Goal: Task Accomplishment & Management: Use online tool/utility

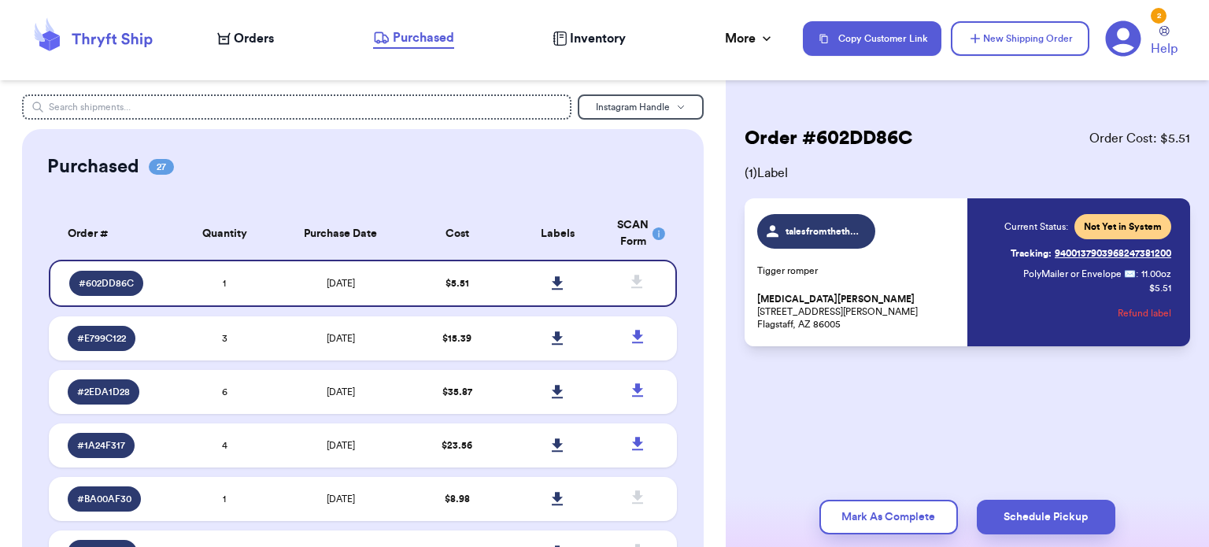
click at [245, 46] on span "Orders" at bounding box center [254, 38] width 40 height 19
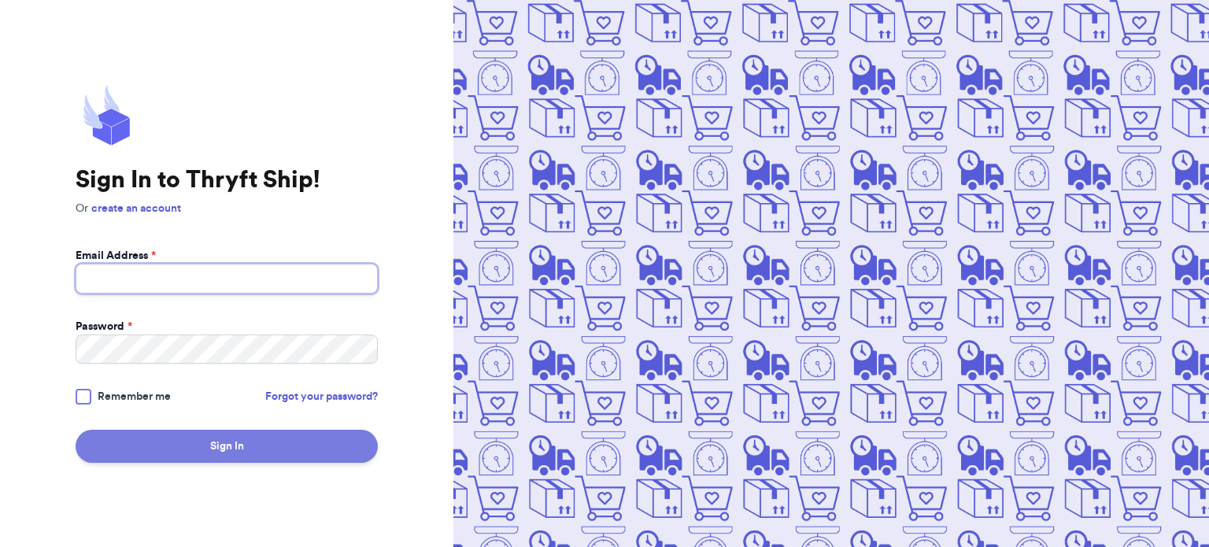
type input "[EMAIL_ADDRESS][DOMAIN_NAME]"
click at [268, 443] on button "Sign In" at bounding box center [227, 446] width 302 height 33
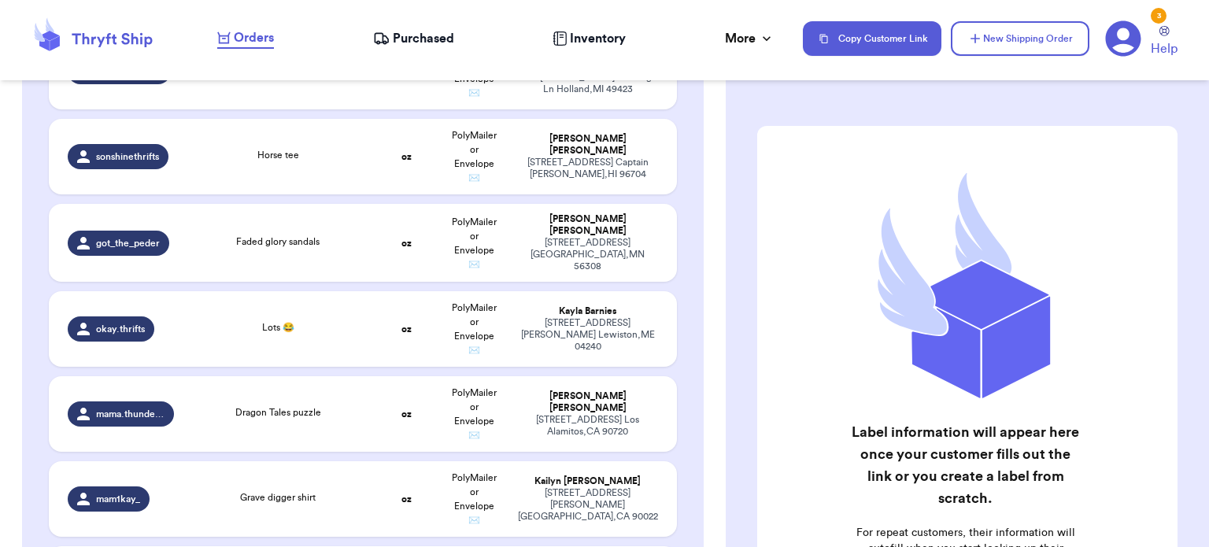
scroll to position [425, 0]
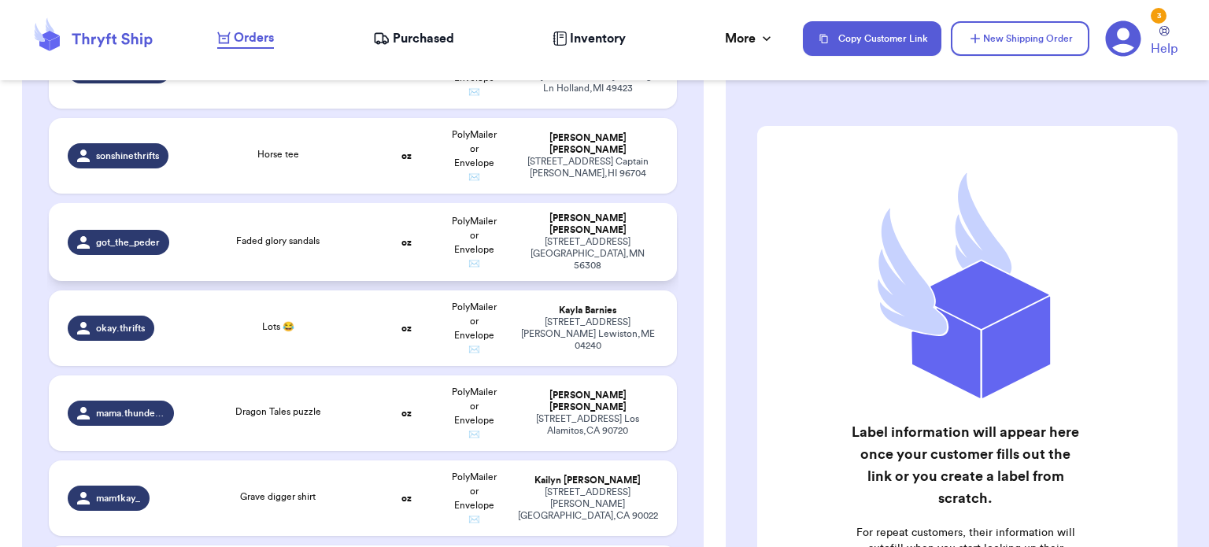
click at [204, 238] on div "Faded glory sandals" at bounding box center [278, 242] width 170 height 17
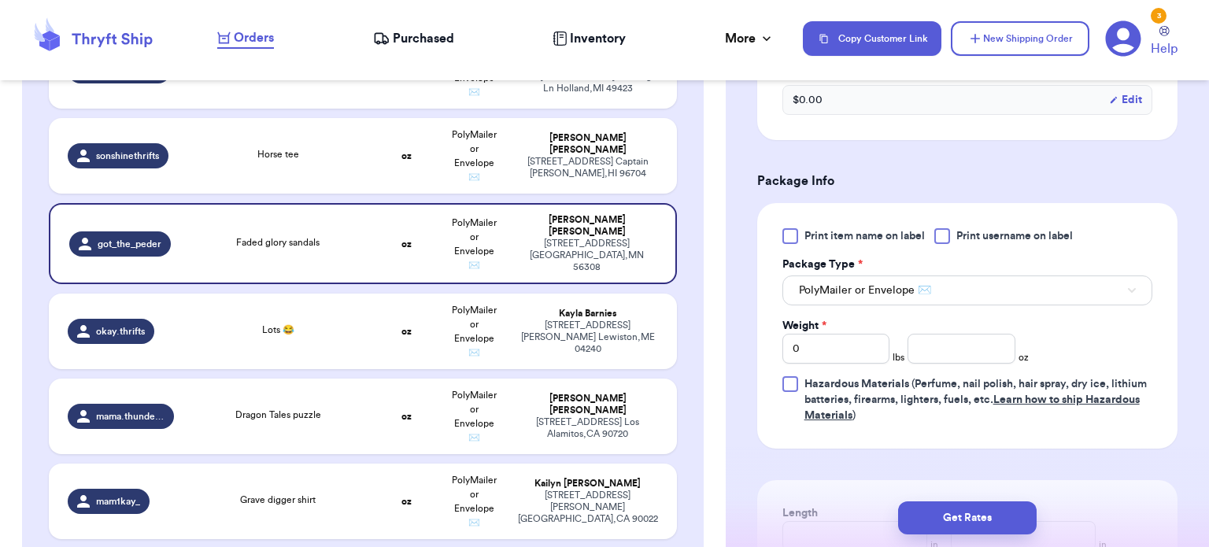
scroll to position [589, 0]
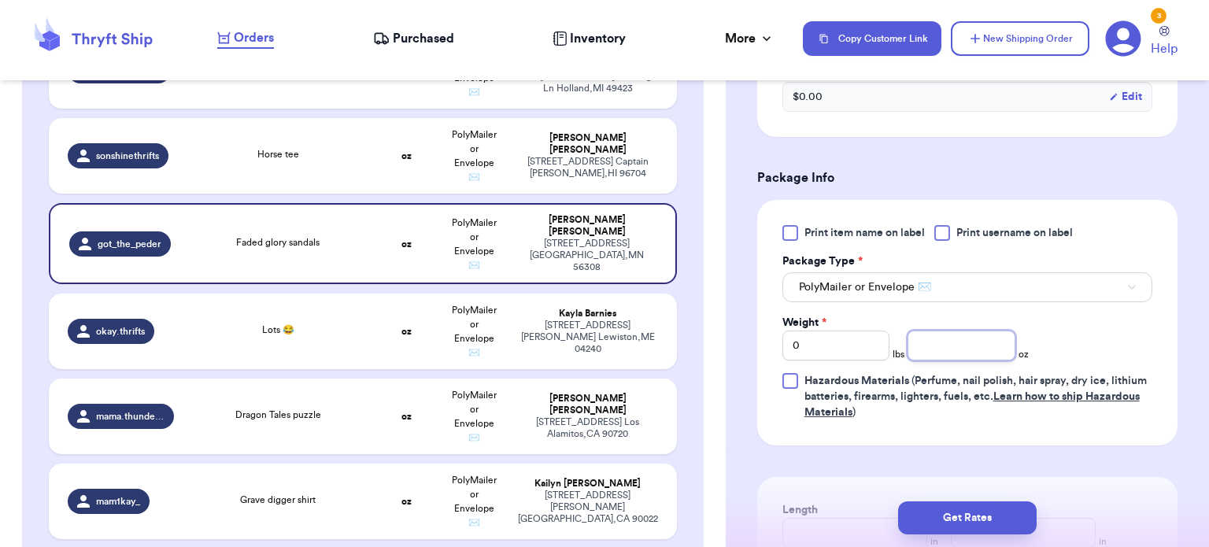
click at [943, 346] on input "number" at bounding box center [961, 345] width 108 height 30
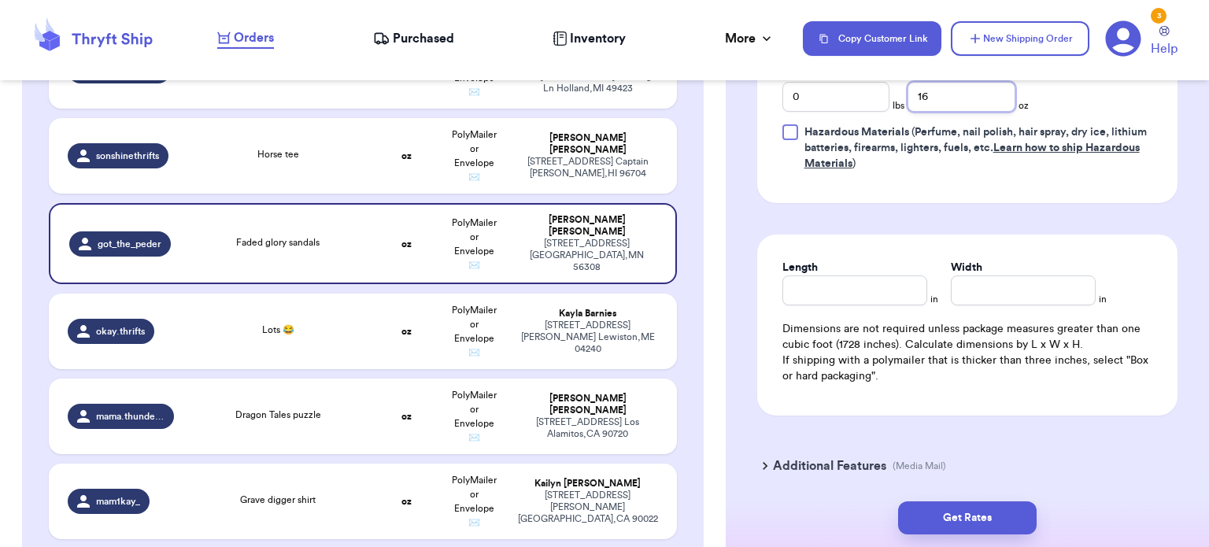
scroll to position [837, 0]
type input "16"
click at [880, 304] on div "Length in Width in Dimensions are not required unless package measures greater …" at bounding box center [967, 324] width 420 height 181
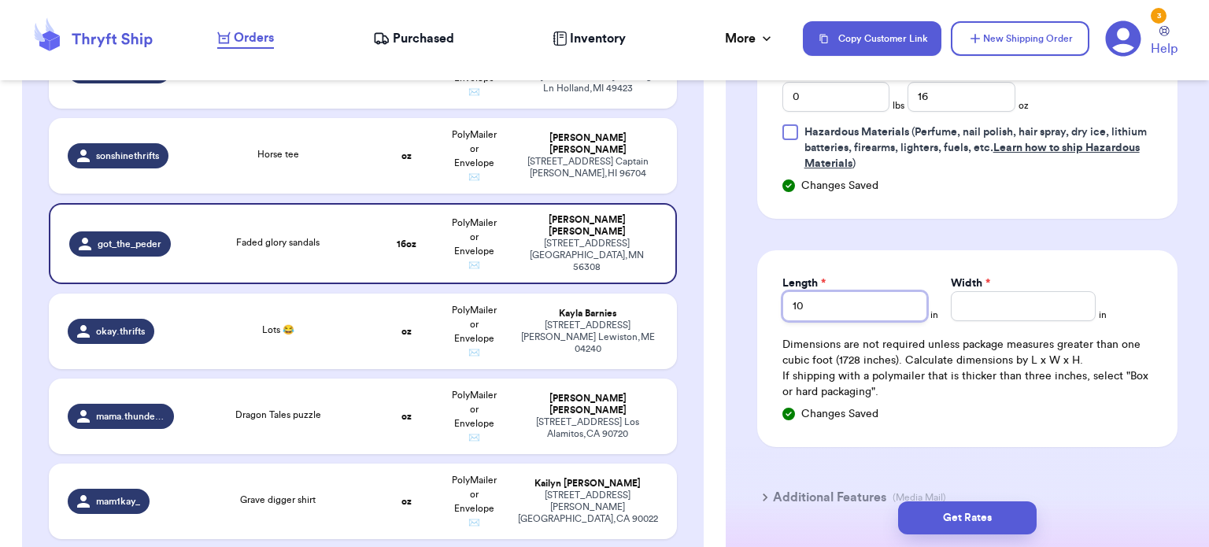
type input "10"
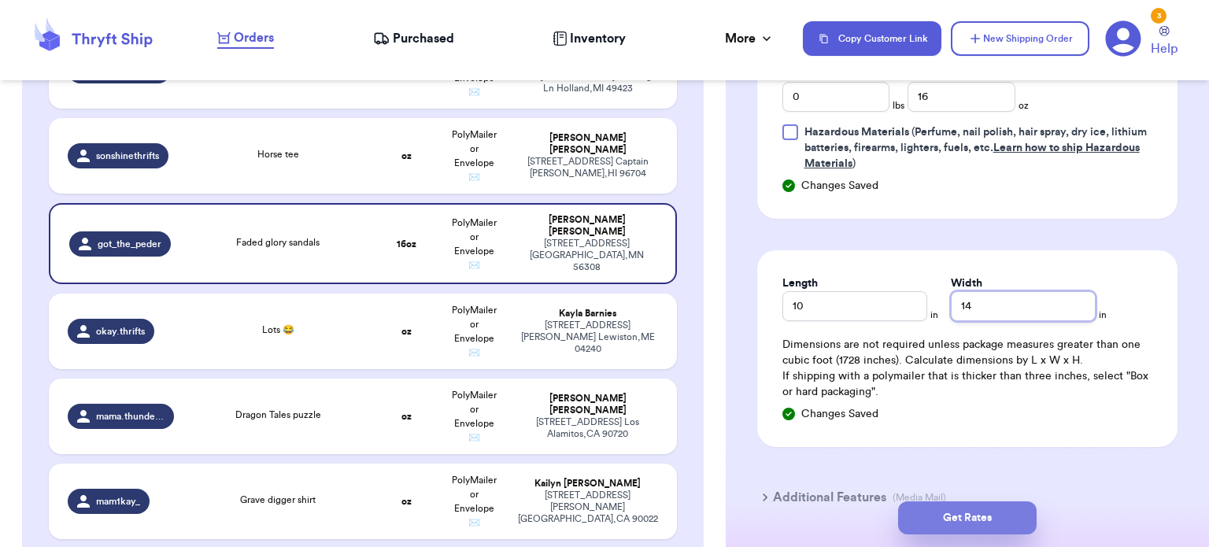
type input "14"
click at [963, 516] on button "Get Rates" at bounding box center [967, 517] width 138 height 33
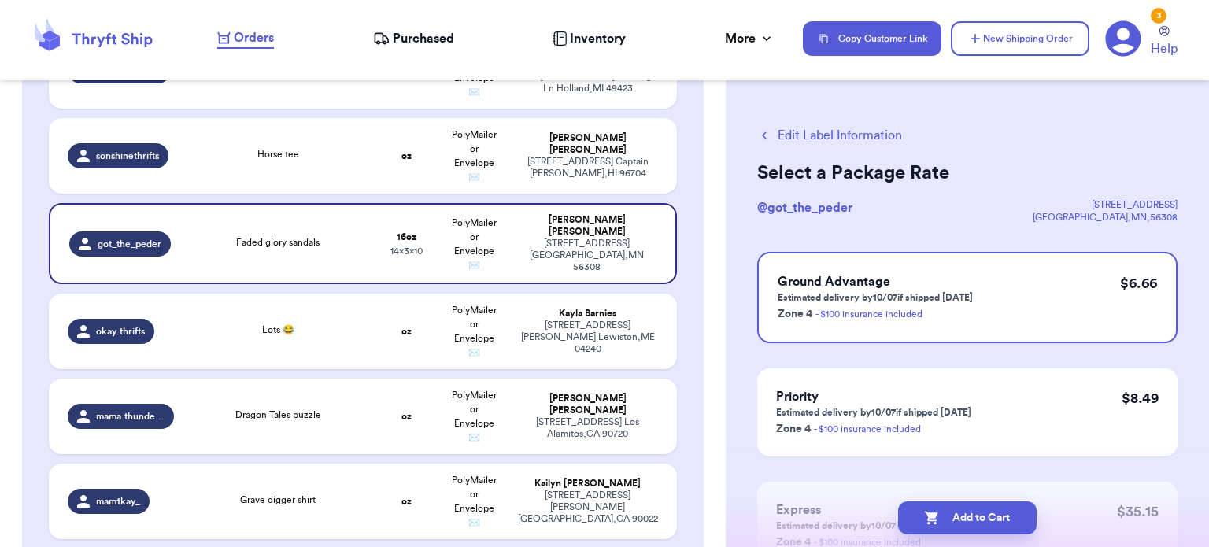
click at [740, 326] on div "Edit Label Information Select a Package Rate @ got_the_peder [STREET_ADDRESS] G…" at bounding box center [966, 386] width 483 height 585
click at [926, 518] on icon "button" at bounding box center [932, 518] width 16 height 16
checkbox input "true"
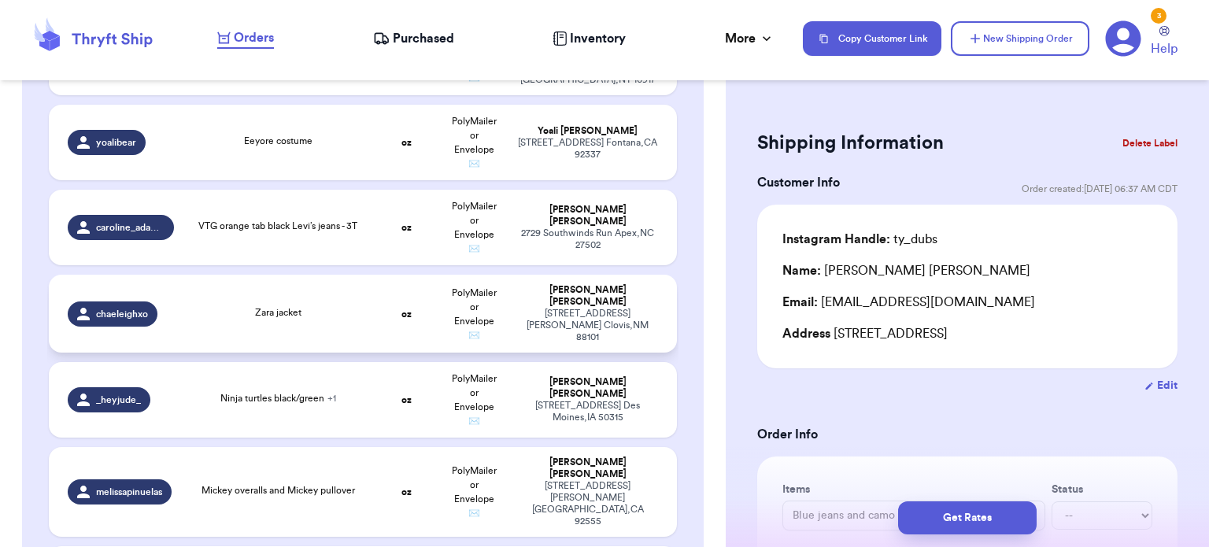
click at [334, 322] on td "Zara jacket" at bounding box center [277, 314] width 189 height 78
type input "Zara jacket"
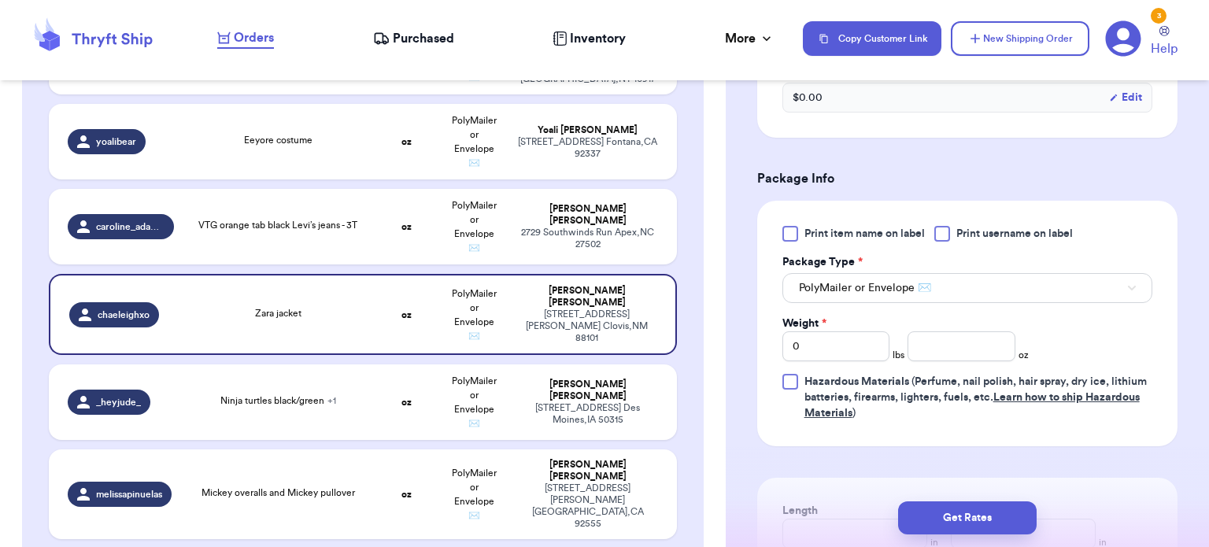
scroll to position [589, 0]
click at [954, 351] on input "number" at bounding box center [961, 345] width 108 height 30
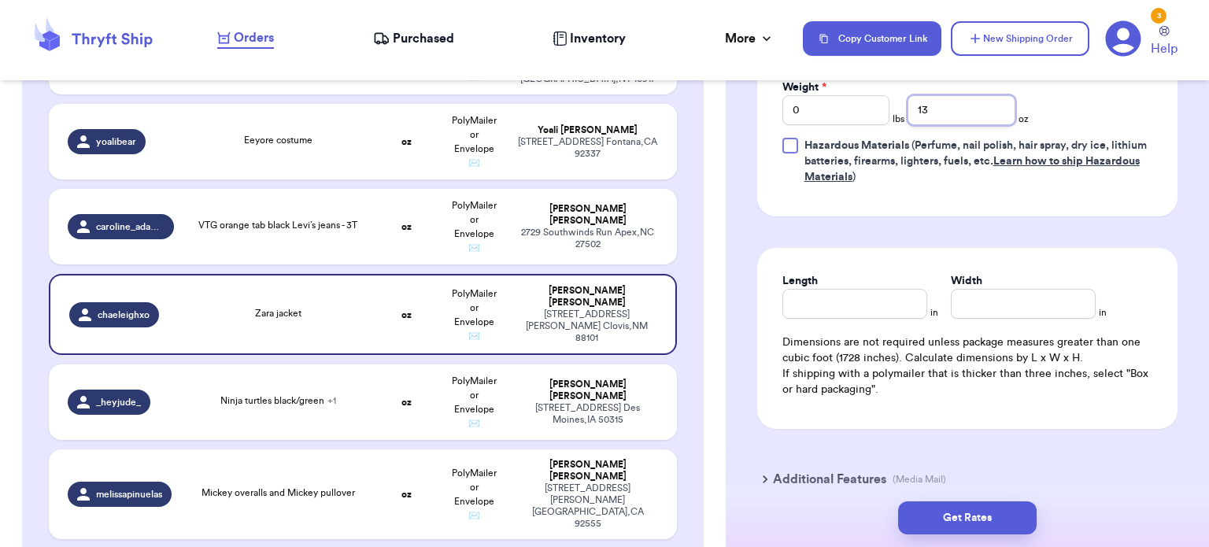
scroll to position [825, 0]
type input "13"
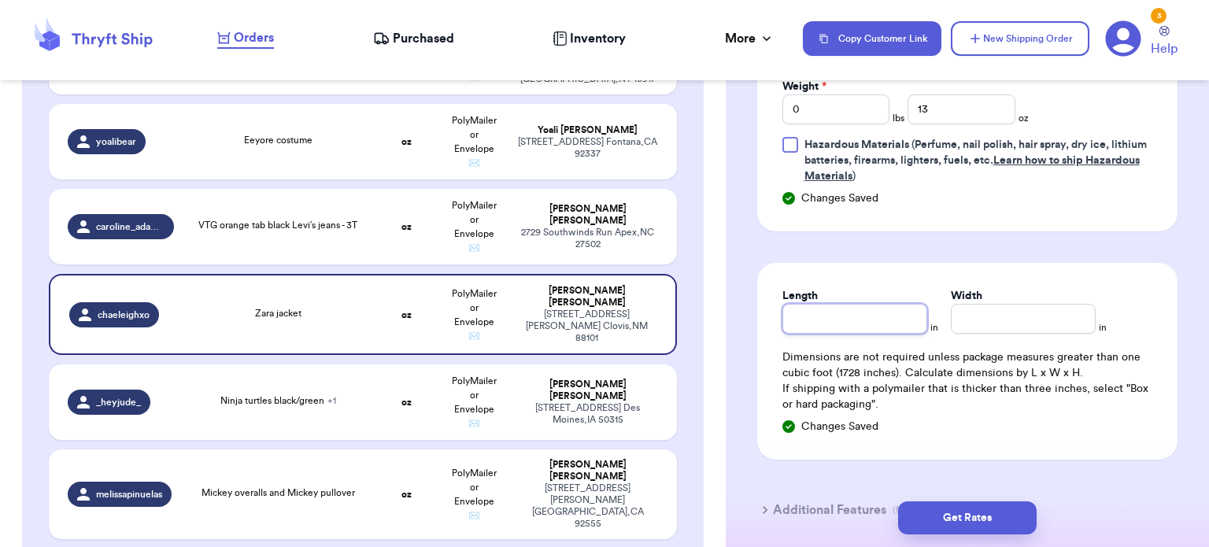
click at [876, 315] on input "Length" at bounding box center [854, 319] width 145 height 30
type input "10"
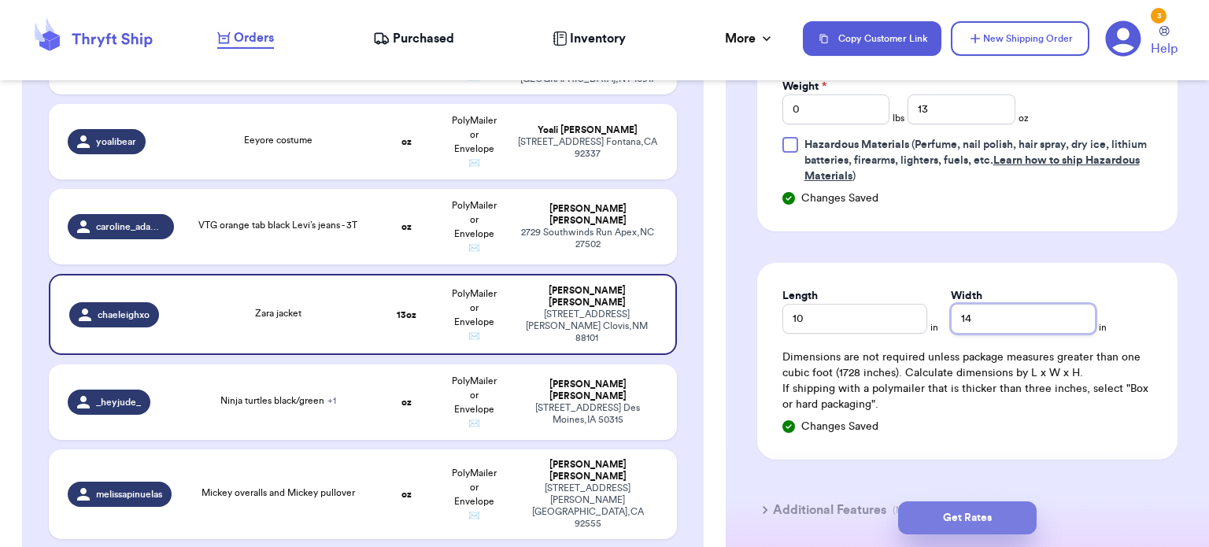
type input "14"
click at [967, 515] on button "Get Rates" at bounding box center [967, 517] width 138 height 33
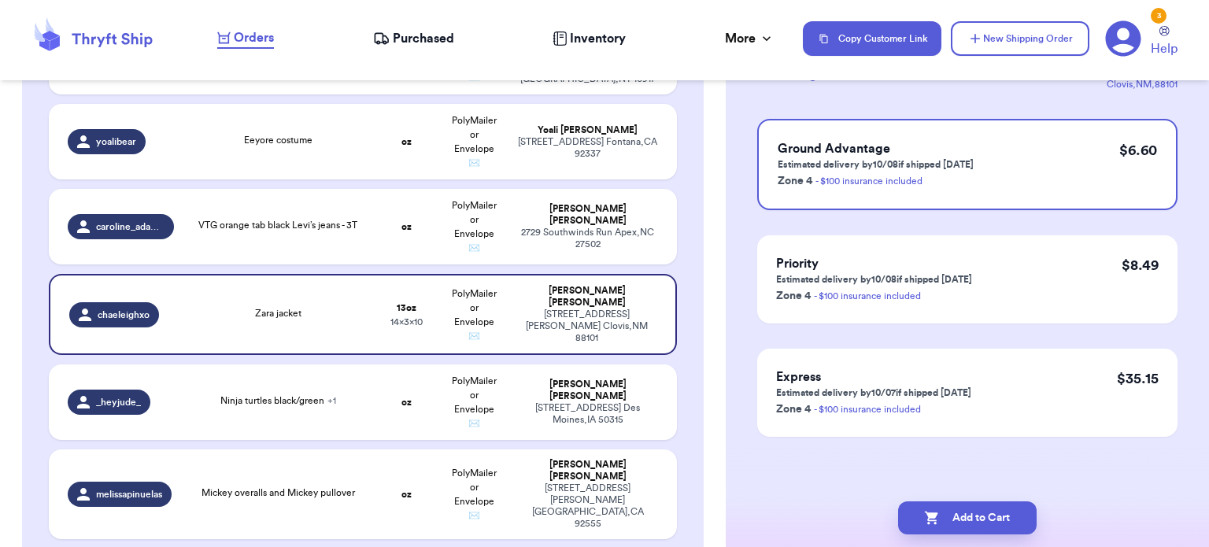
scroll to position [0, 0]
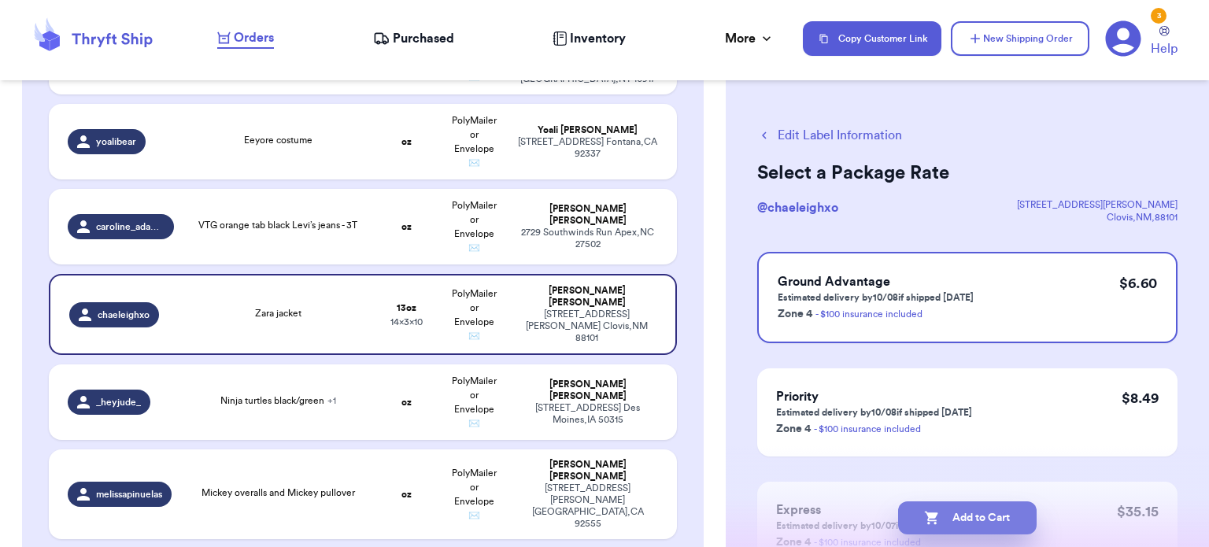
click at [1003, 508] on button "Add to Cart" at bounding box center [967, 517] width 138 height 33
checkbox input "true"
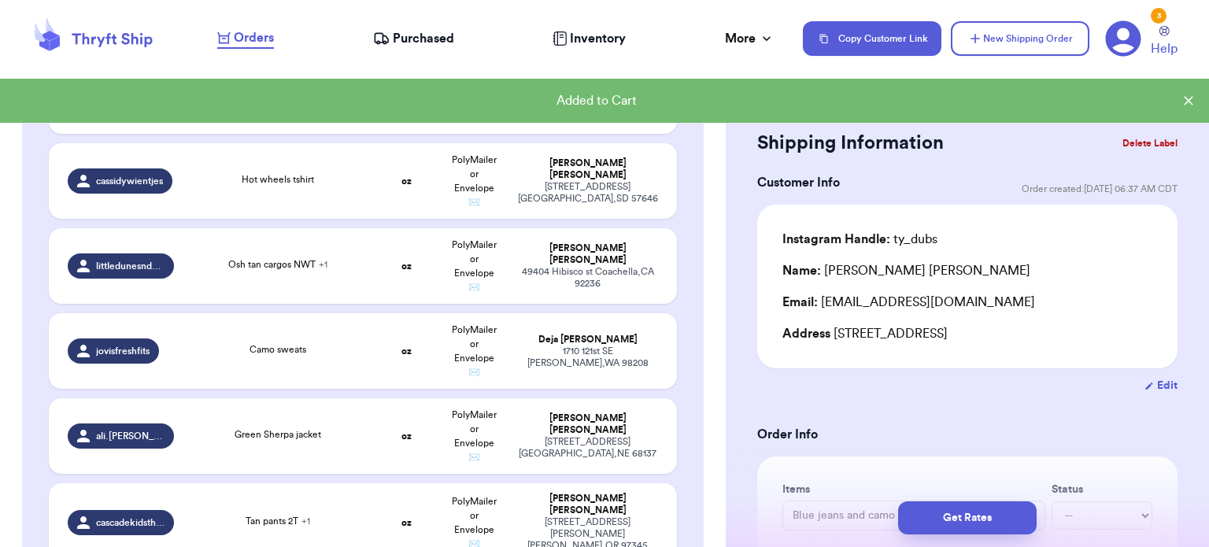
scroll to position [1529, 0]
click at [329, 254] on td "Osh tan cargos NWT + 1" at bounding box center [277, 266] width 189 height 76
type input "Osh tan cargos NWT"
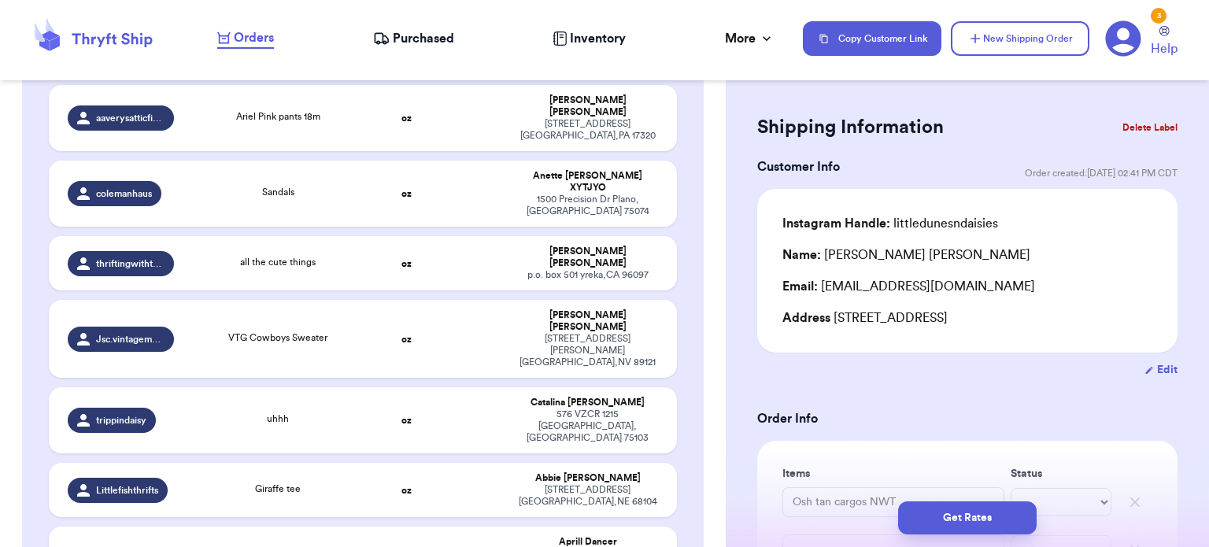
scroll to position [2187, 0]
click at [347, 411] on div "uhhh" at bounding box center [278, 419] width 170 height 17
type input "uhhh"
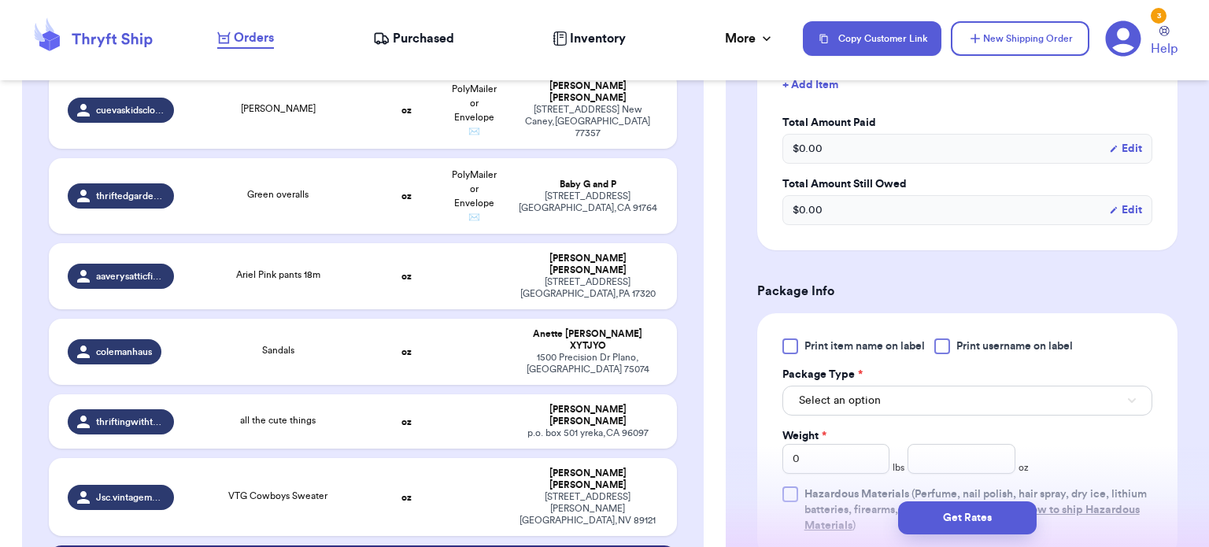
scroll to position [2024, 0]
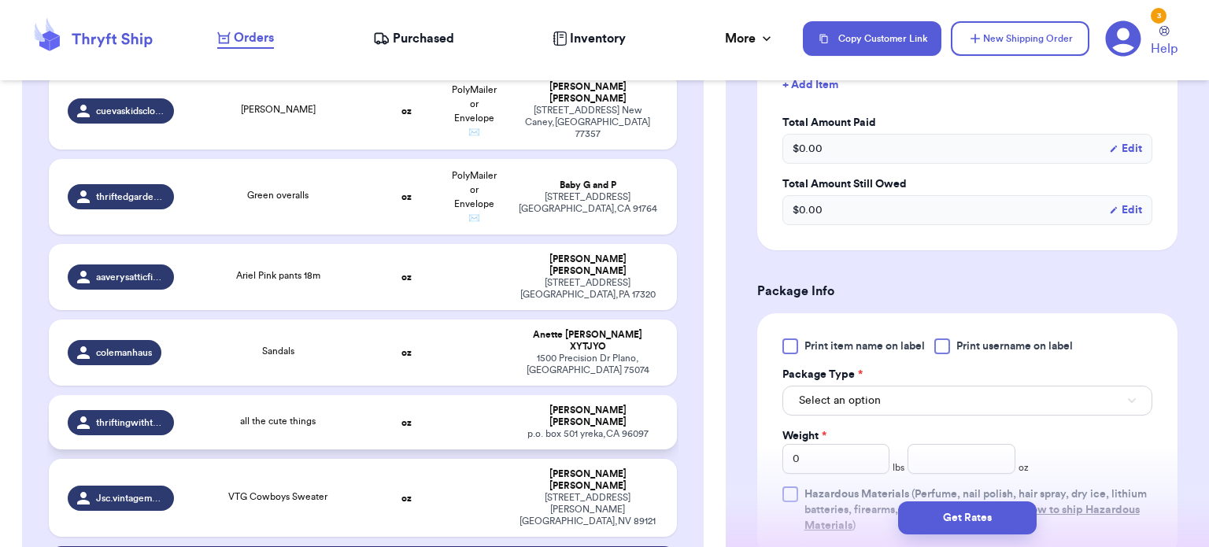
click at [299, 414] on div "all the cute things" at bounding box center [278, 421] width 76 height 14
type input "all the cute things"
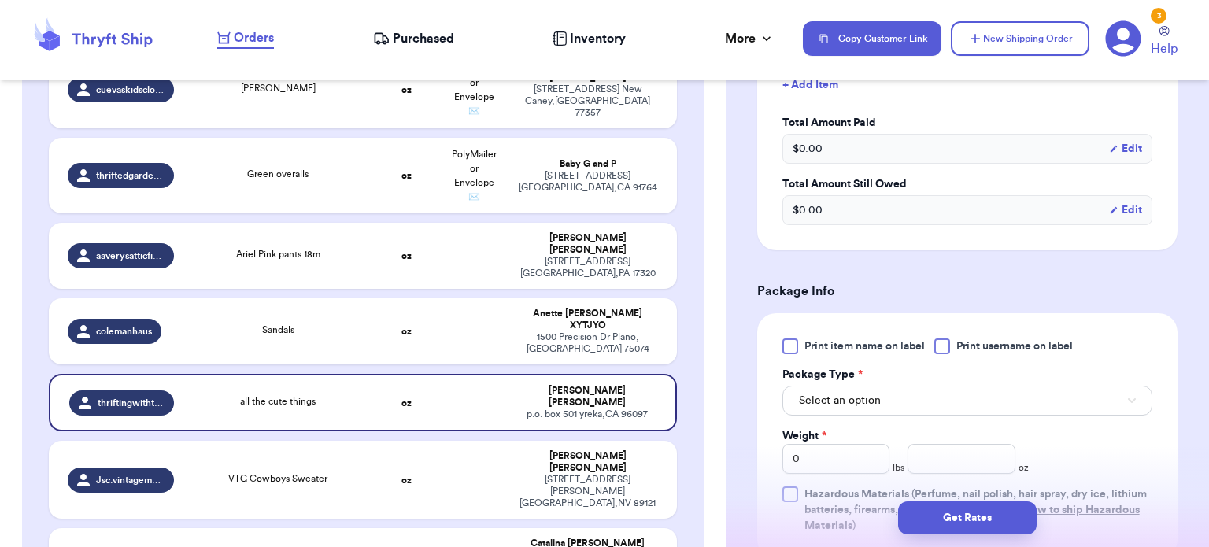
scroll to position [2043, 0]
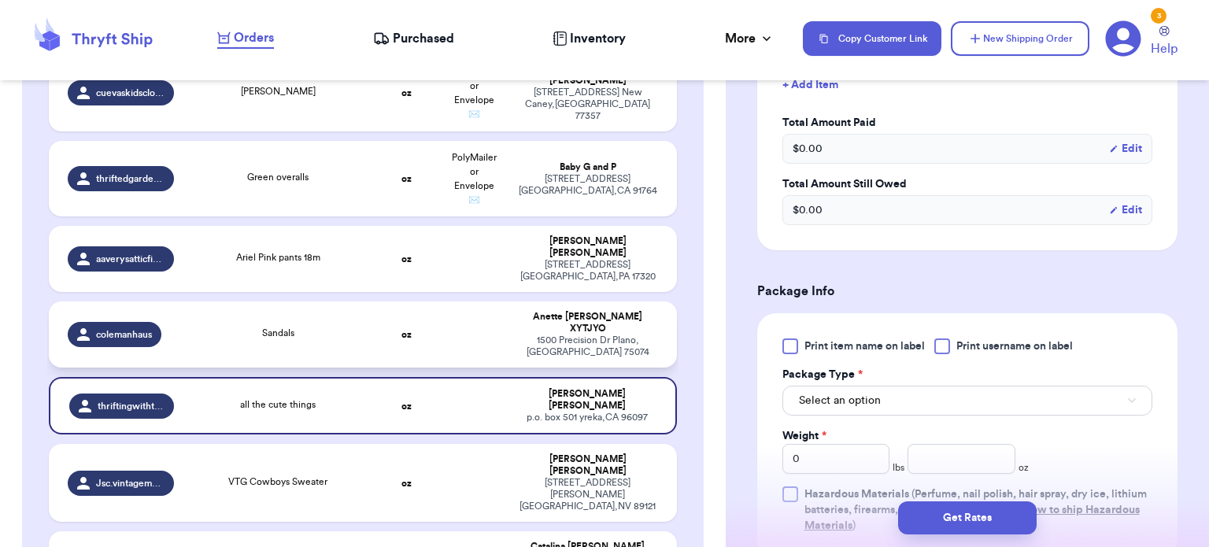
click at [391, 301] on td "oz" at bounding box center [407, 334] width 68 height 66
type input "Sandals"
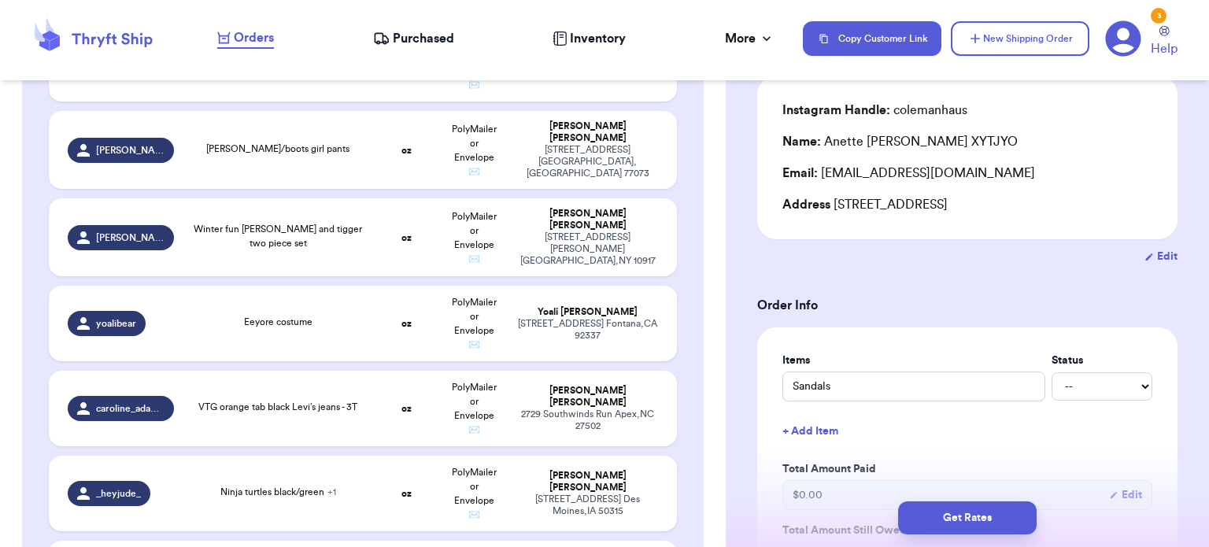
scroll to position [941, 0]
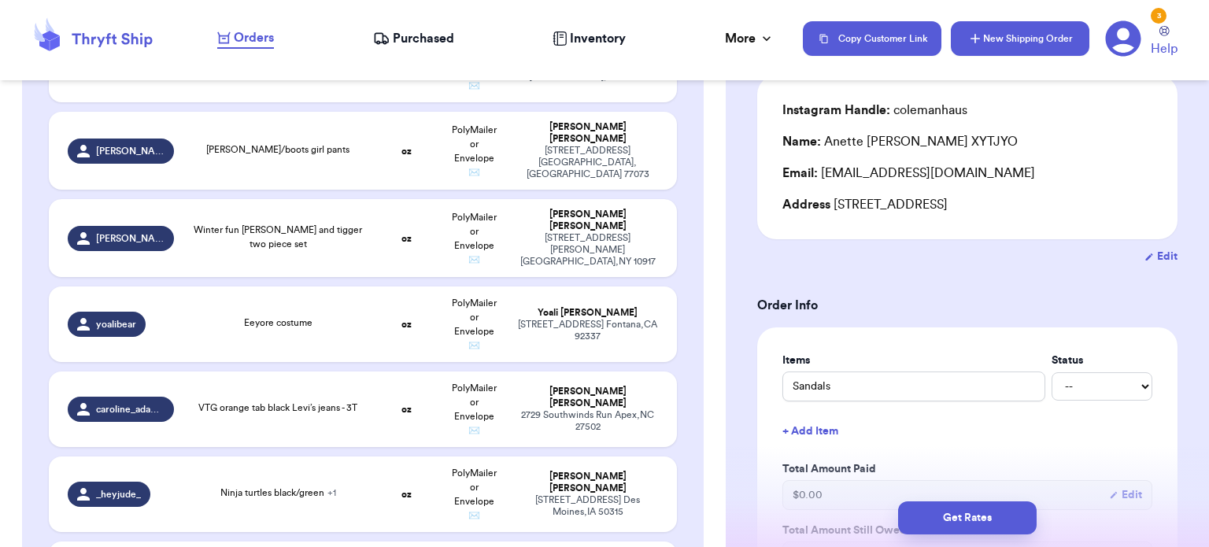
click at [1037, 47] on button "New Shipping Order" at bounding box center [1019, 38] width 138 height 35
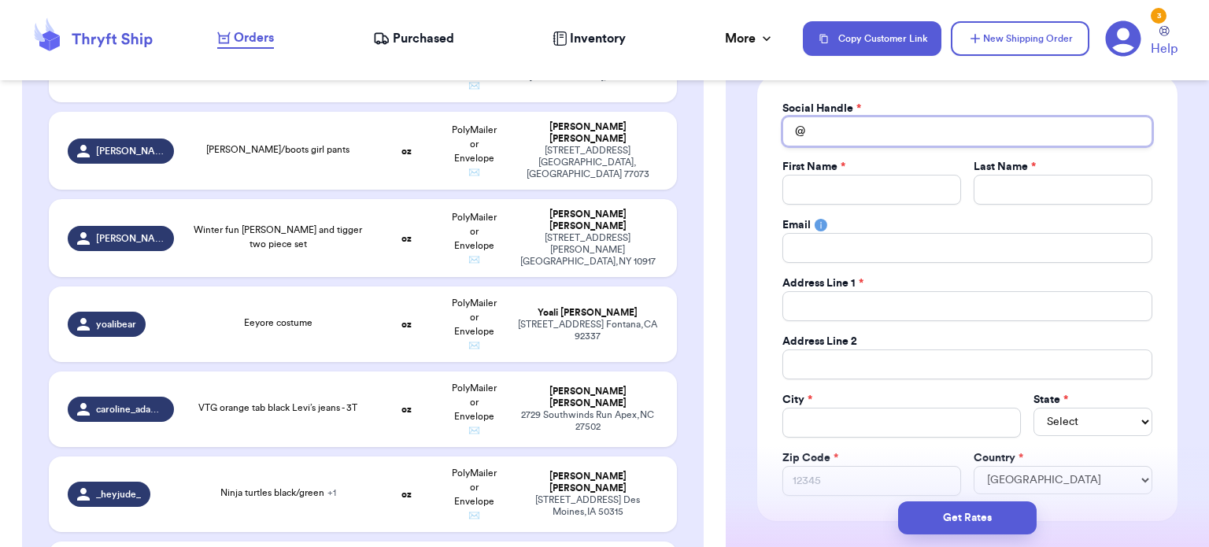
click at [821, 135] on input "Total Amount Paid" at bounding box center [967, 131] width 370 height 30
type input "b"
type input "br"
type input "bry"
type input "[PERSON_NAME]"
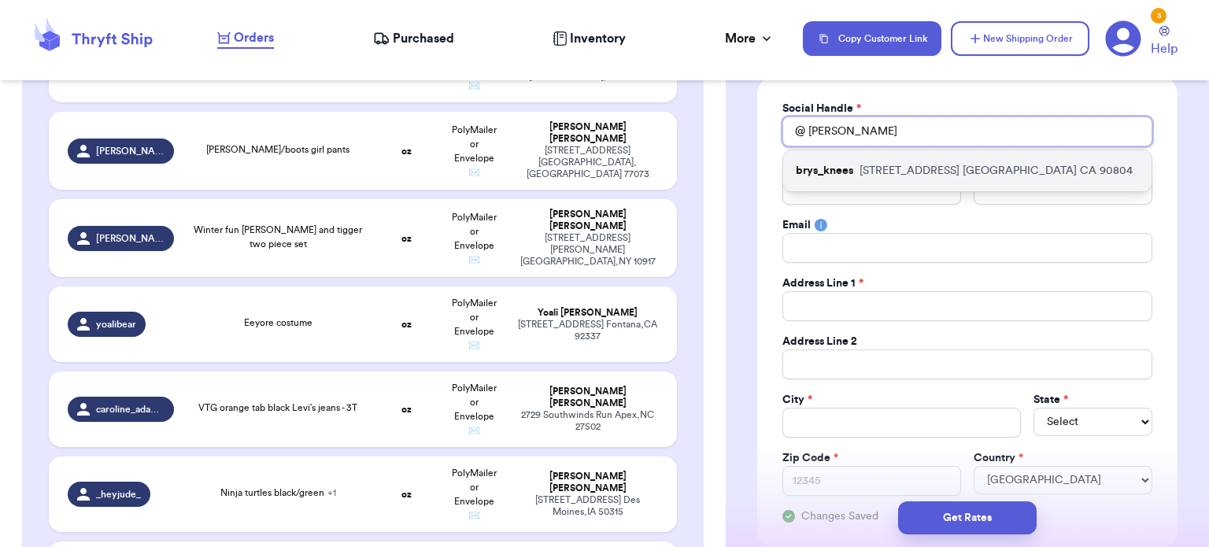
type input "[PERSON_NAME]"
click at [831, 161] on div "brys_knees [STREET_ADDRESS]" at bounding box center [967, 170] width 368 height 41
type input "brys_knees"
type input "Bryanna"
type input "[PERSON_NAME]"
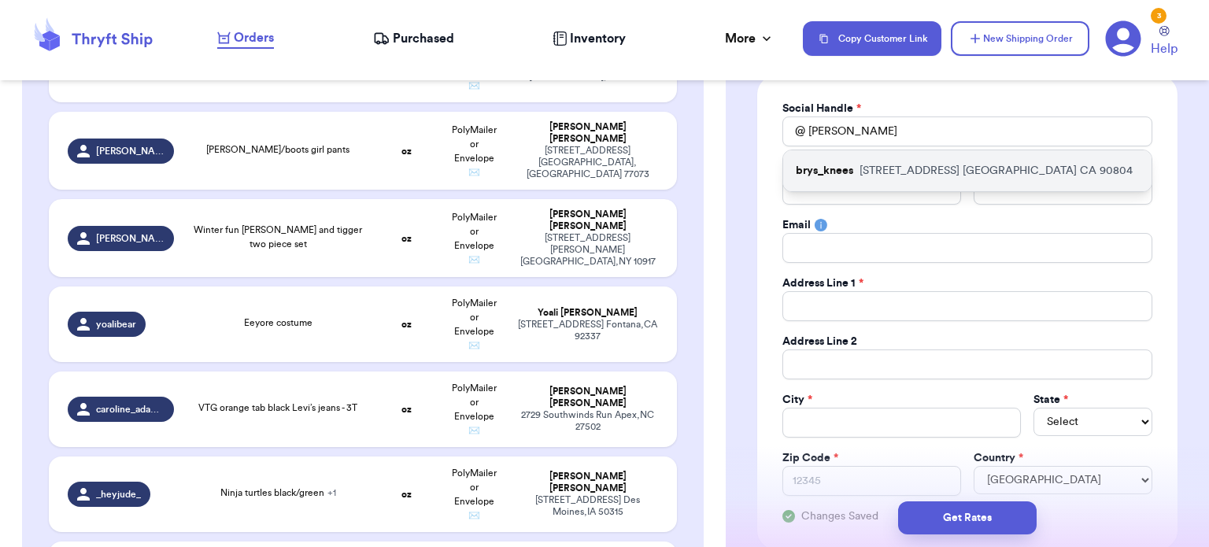
type input "[EMAIL_ADDRESS][PERSON_NAME][DOMAIN_NAME]"
type input "[STREET_ADDRESS]"
type input "#302"
type input "[GEOGRAPHIC_DATA]"
select select "CA"
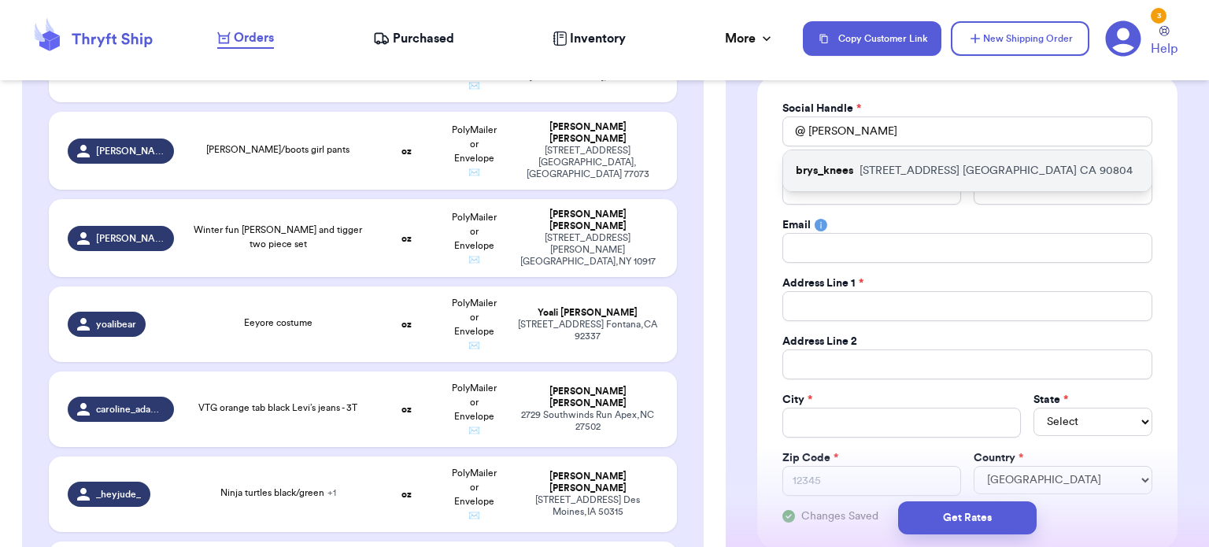
type input "90804"
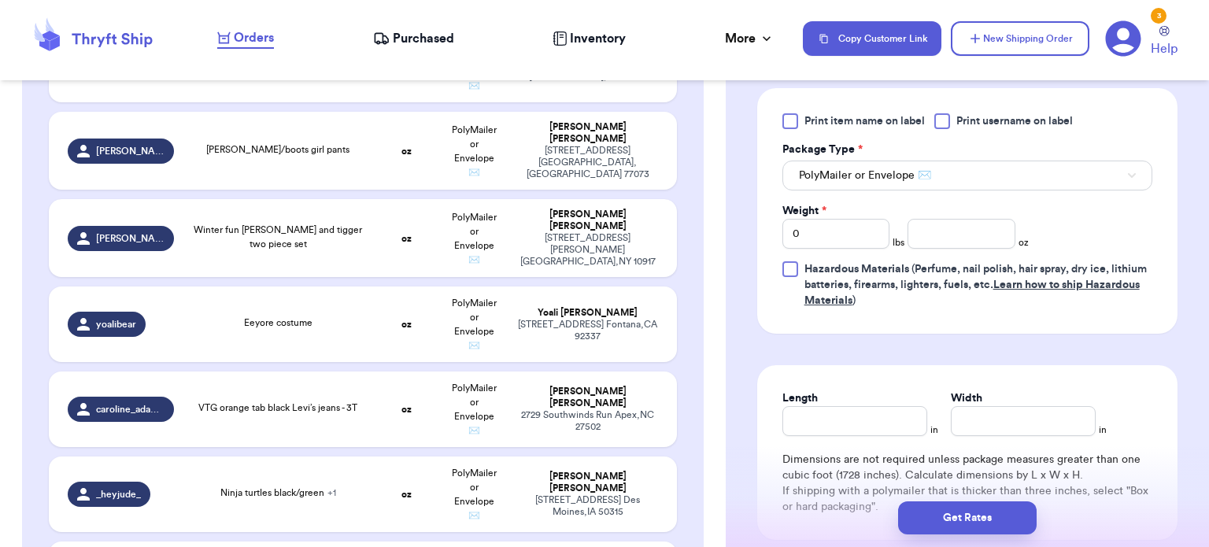
scroll to position [985, 0]
click at [954, 232] on input "number" at bounding box center [961, 234] width 108 height 30
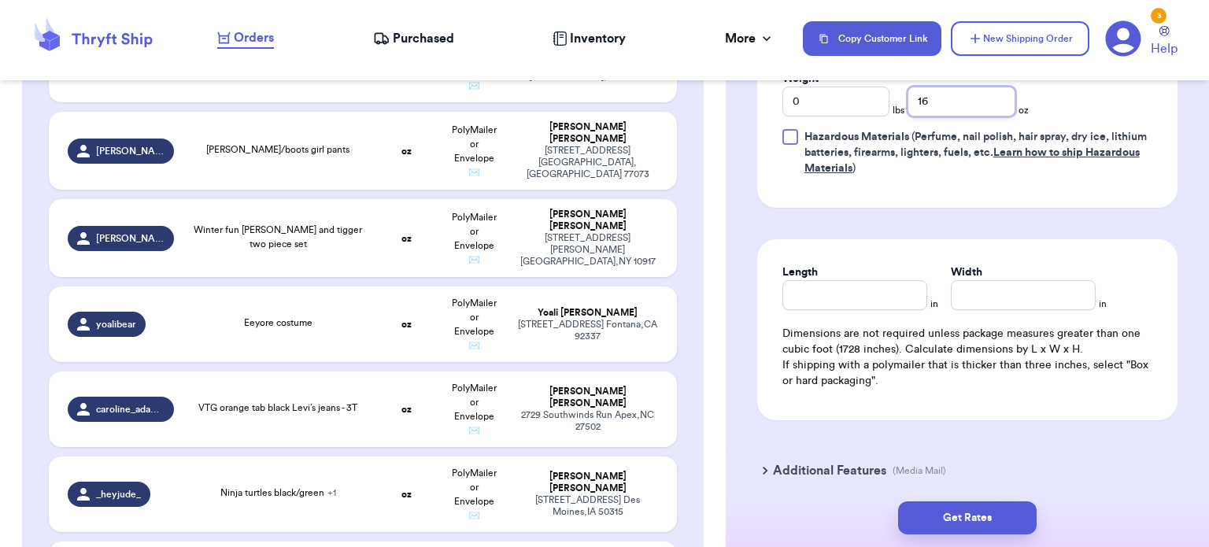
scroll to position [1171, 0]
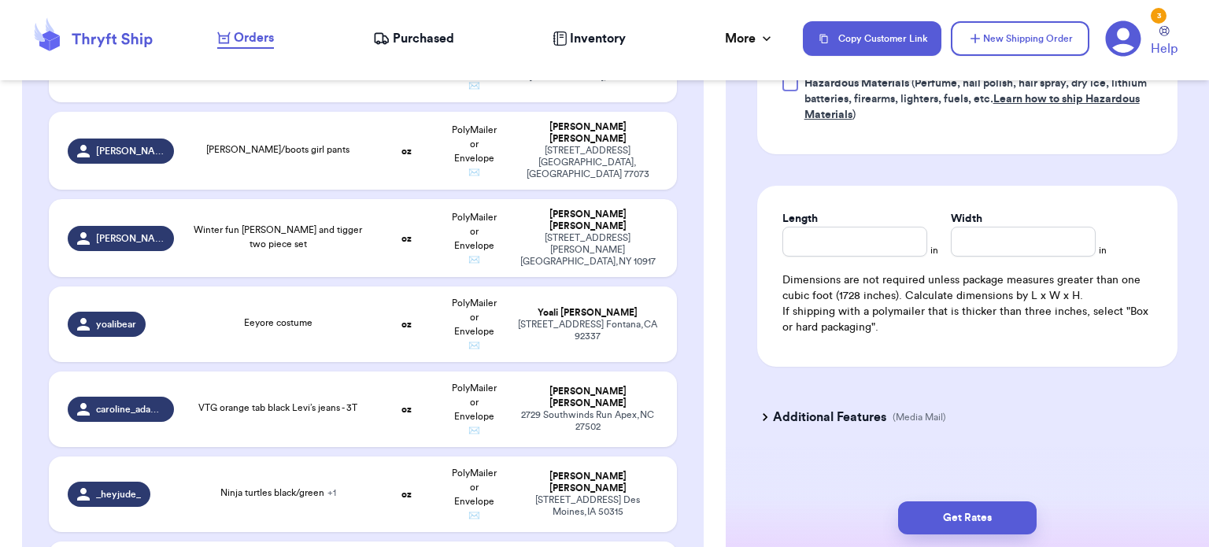
type input "16"
click at [865, 231] on div "Length" at bounding box center [854, 234] width 145 height 46
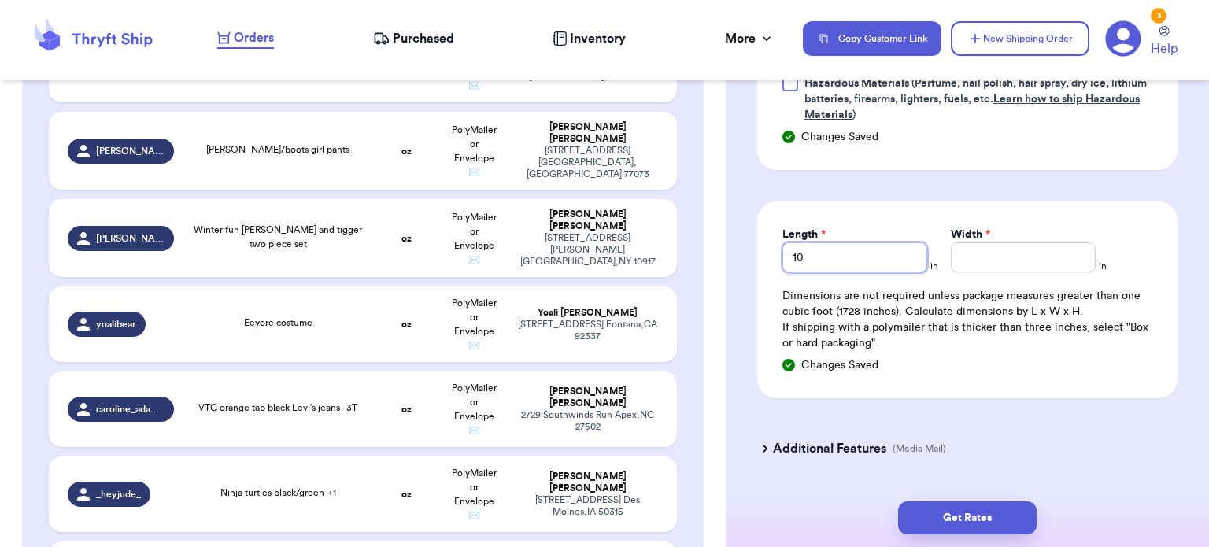
type input "10"
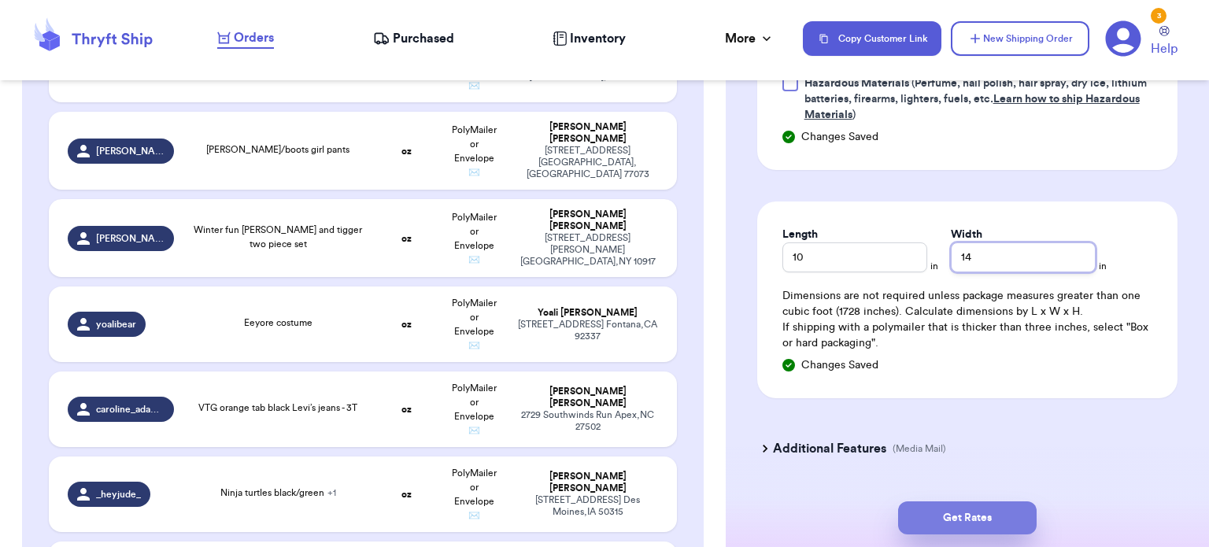
type input "14"
click at [974, 516] on button "Get Rates" at bounding box center [967, 517] width 138 height 33
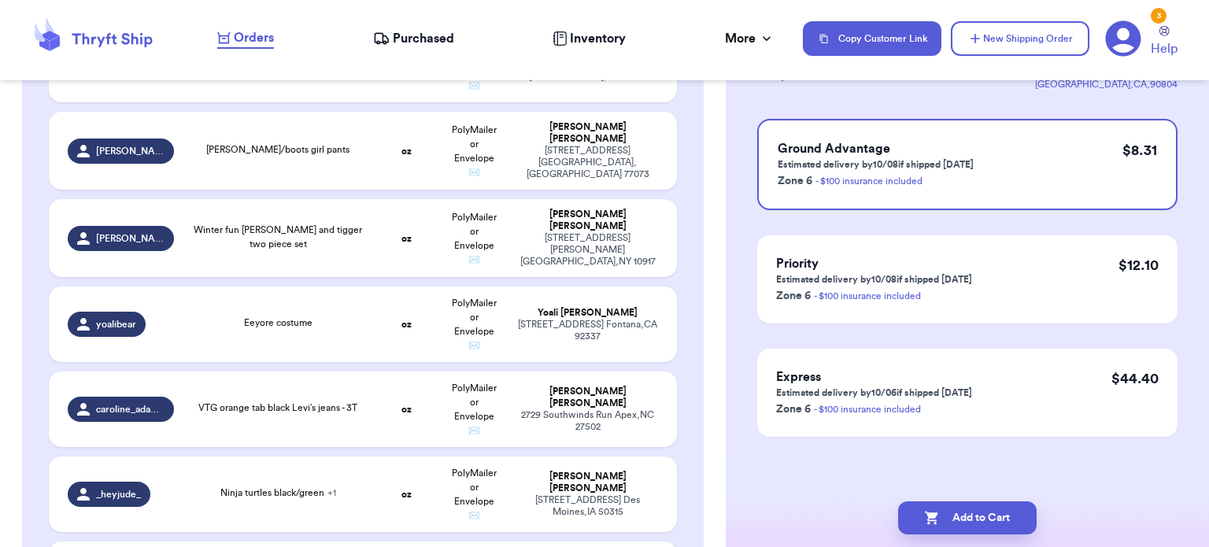
scroll to position [0, 0]
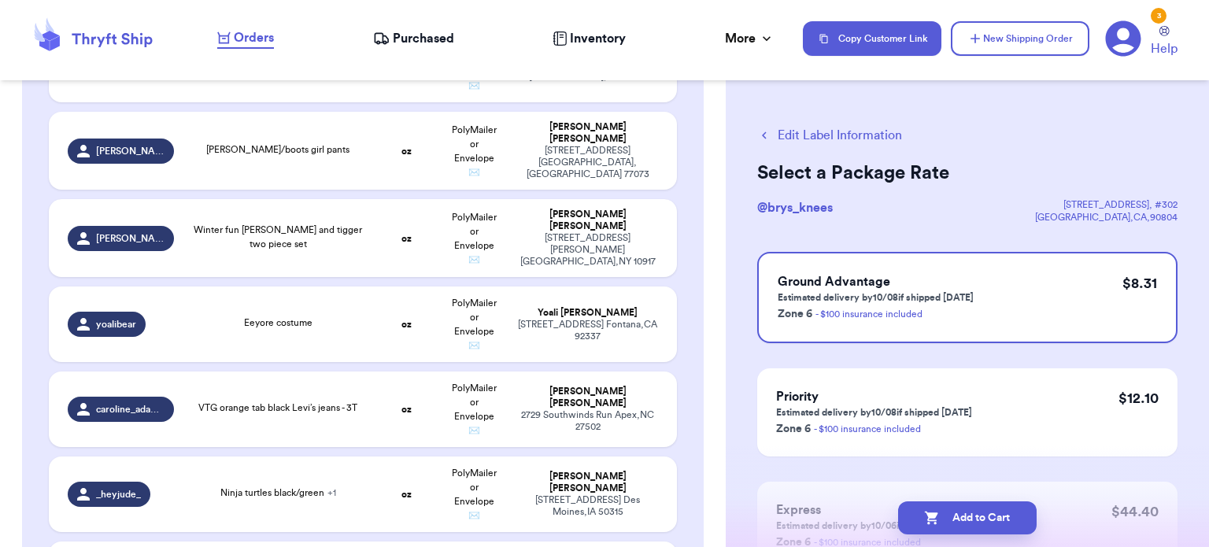
click at [974, 516] on button "Add to Cart" at bounding box center [967, 517] width 138 height 33
checkbox input "true"
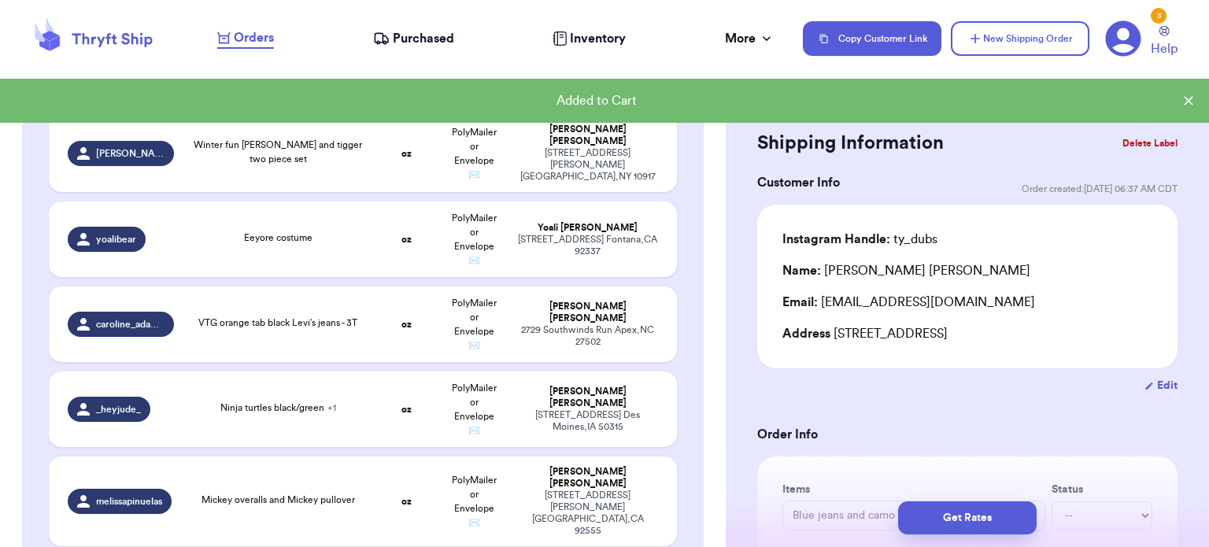
scroll to position [944, 0]
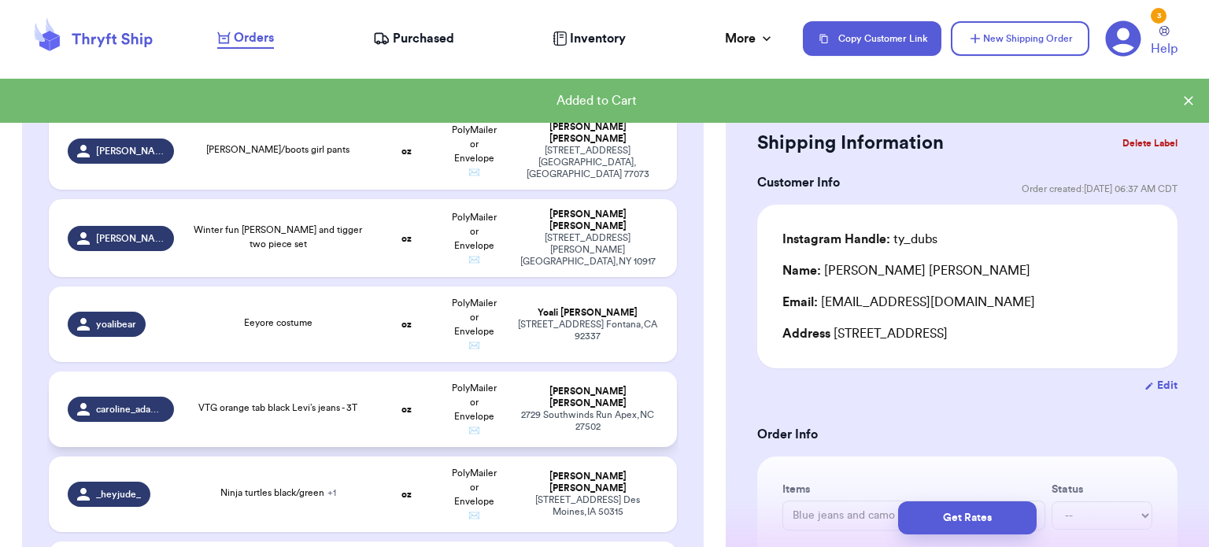
click at [299, 403] on span "VTG orange tab black Levi’s jeans - 3T" at bounding box center [277, 407] width 159 height 9
type input "VTG orange tab black Levi’s jeans - 3T"
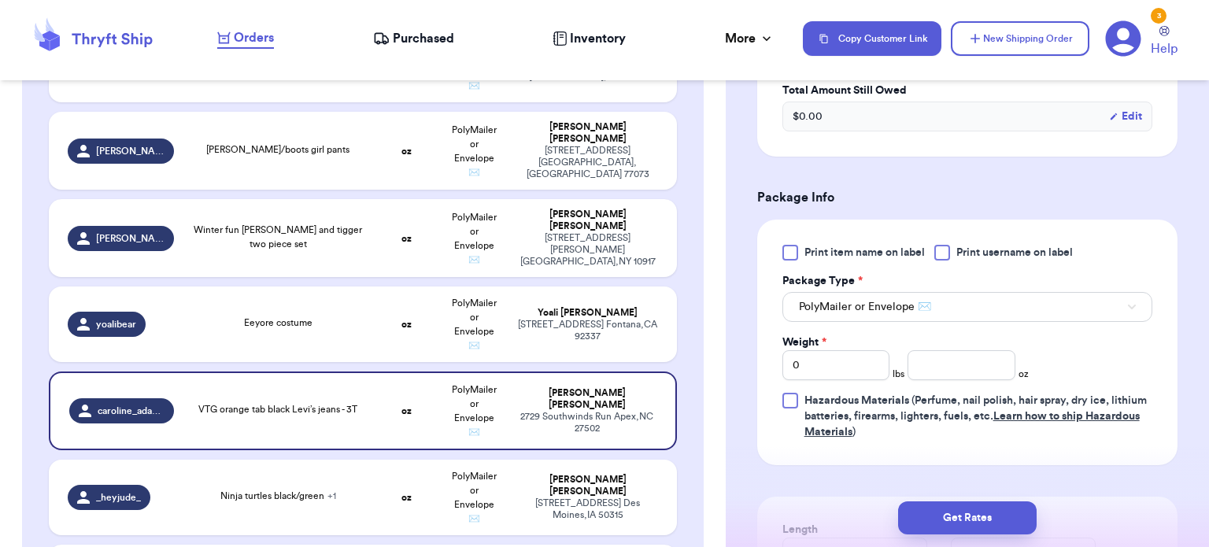
scroll to position [657, 0]
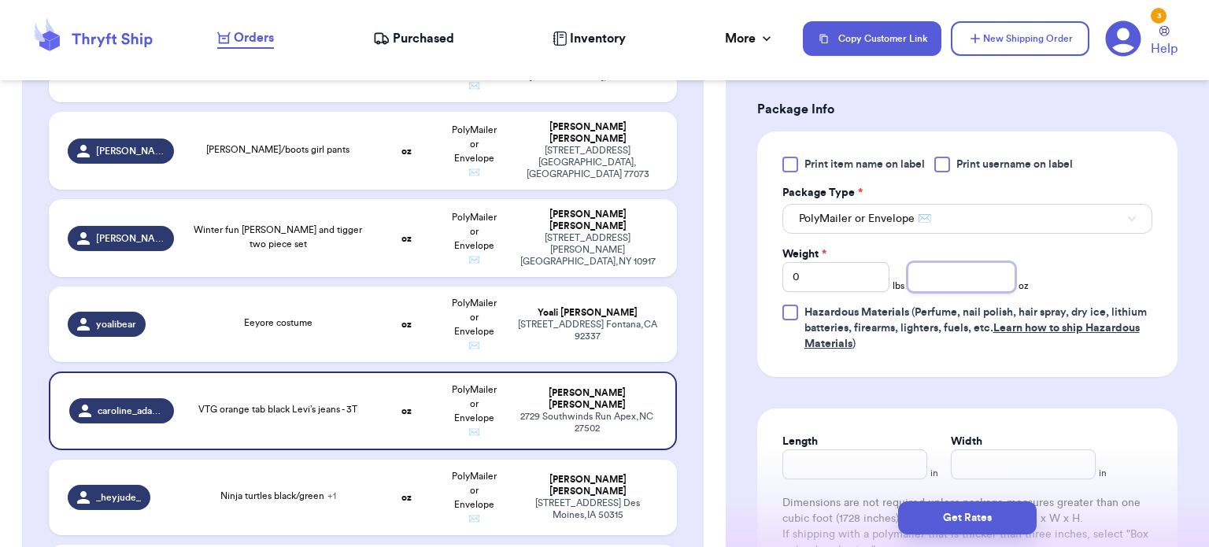
click at [946, 279] on input "number" at bounding box center [961, 277] width 108 height 30
type input "10"
click at [841, 459] on div "Length" at bounding box center [854, 463] width 145 height 46
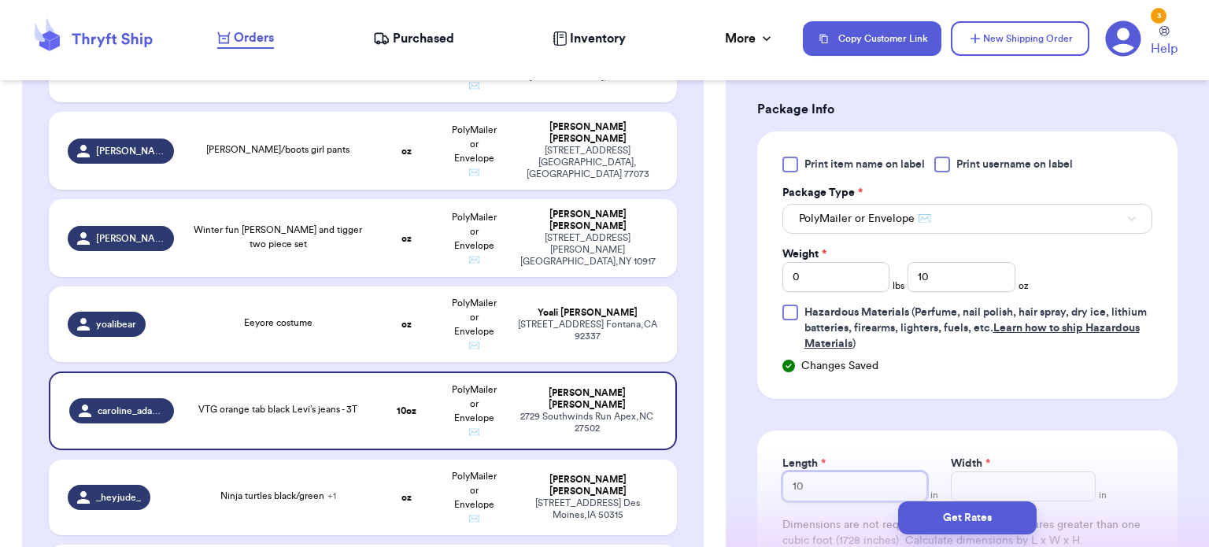
type input "10"
type input "14"
click at [964, 516] on button "Get Rates" at bounding box center [967, 517] width 138 height 33
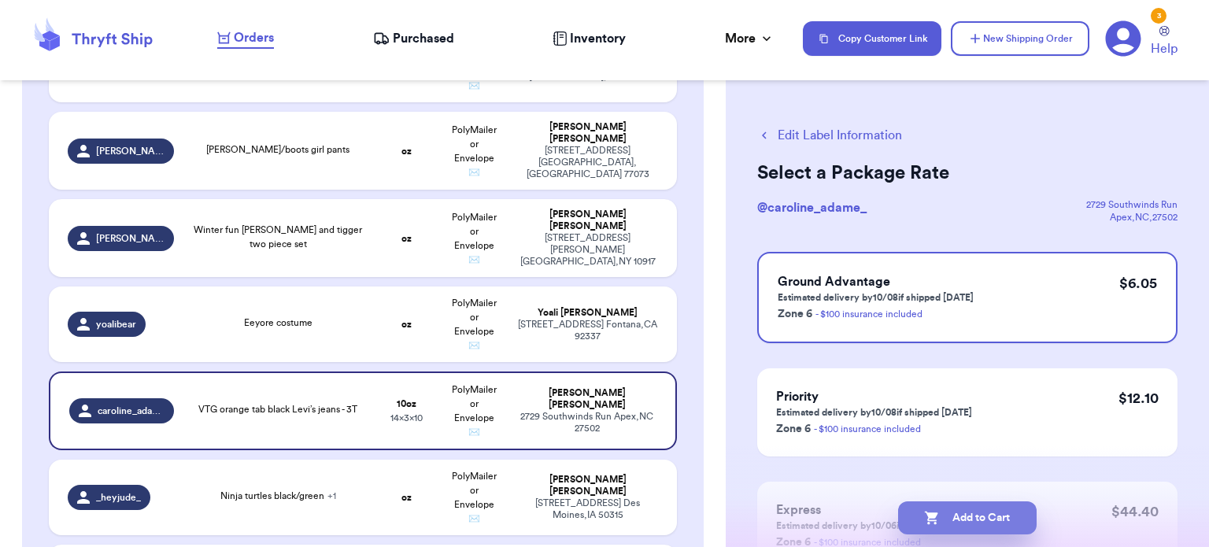
click at [967, 511] on button "Add to Cart" at bounding box center [967, 517] width 138 height 33
checkbox input "true"
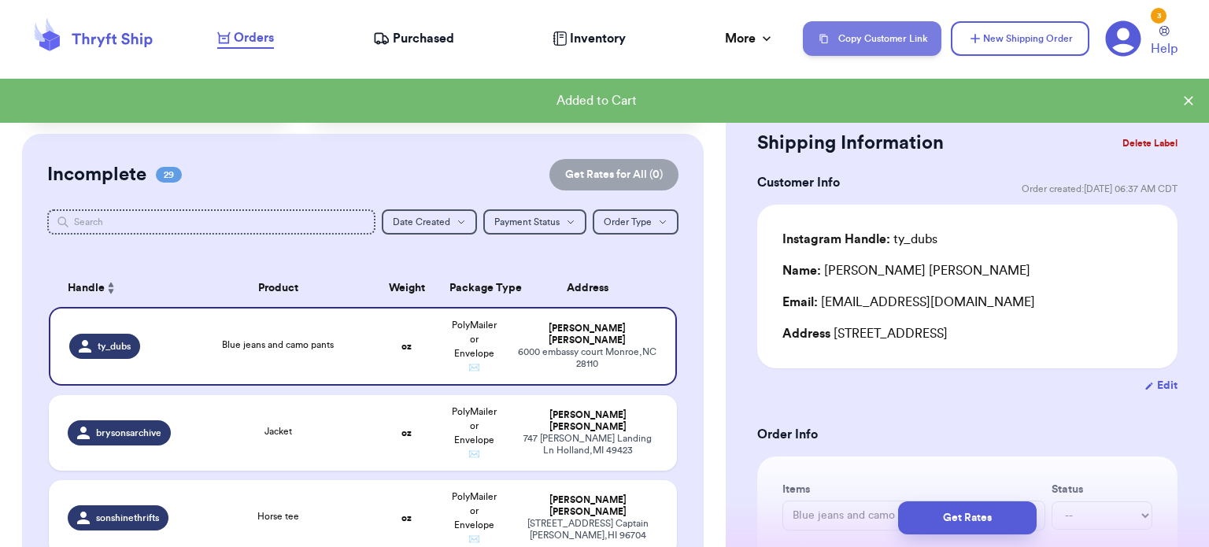
scroll to position [64, 0]
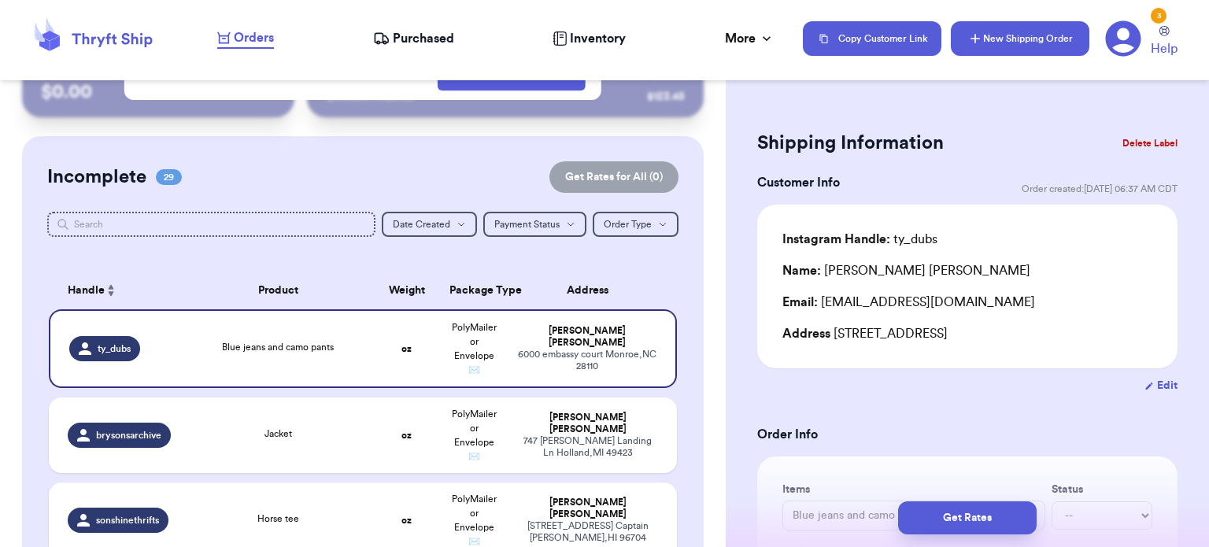
click at [962, 37] on button "New Shipping Order" at bounding box center [1019, 38] width 138 height 35
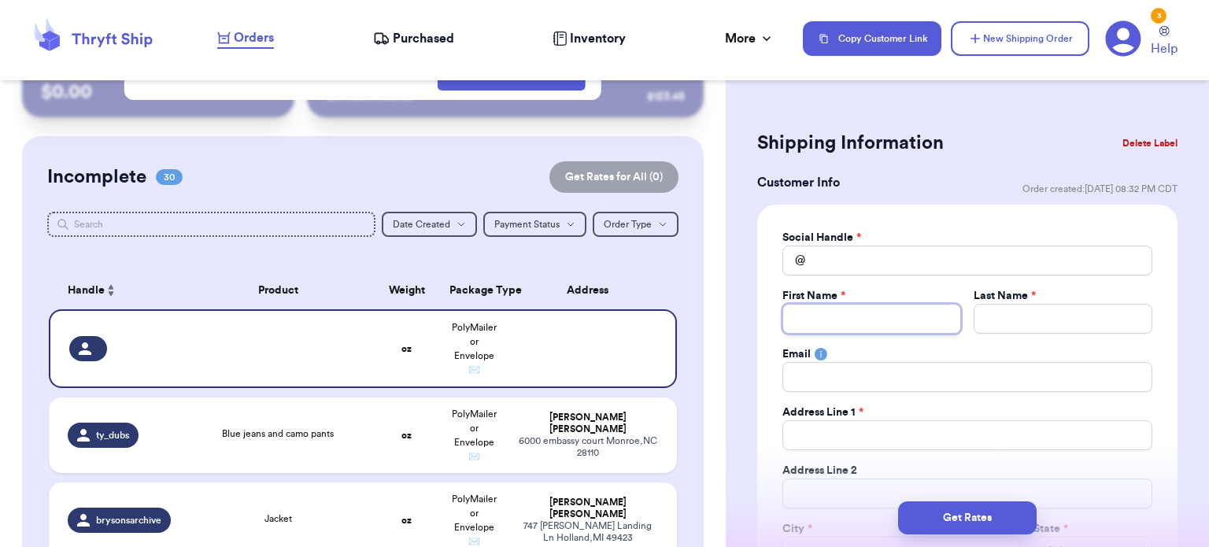
click at [888, 327] on input "Total Amount Paid" at bounding box center [871, 319] width 179 height 30
type input "k"
type input "ka"
type input "[PERSON_NAME]"
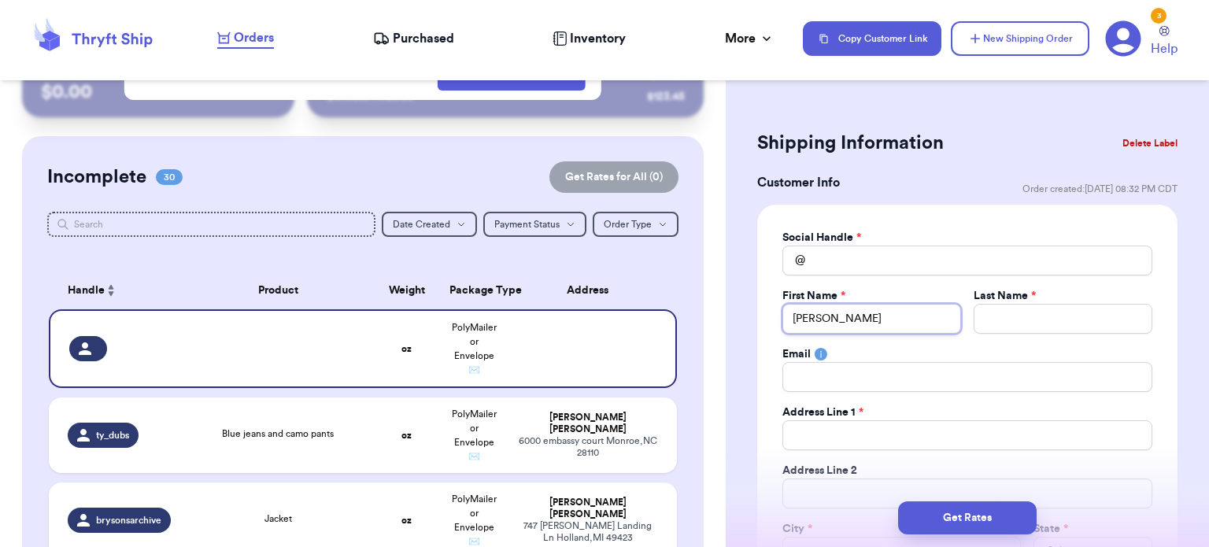
type input "kayla"
type input "[PERSON_NAME]"
type input "ka"
type input "k"
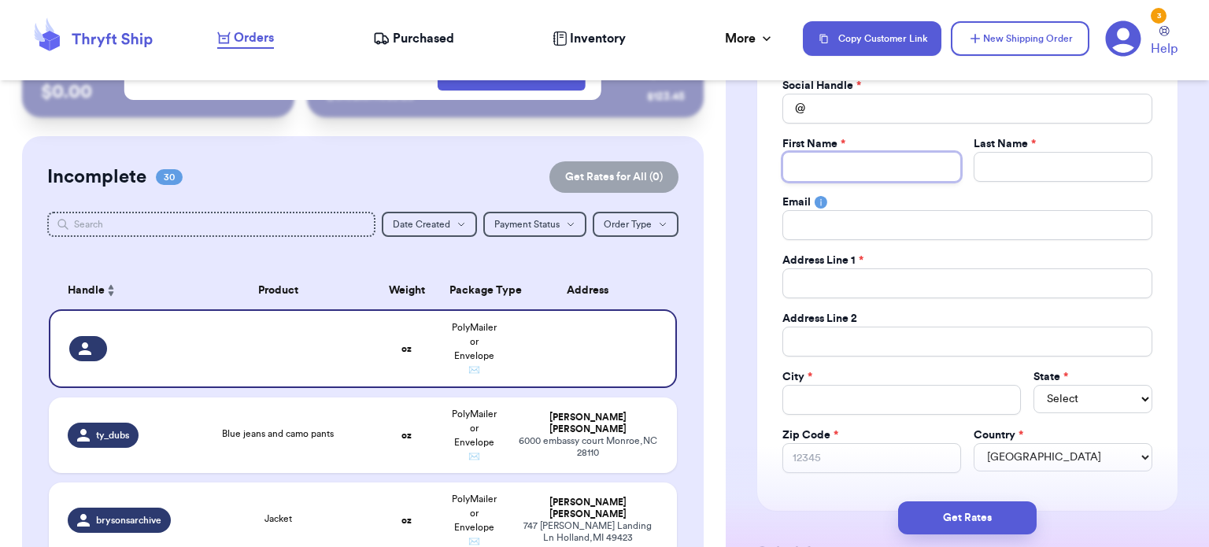
scroll to position [242, 0]
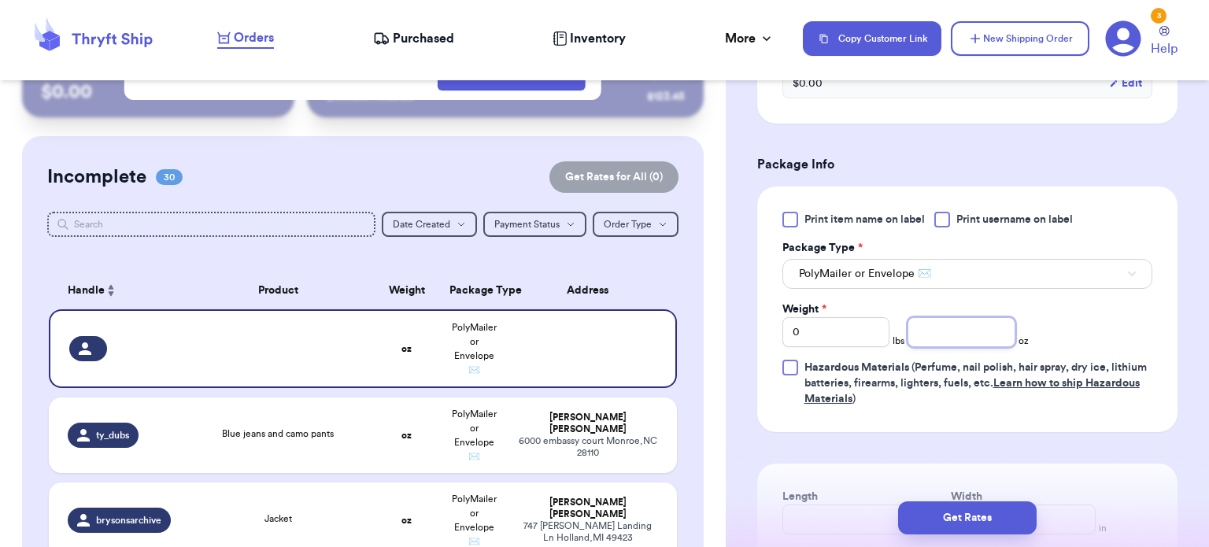
click at [935, 333] on input "number" at bounding box center [961, 332] width 108 height 30
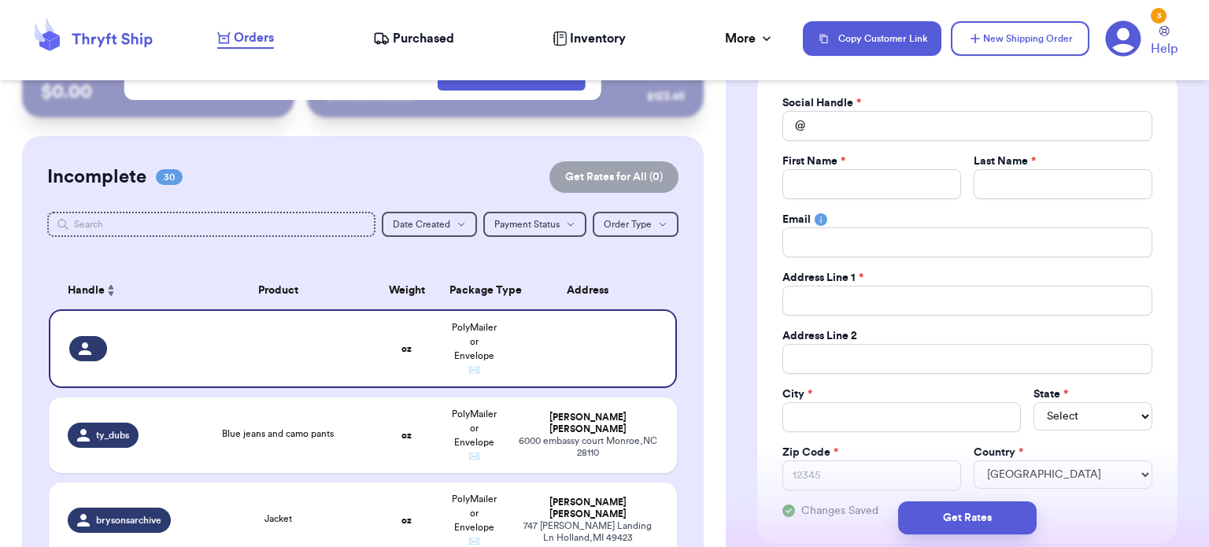
scroll to position [0, 0]
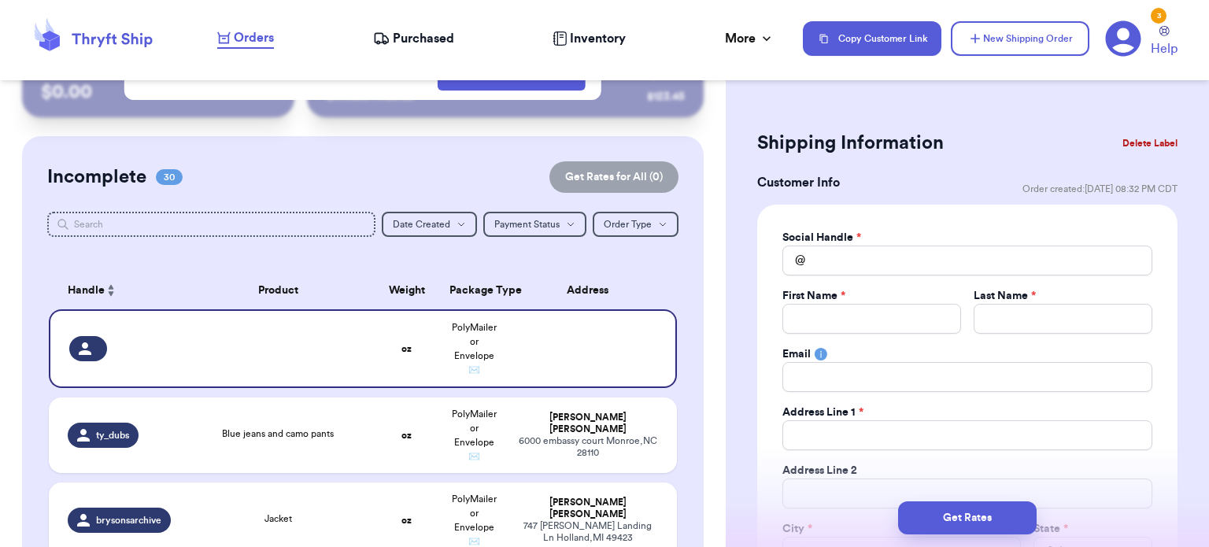
type input "38"
click at [862, 259] on input "Total Amount Paid" at bounding box center [967, 260] width 370 height 30
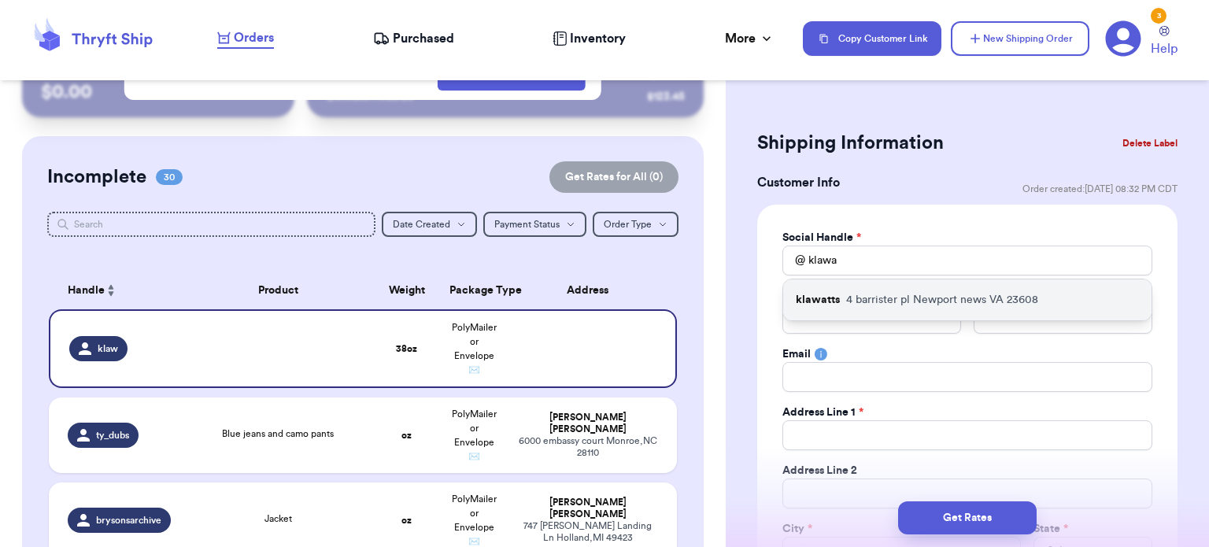
click at [853, 312] on div "klawatts [STREET_ADDRESS]" at bounding box center [967, 299] width 368 height 41
type input "klawatts"
type input "Kayla"
type input "[PERSON_NAME]"
type input "[EMAIL_ADDRESS][DOMAIN_NAME]"
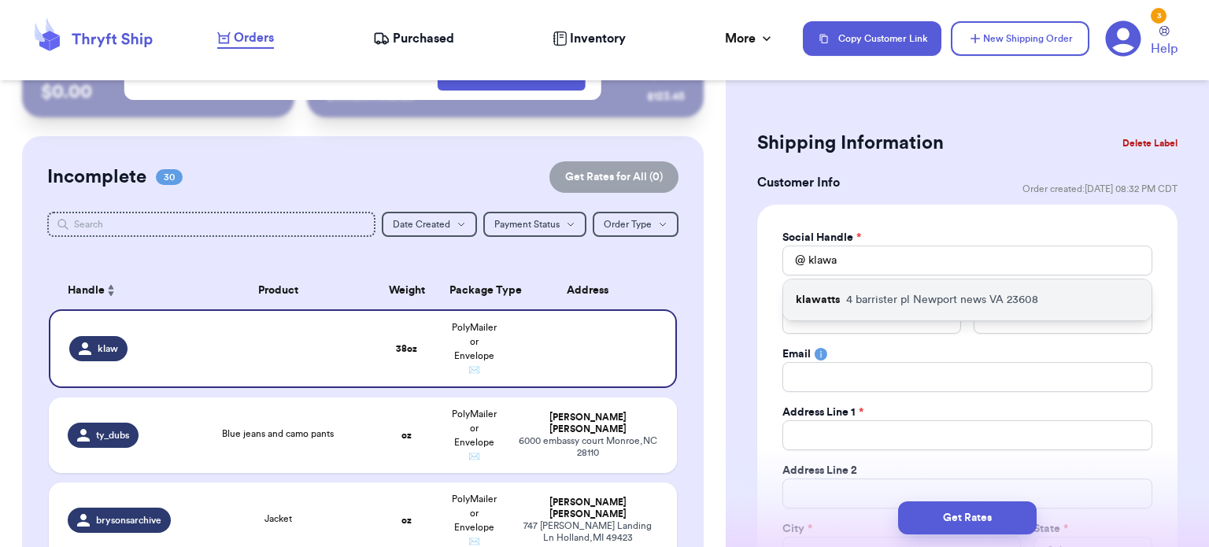
type input "4 barrister pl"
type input "Newport news"
select select "VA"
type input "23608"
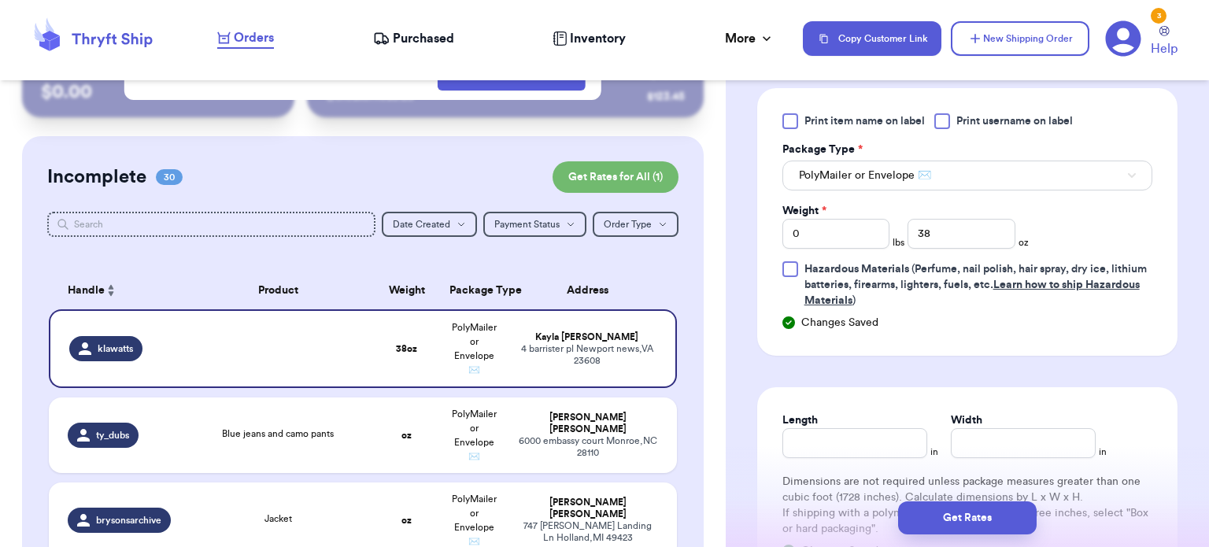
scroll to position [988, 0]
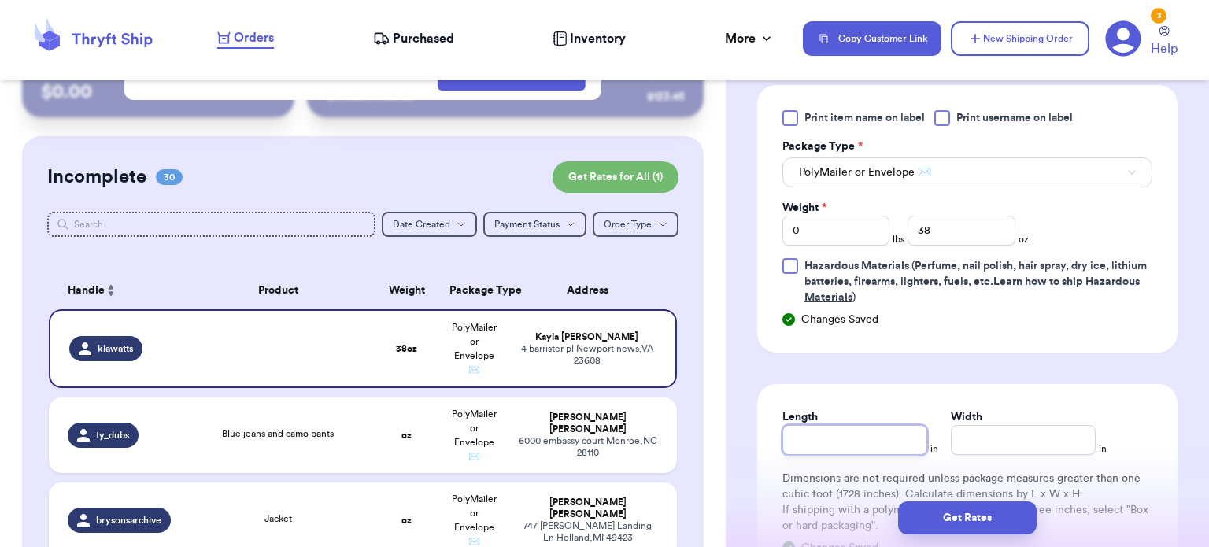
click at [834, 448] on input "Length" at bounding box center [854, 440] width 145 height 30
type input "11"
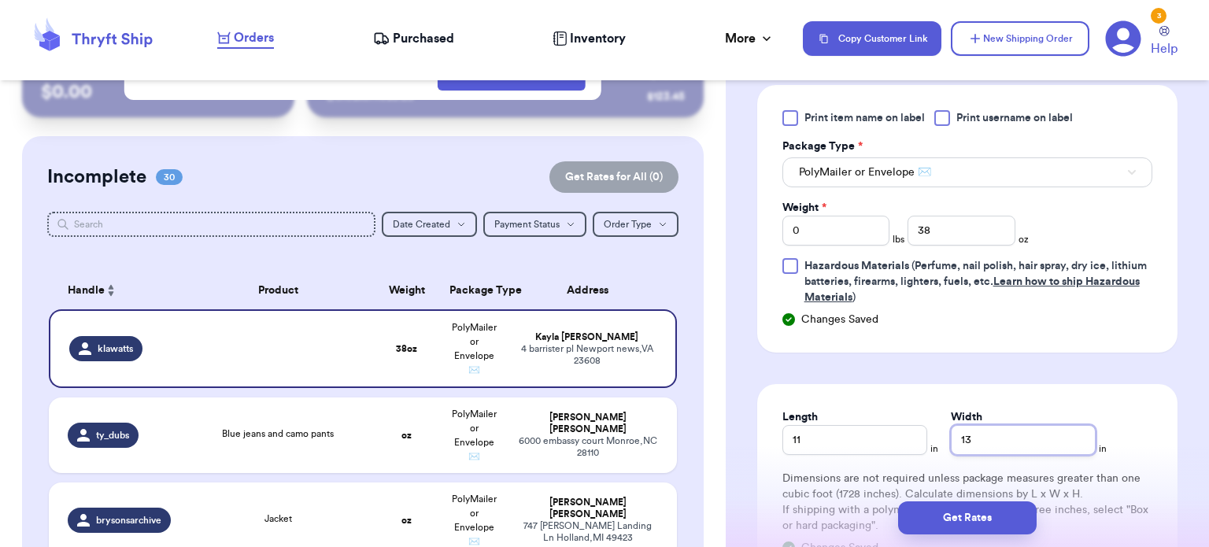
type input "13"
click at [943, 216] on input "38" at bounding box center [961, 231] width 108 height 30
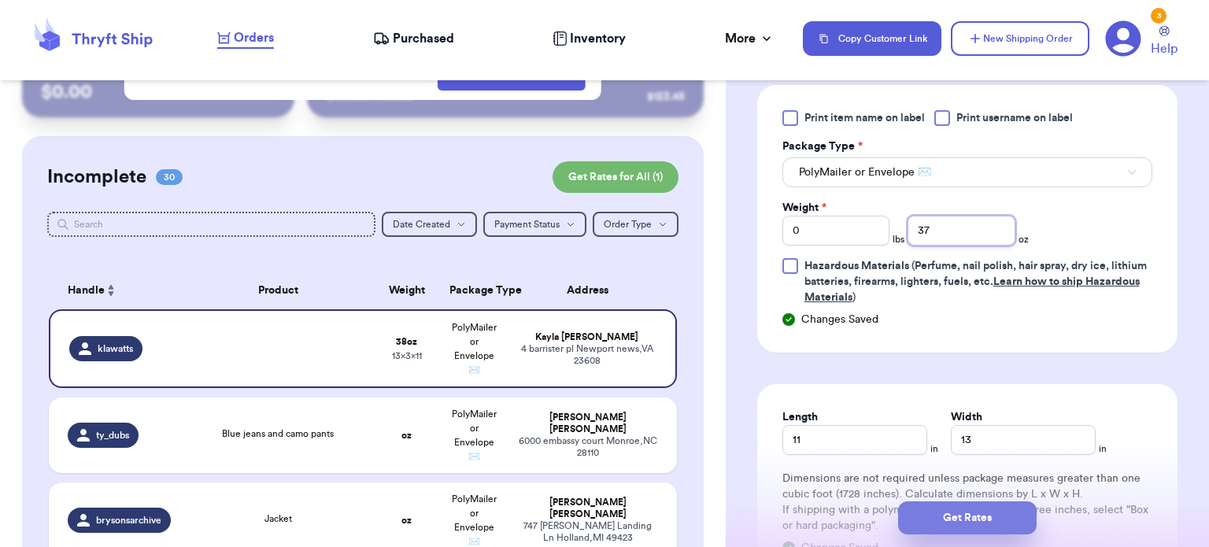
type input "37"
click at [928, 519] on button "Get Rates" at bounding box center [967, 517] width 138 height 33
type input "2"
type input "5"
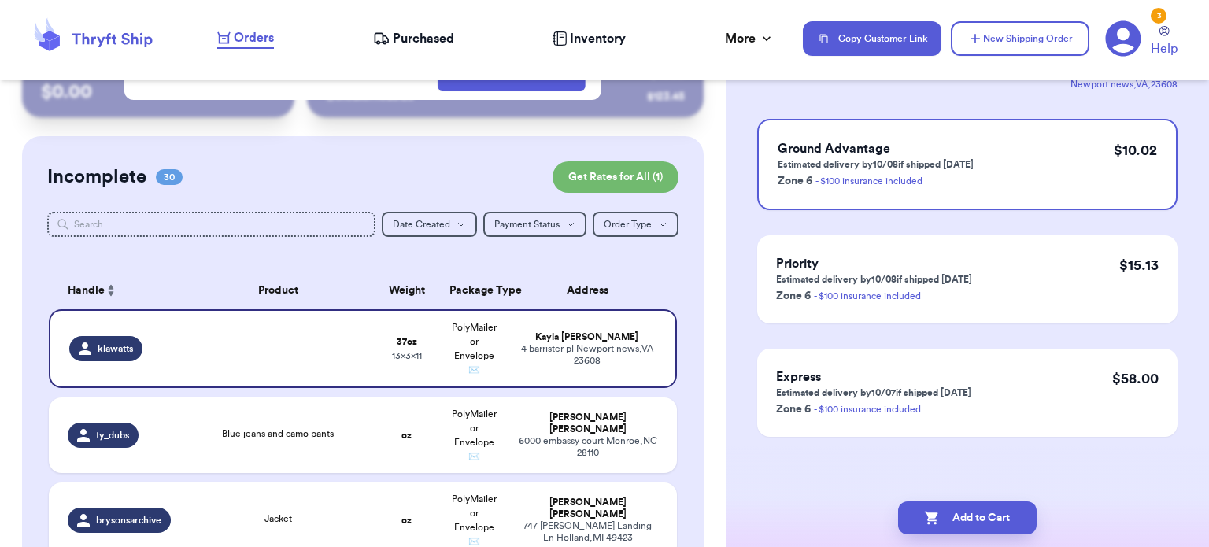
scroll to position [0, 0]
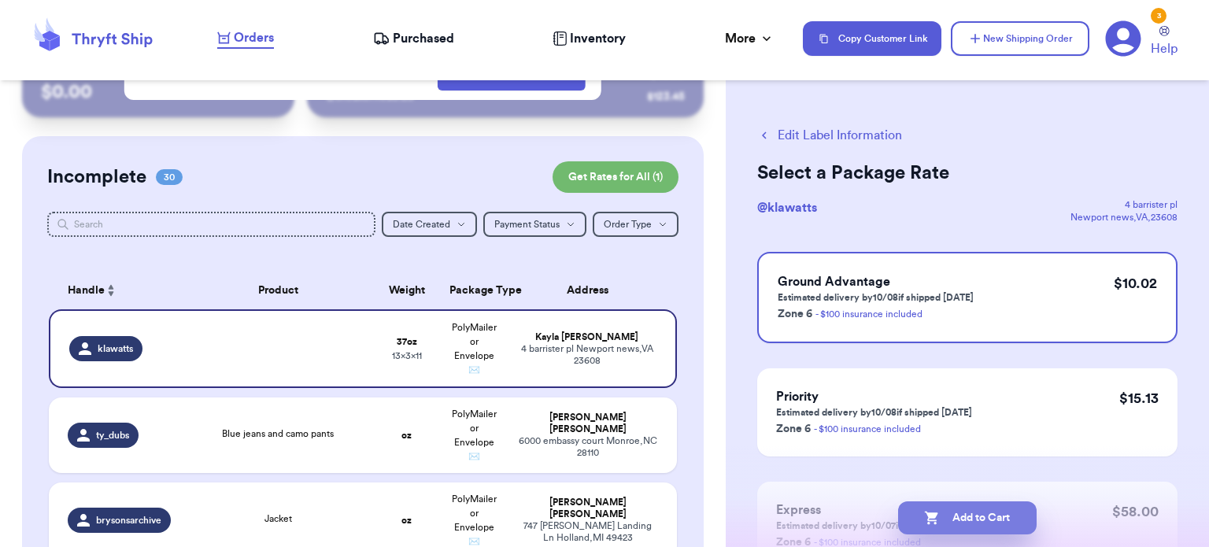
click at [977, 519] on button "Add to Cart" at bounding box center [967, 517] width 138 height 33
checkbox input "true"
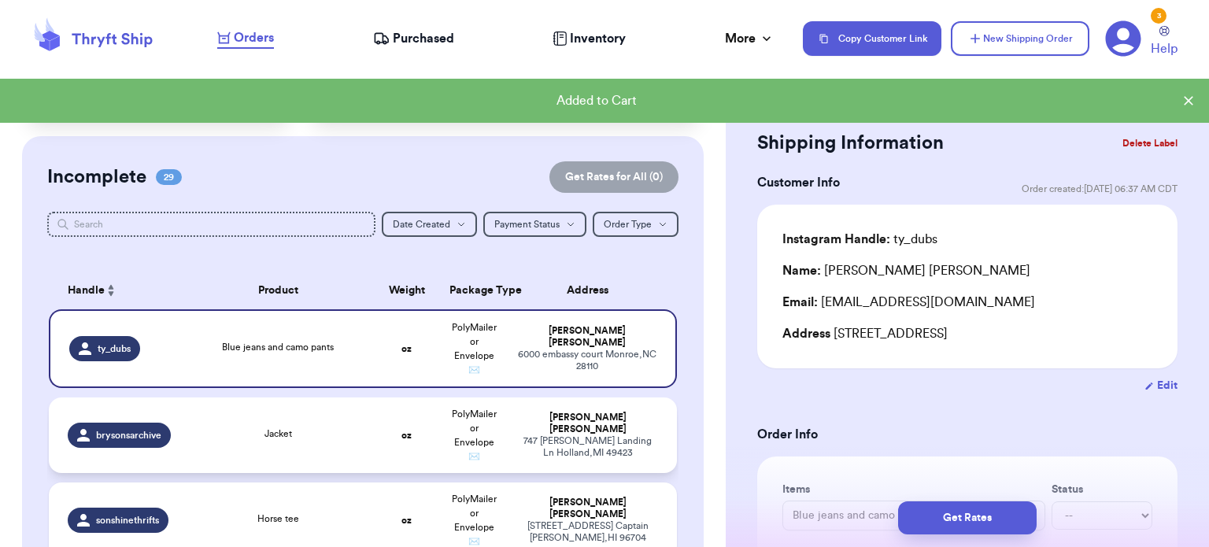
click at [312, 448] on td "Jacket" at bounding box center [277, 435] width 189 height 76
type input "Jacket"
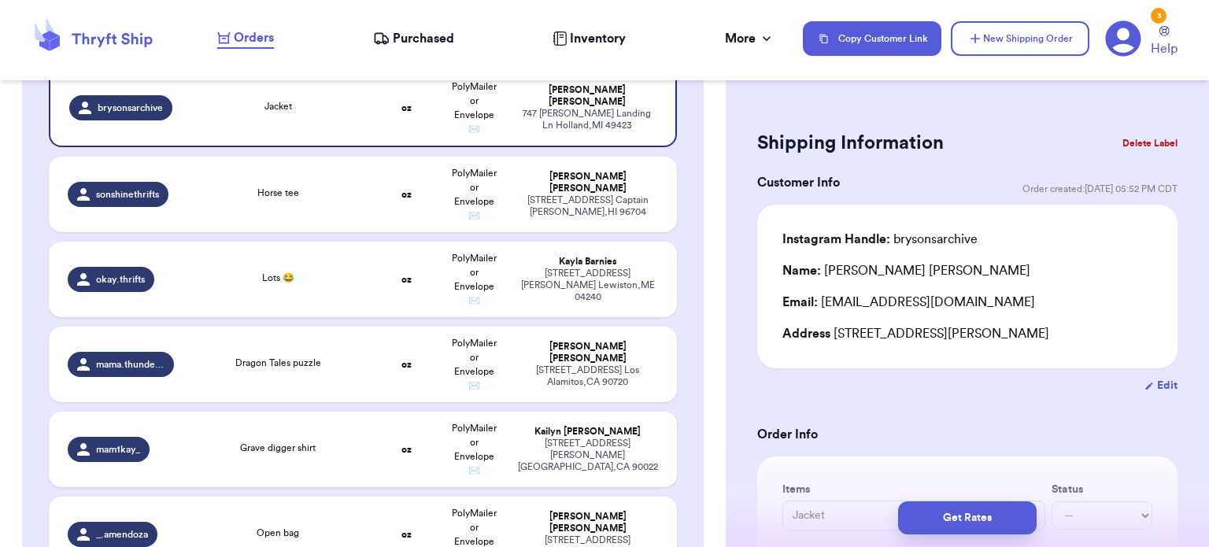
scroll to position [389, 0]
click at [301, 264] on td "Lots 😂" at bounding box center [277, 280] width 189 height 76
type input "Lots 😂"
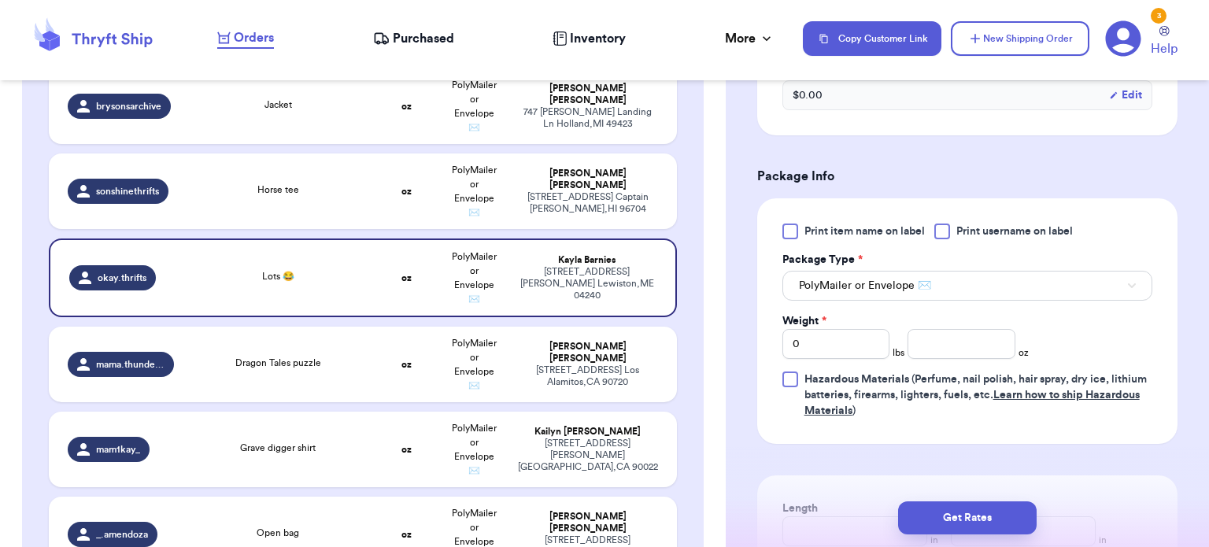
scroll to position [591, 0]
click at [976, 342] on input "number" at bounding box center [961, 343] width 108 height 30
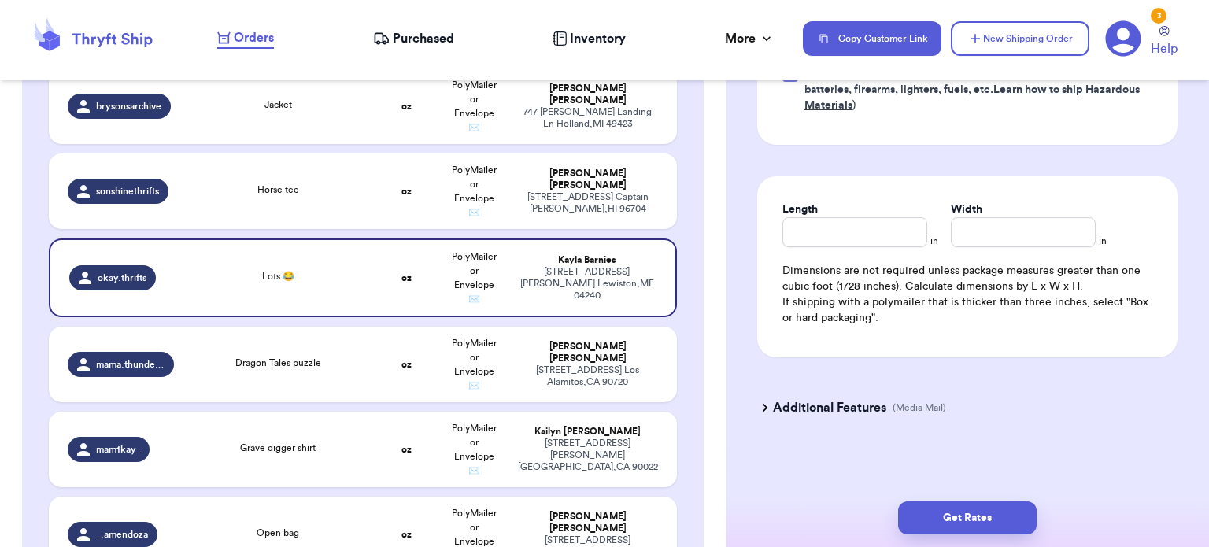
type input "22"
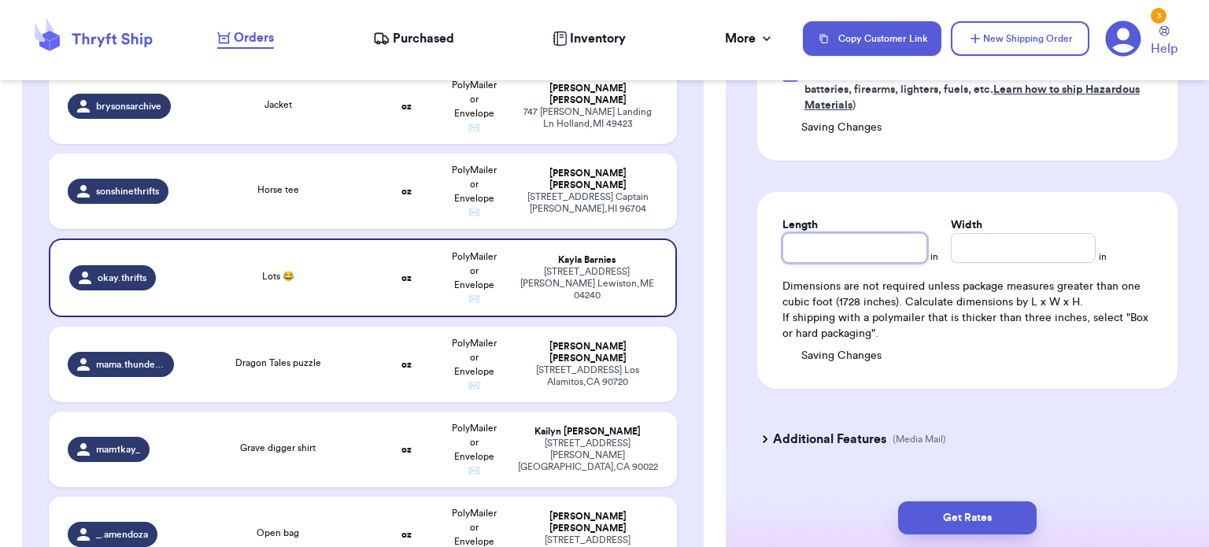
click at [858, 228] on div "Length" at bounding box center [854, 240] width 145 height 46
type input "13"
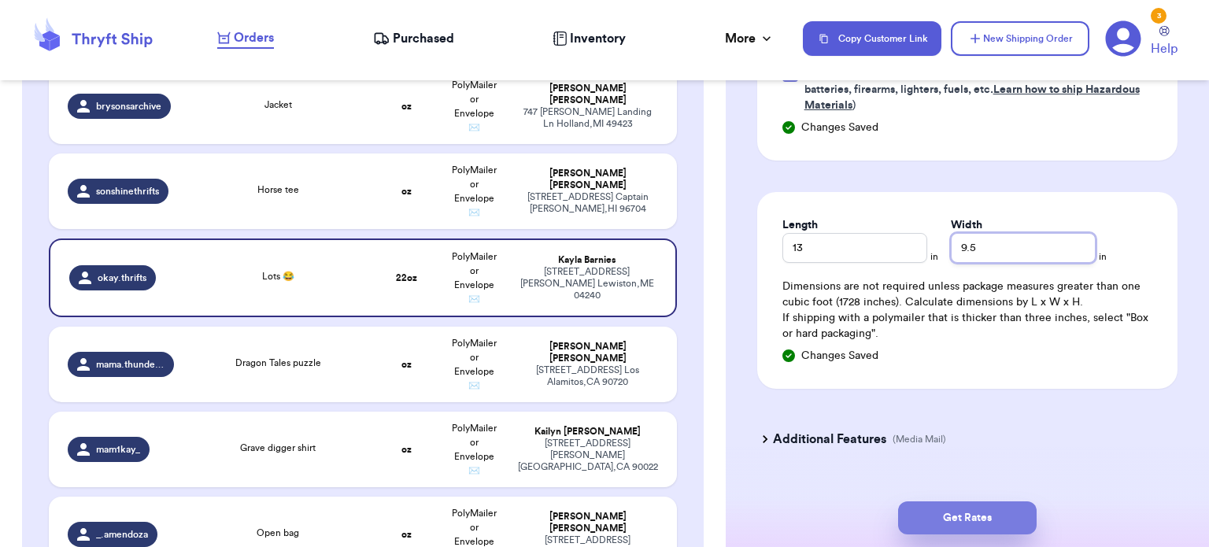
type input "9.5"
click at [969, 522] on button "Get Rates" at bounding box center [967, 517] width 138 height 33
type input "1"
type input "6"
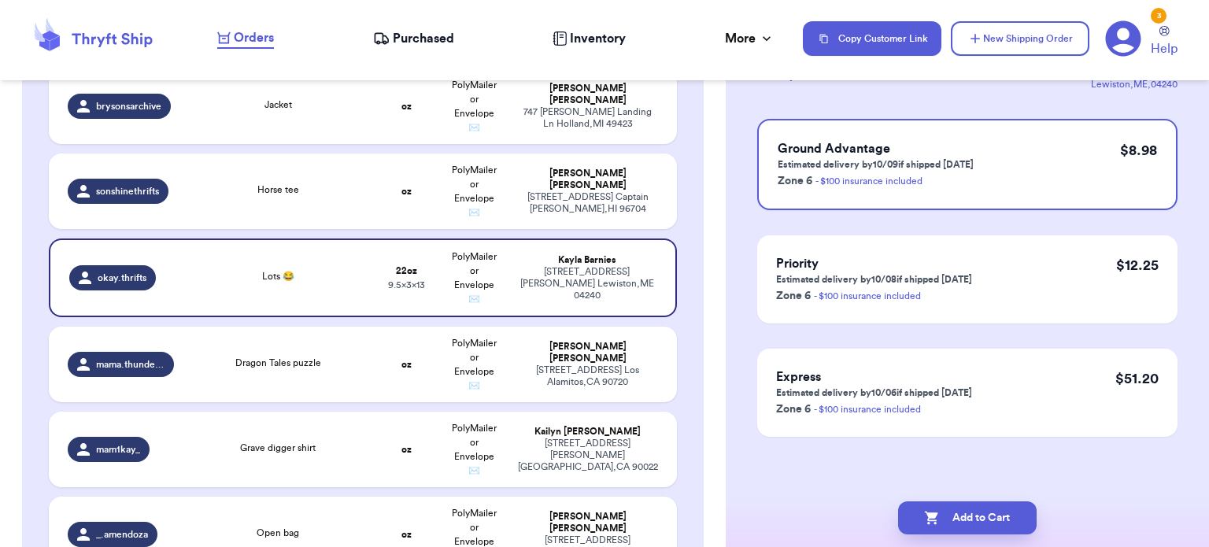
scroll to position [0, 0]
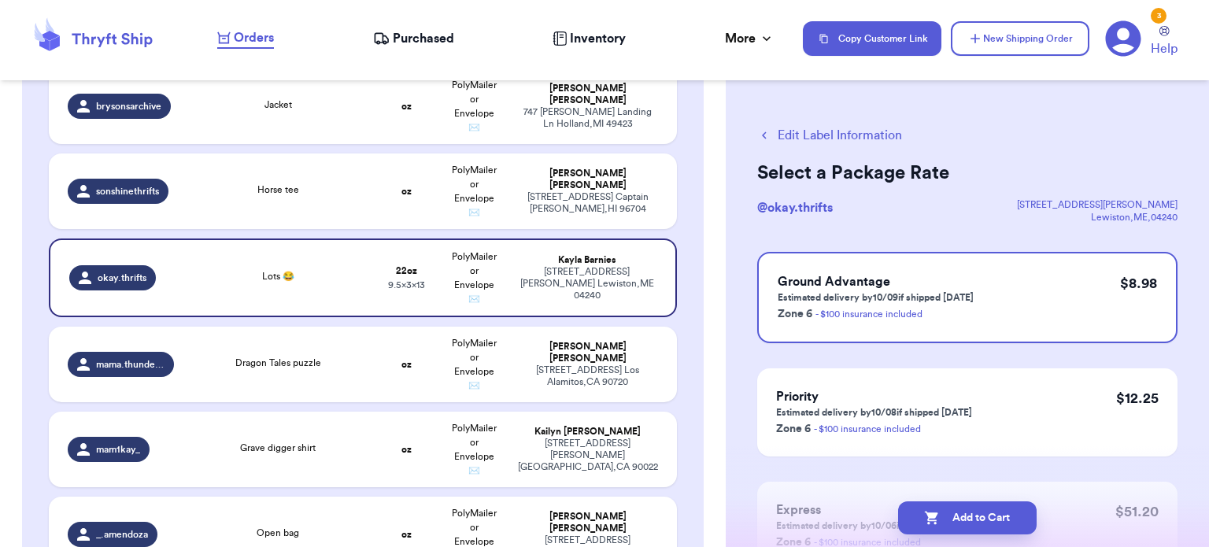
click at [969, 522] on button "Add to Cart" at bounding box center [967, 517] width 138 height 33
checkbox input "true"
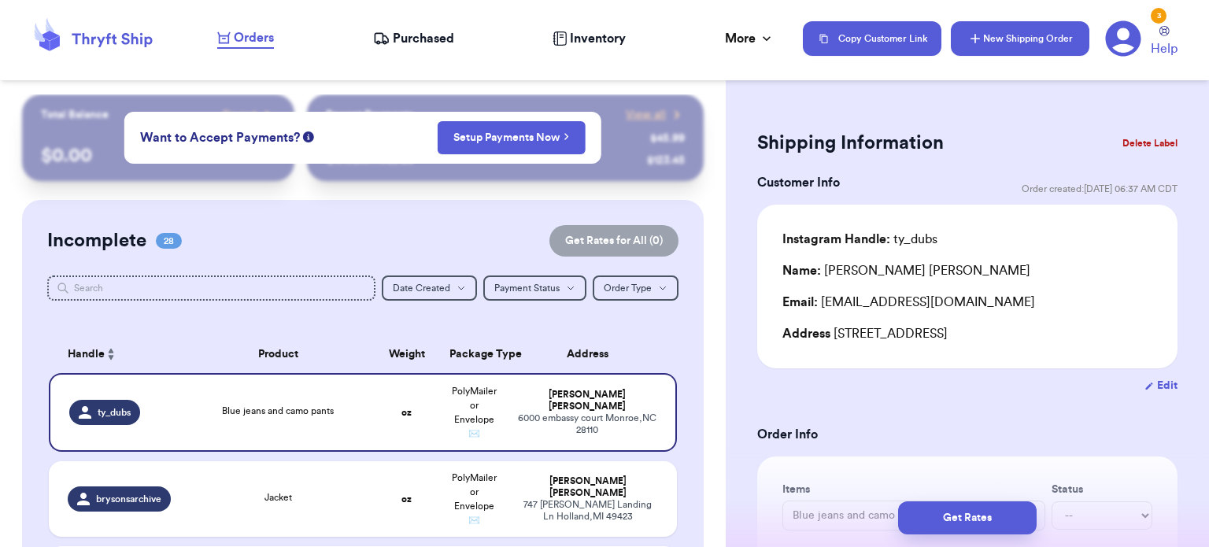
click at [1032, 46] on button "New Shipping Order" at bounding box center [1019, 38] width 138 height 35
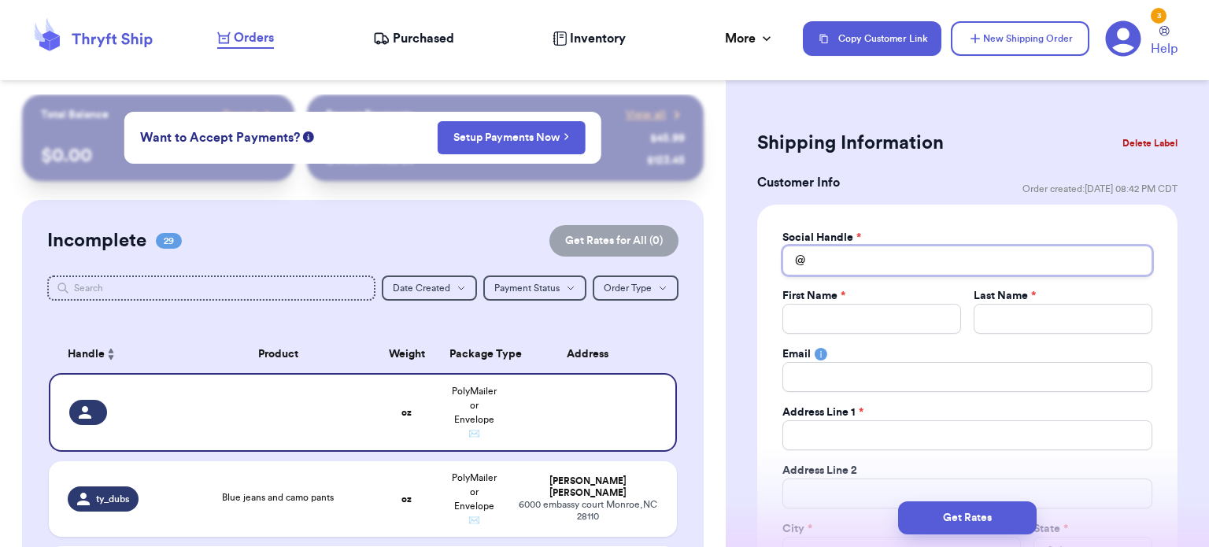
click at [875, 260] on input "Total Amount Paid" at bounding box center [967, 260] width 370 height 30
type input "s"
type input "sa"
type input "sar"
type input "[PERSON_NAME]"
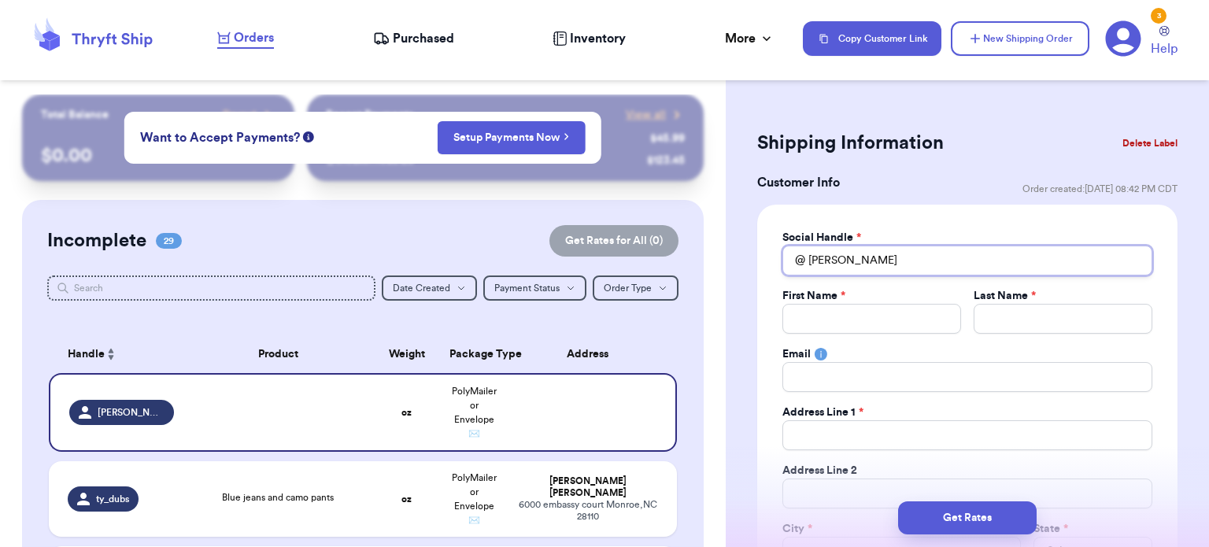
type input "sar"
type input "sa"
type input "s"
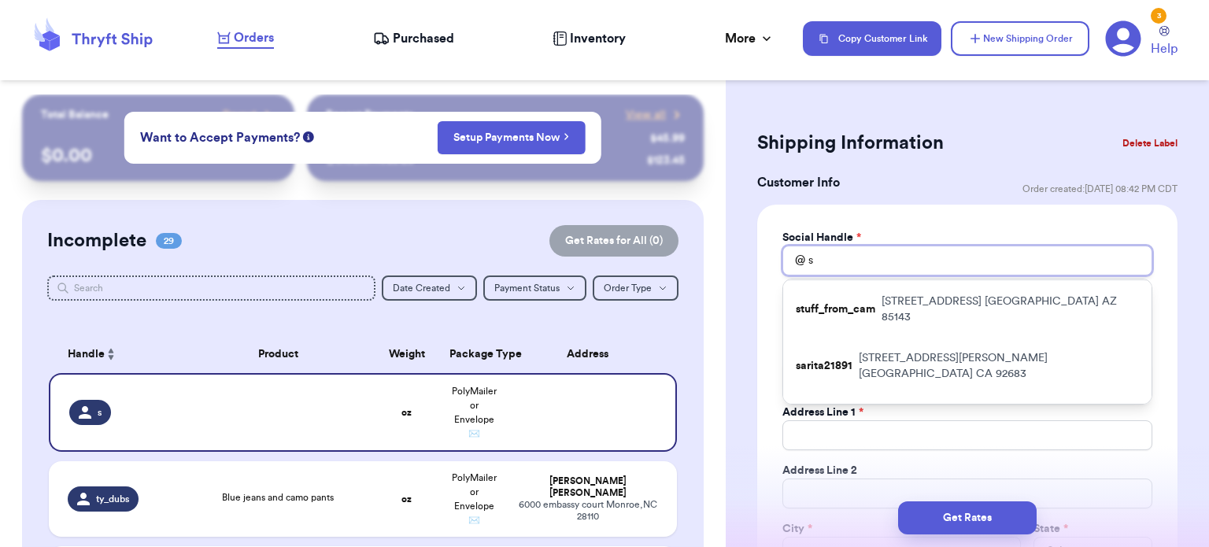
scroll to position [63, 0]
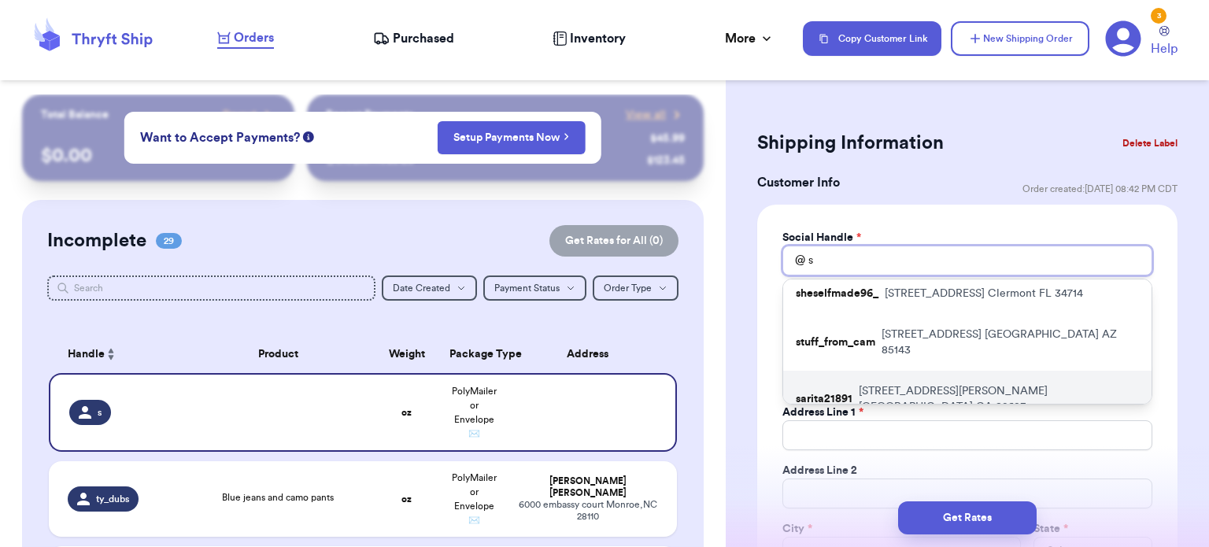
type input "s"
click at [897, 371] on div "sarita21891 [STREET_ADDRESS][PERSON_NAME]" at bounding box center [967, 399] width 368 height 57
type input "sarita21891"
type input "[PERSON_NAME]"
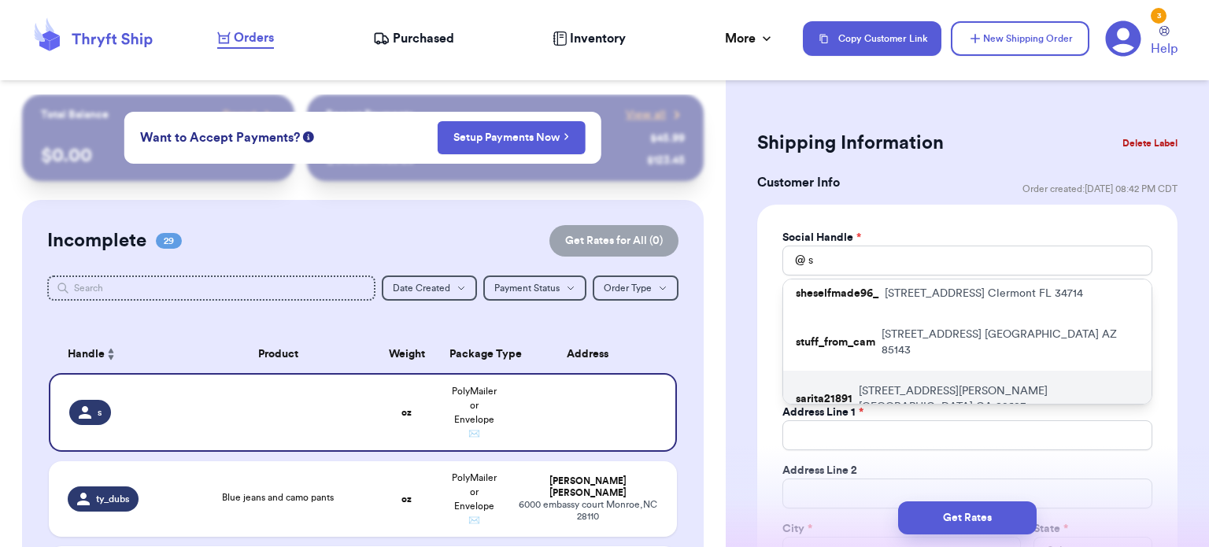
type input "[EMAIL_ADDRESS][DOMAIN_NAME]"
type input "[STREET_ADDRESS][PERSON_NAME]"
type input "[GEOGRAPHIC_DATA]"
select select "CA"
type input "92683"
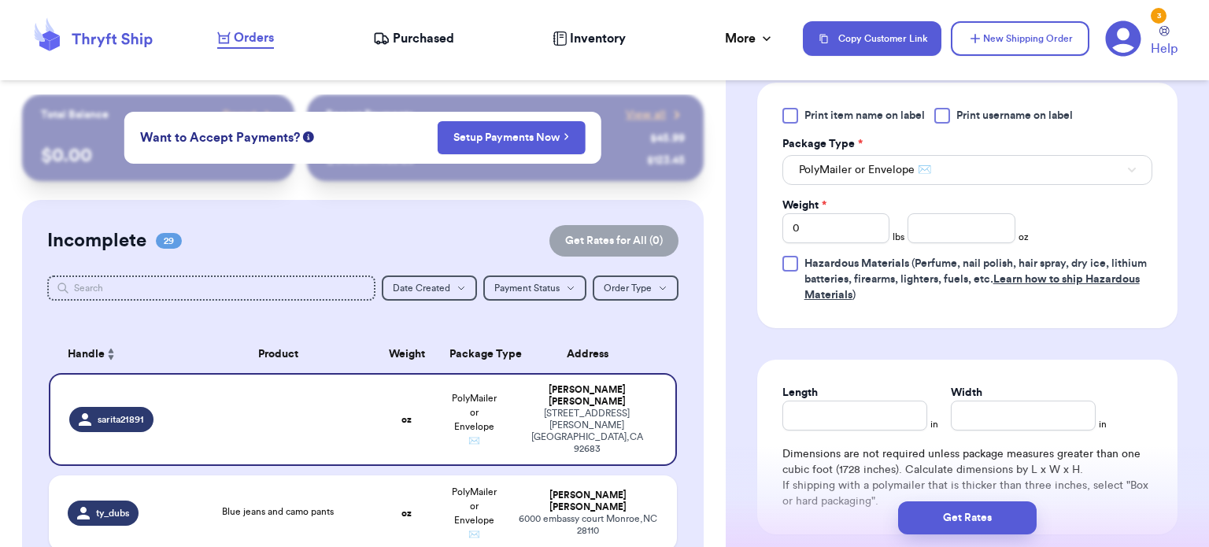
scroll to position [991, 0]
click at [932, 229] on input "number" at bounding box center [961, 227] width 108 height 30
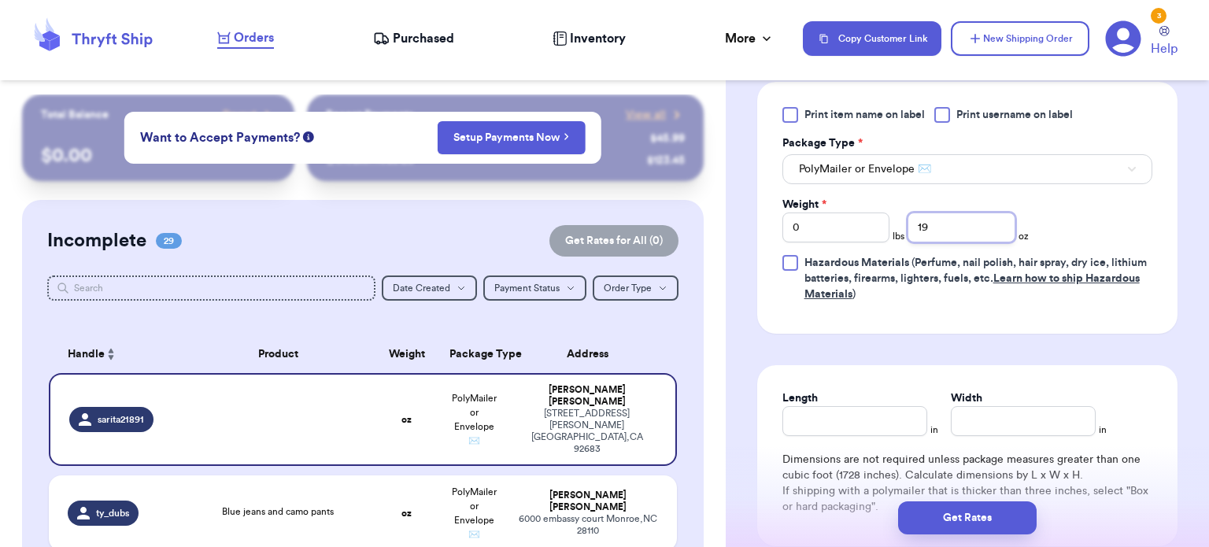
type input "19"
click at [850, 430] on input "Length" at bounding box center [854, 421] width 145 height 30
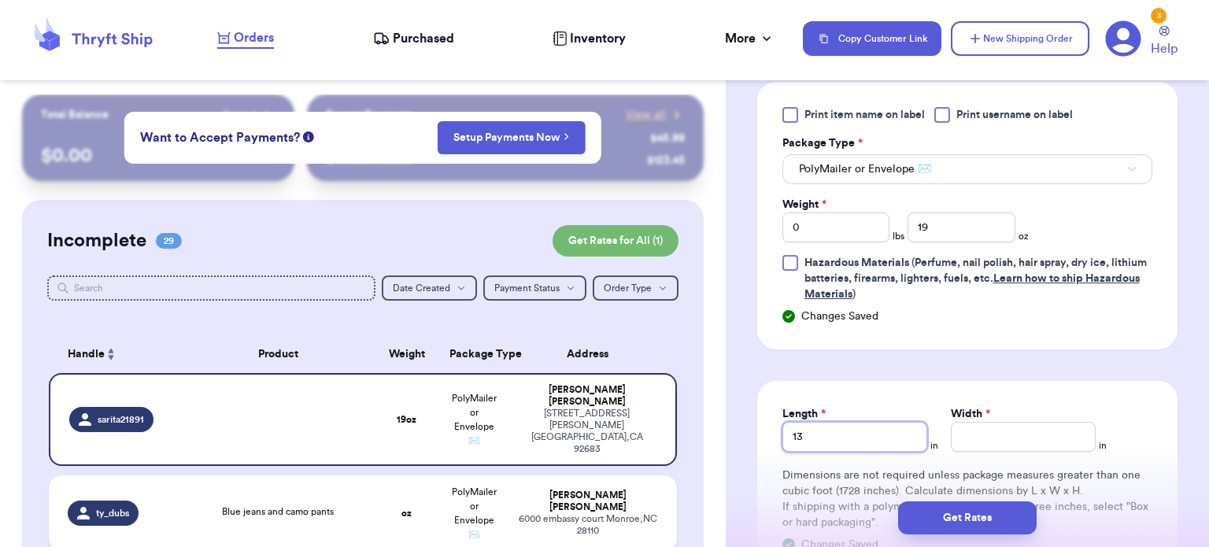
type input "13"
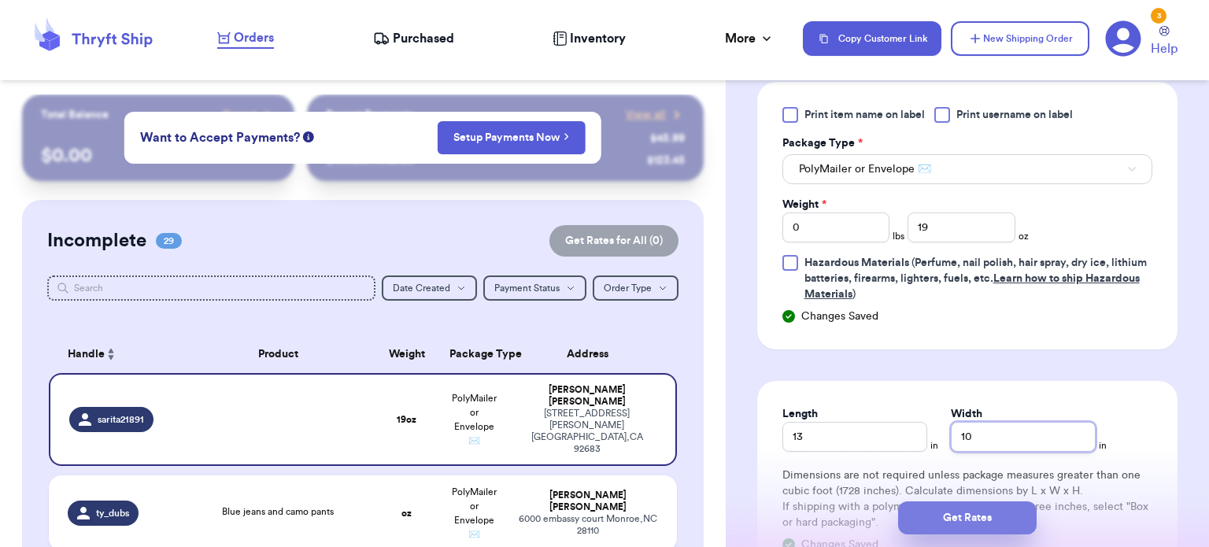
type input "10"
click at [932, 520] on button "Get Rates" at bounding box center [967, 517] width 138 height 33
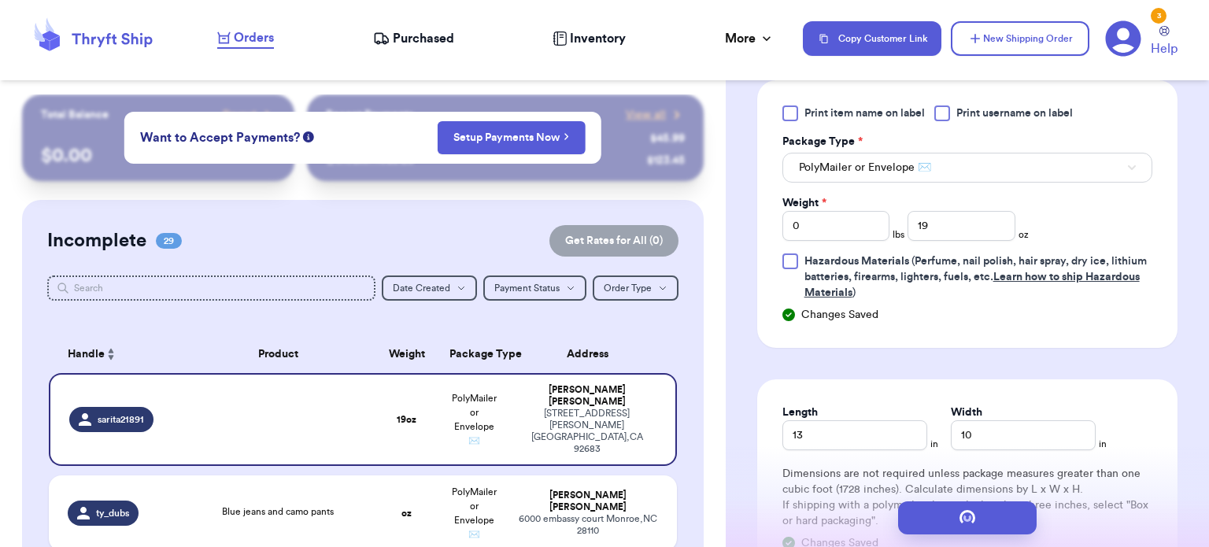
type input "1"
type input "3"
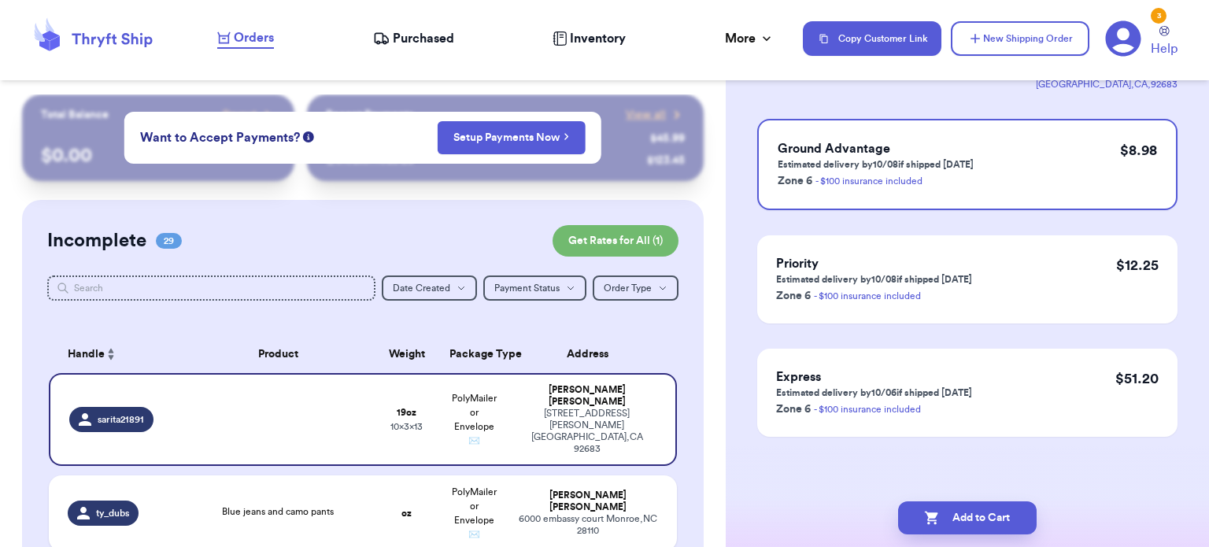
scroll to position [0, 0]
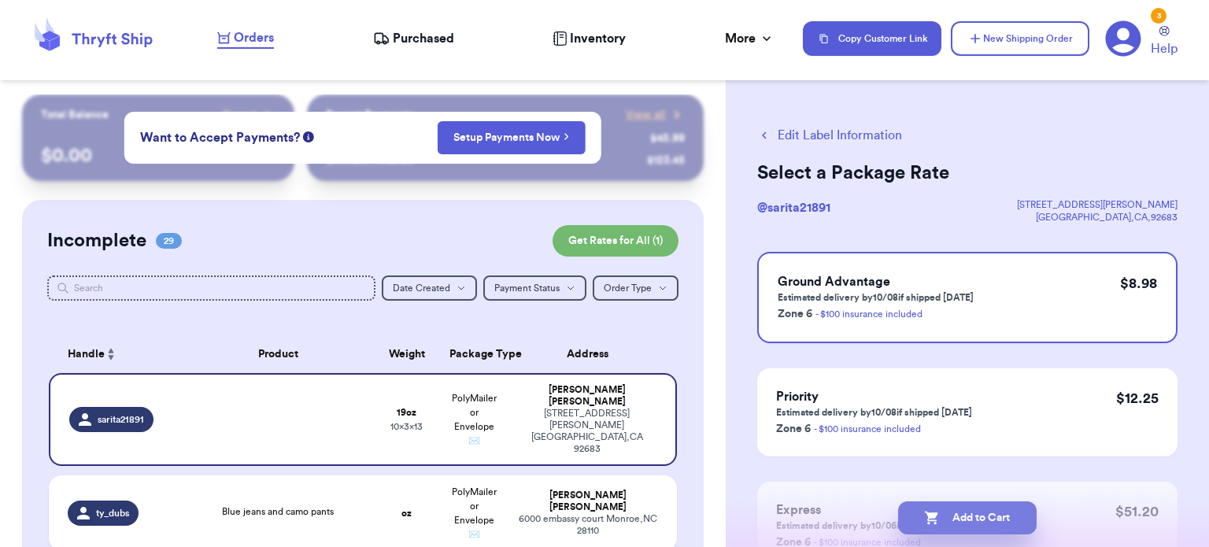
click at [969, 525] on button "Add to Cart" at bounding box center [967, 517] width 138 height 33
checkbox input "true"
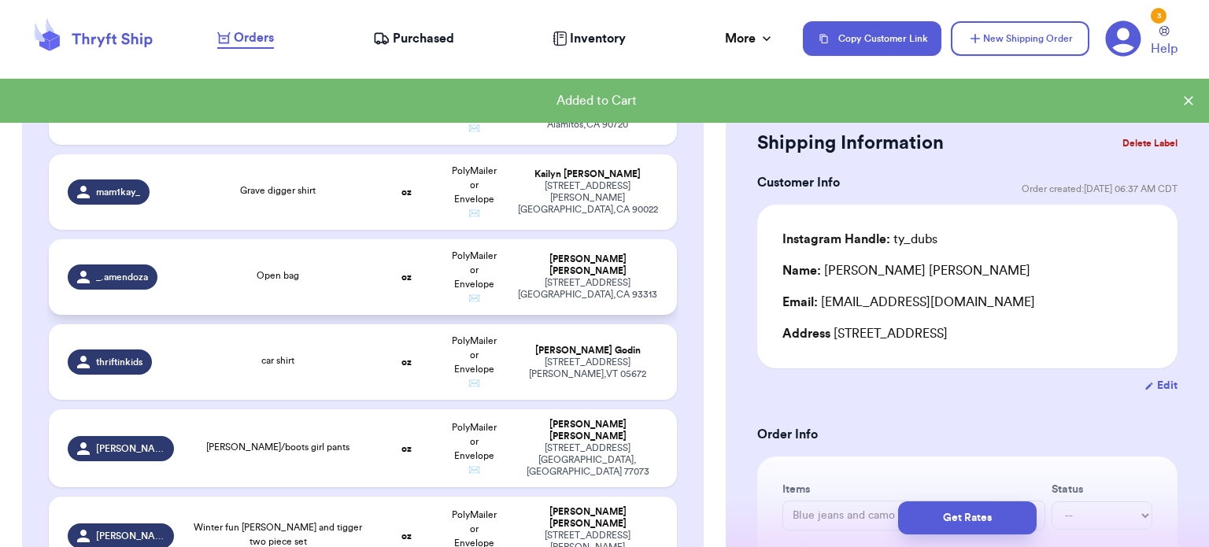
click at [330, 292] on td "Open bag" at bounding box center [277, 277] width 189 height 76
type input "Open bag"
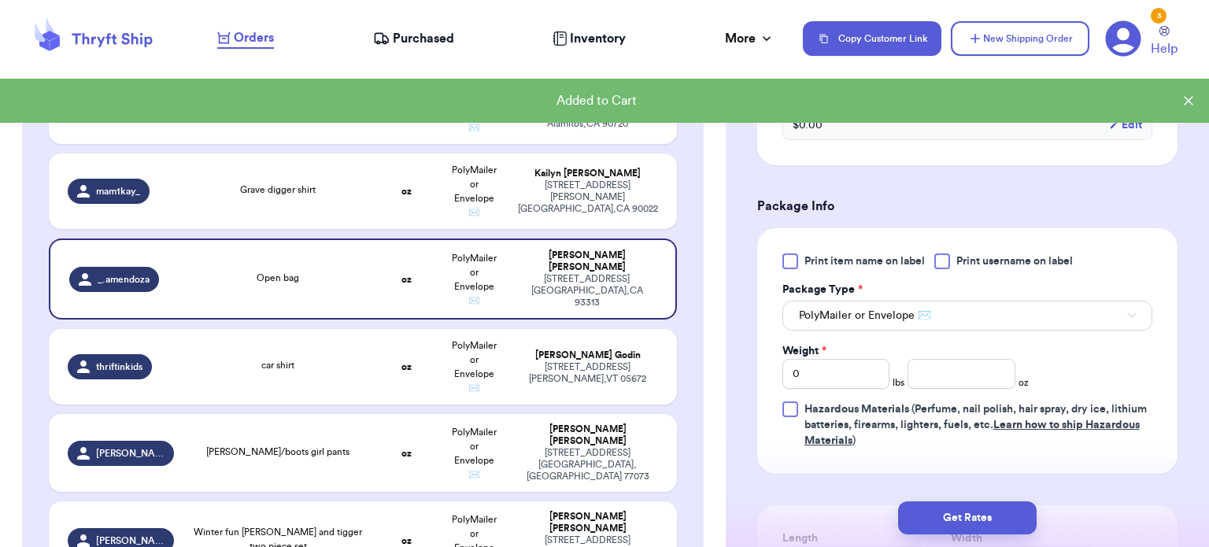
scroll to position [563, 0]
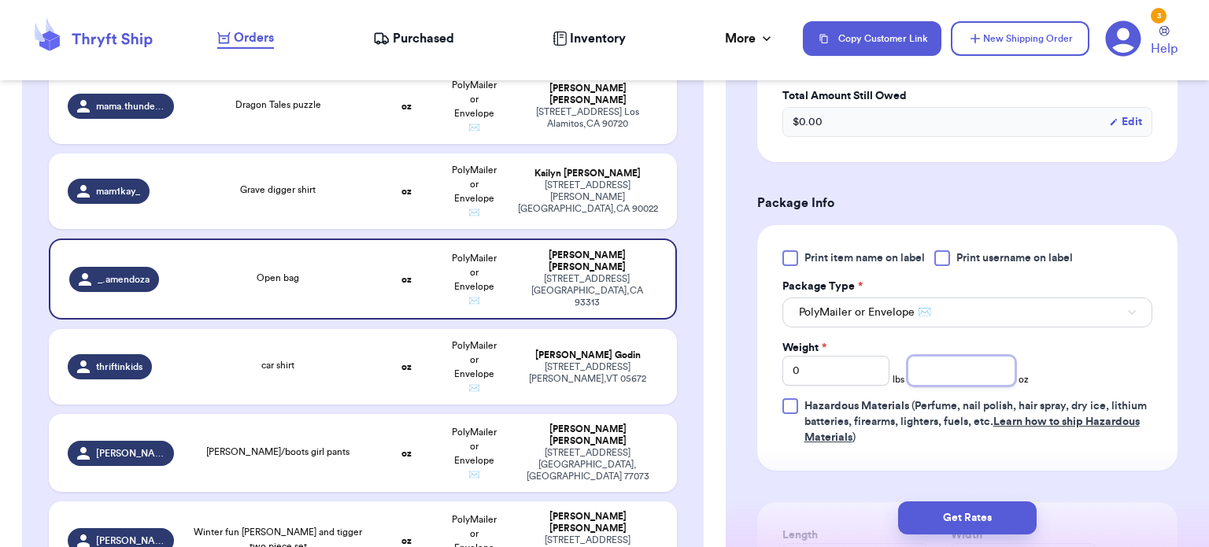
click at [988, 367] on input "number" at bounding box center [961, 371] width 108 height 30
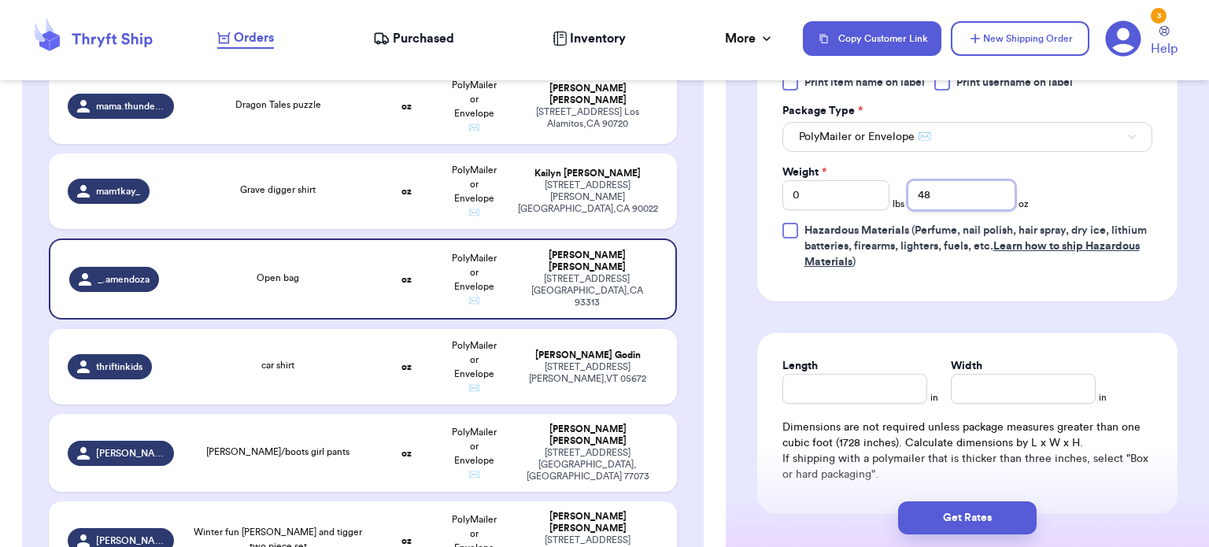
scroll to position [846, 0]
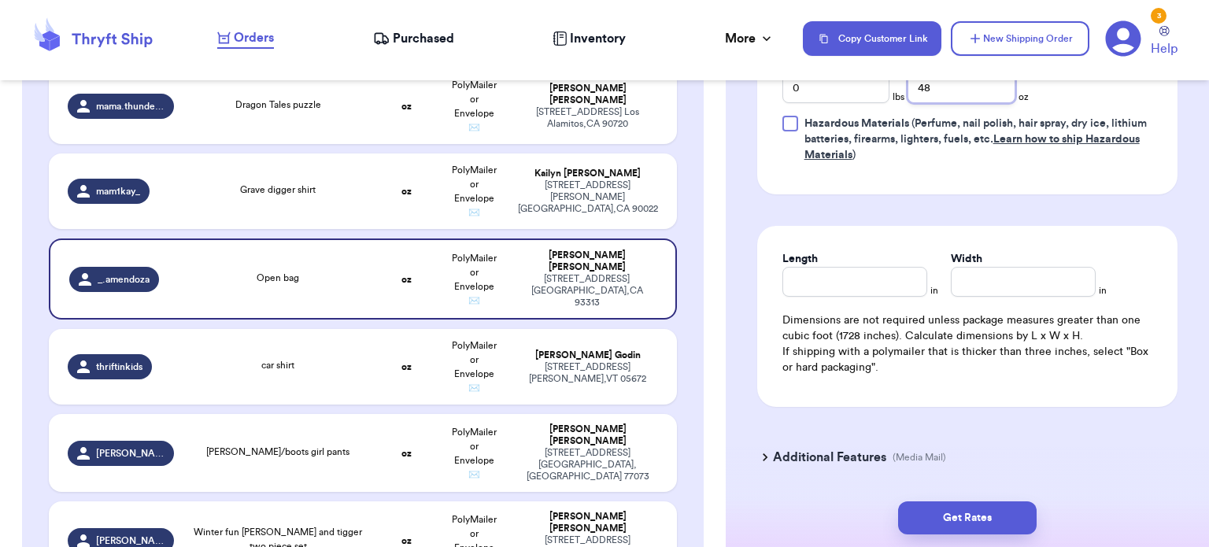
type input "48"
click at [890, 275] on div "Length" at bounding box center [854, 274] width 145 height 46
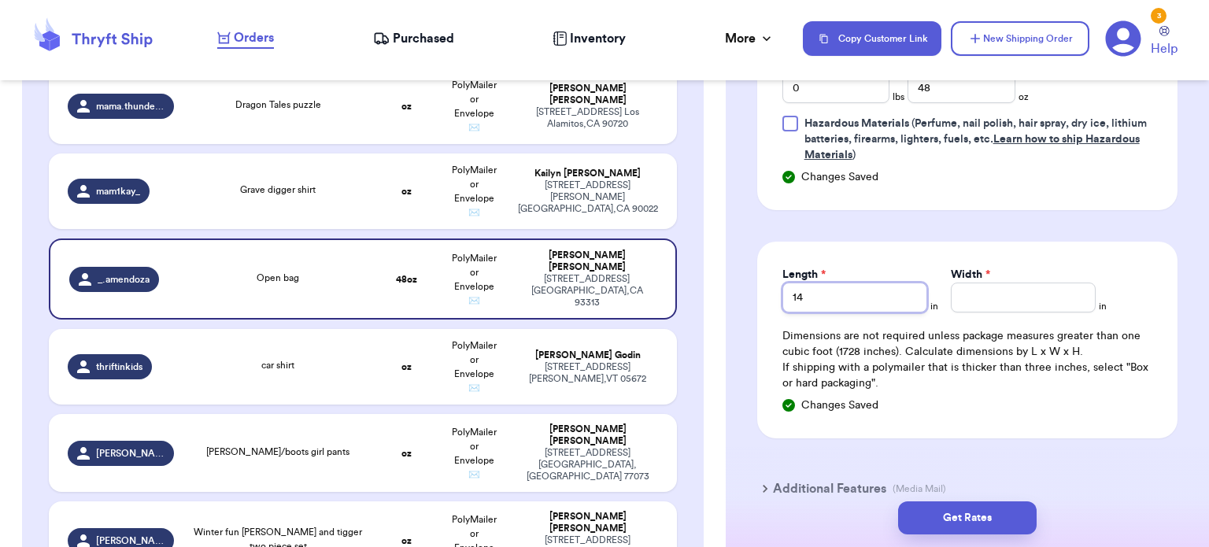
type input "14"
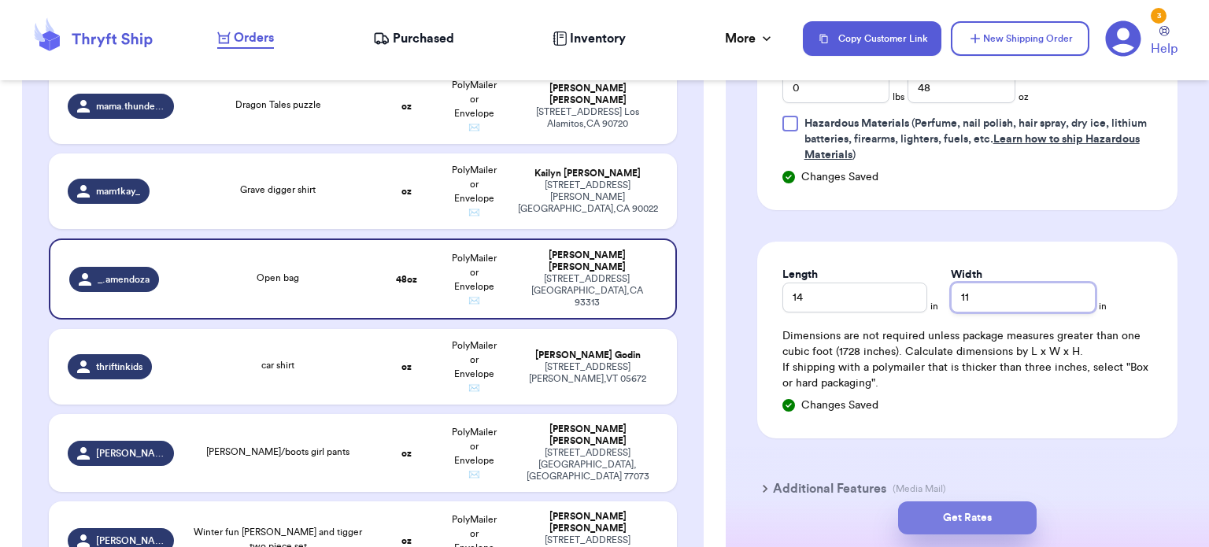
type input "11"
click at [991, 522] on button "Get Rates" at bounding box center [967, 517] width 138 height 33
type input "3"
type input "0"
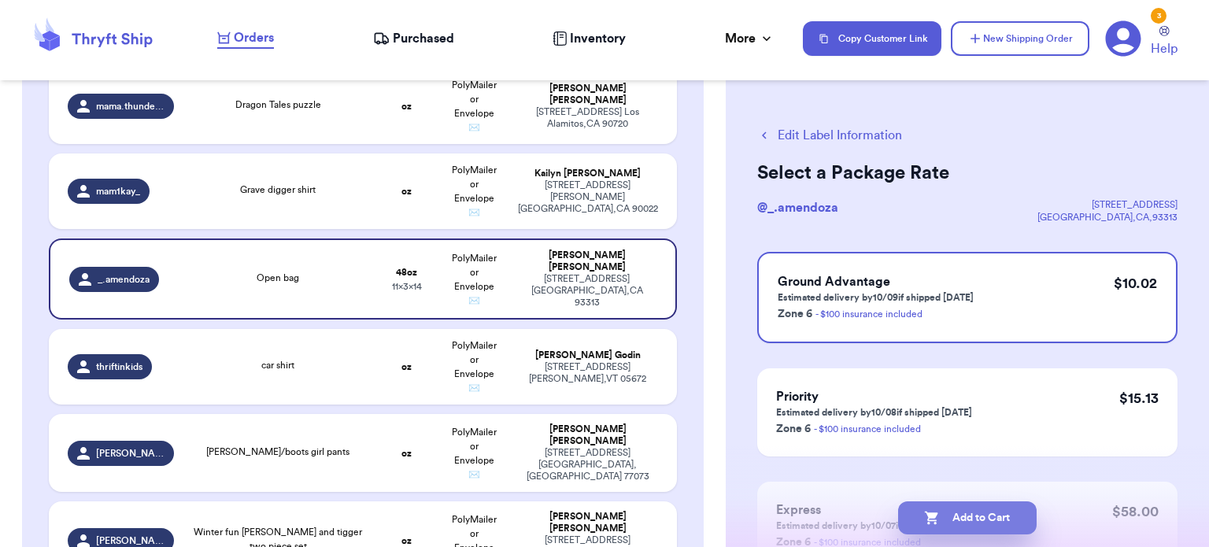
click at [950, 522] on button "Add to Cart" at bounding box center [967, 517] width 138 height 33
checkbox input "true"
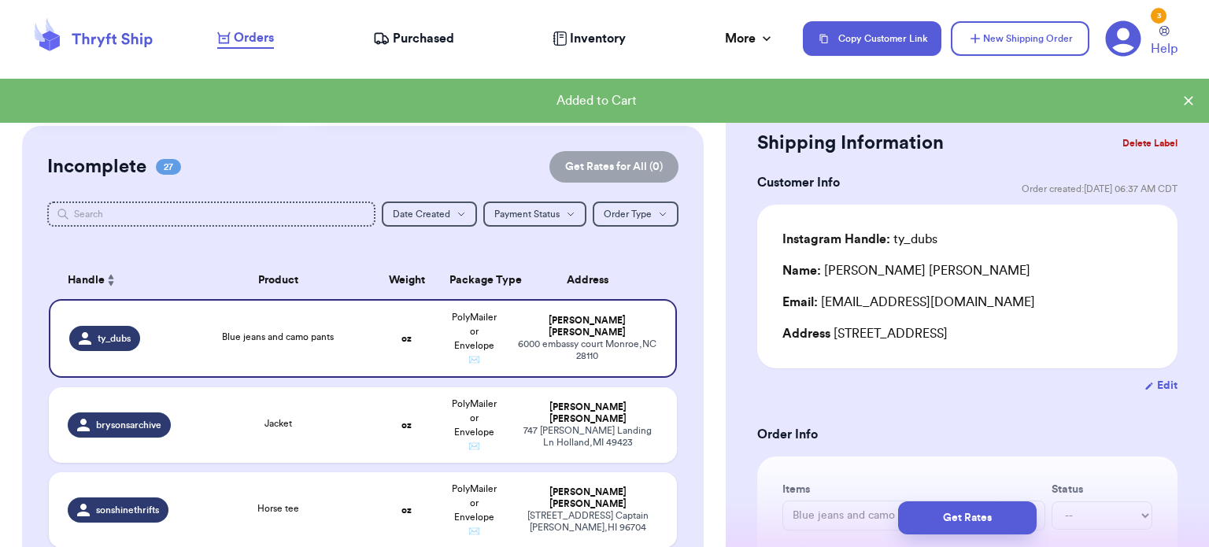
scroll to position [72, 0]
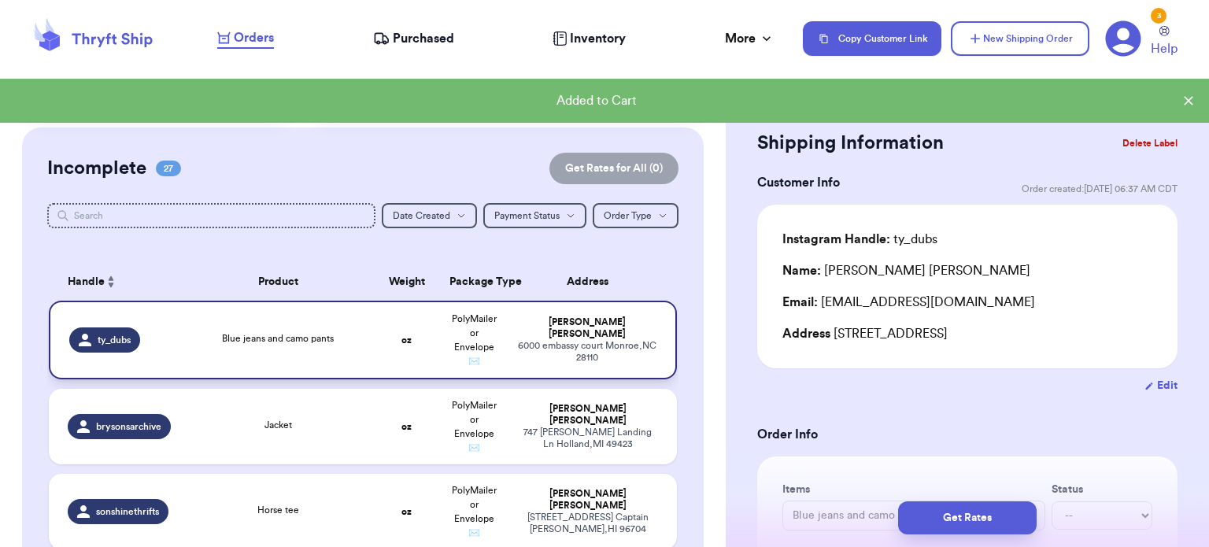
click at [282, 343] on div "Blue jeans and camo pants" at bounding box center [278, 338] width 112 height 14
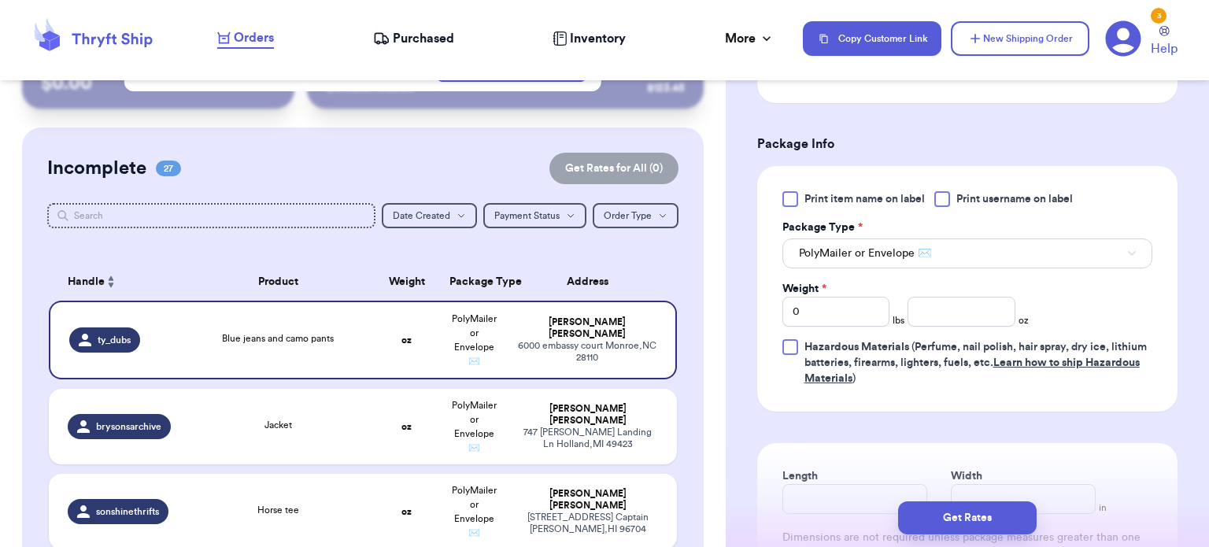
scroll to position [624, 0]
click at [973, 317] on input "number" at bounding box center [961, 310] width 108 height 30
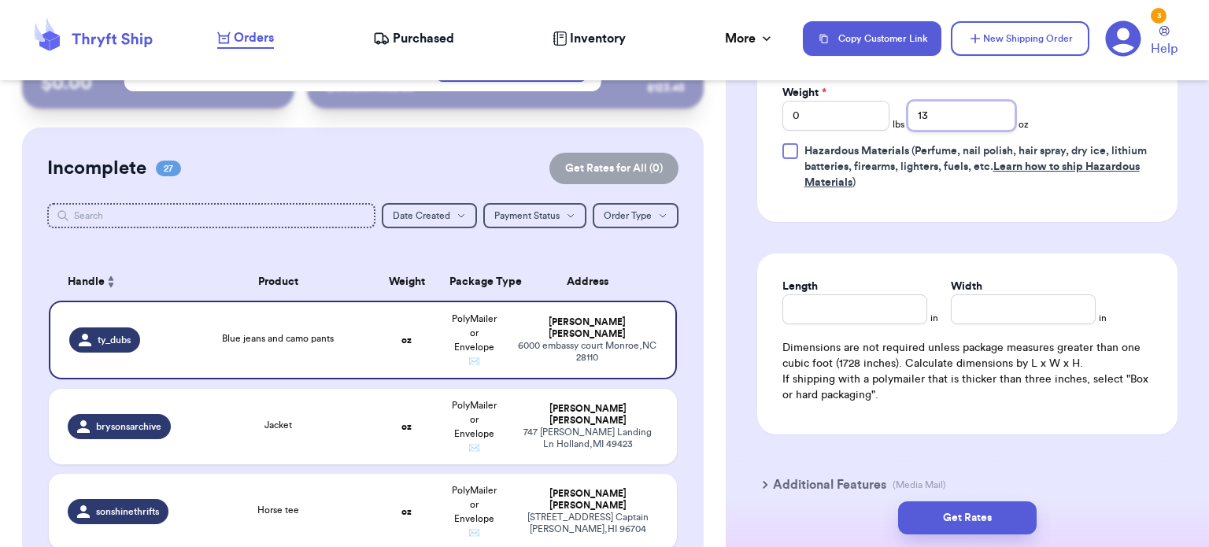
type input "13"
click at [857, 312] on input "Length" at bounding box center [854, 309] width 145 height 30
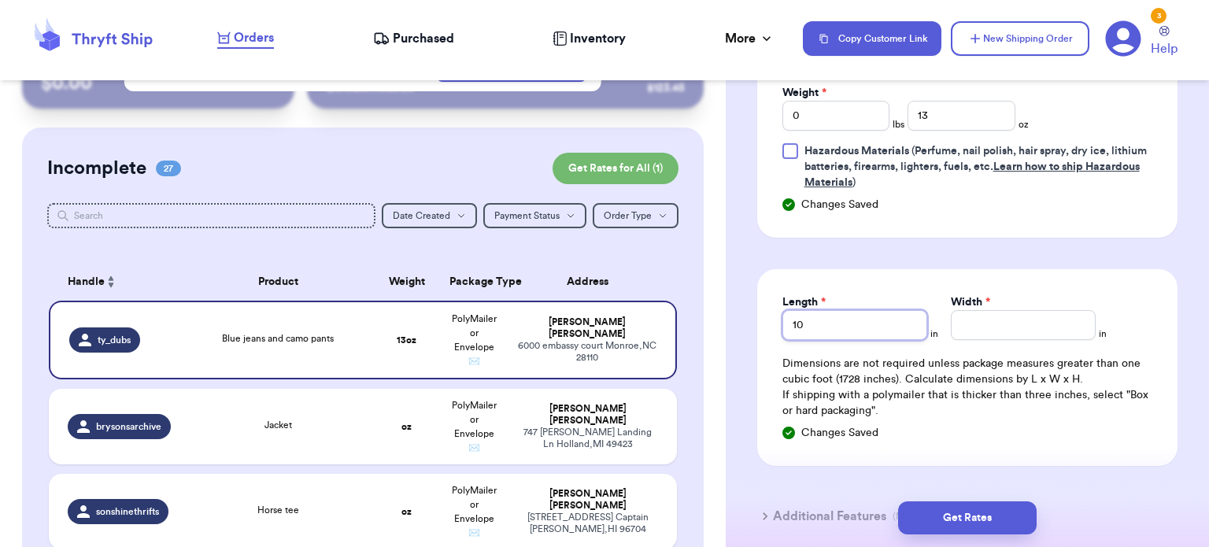
type input "10"
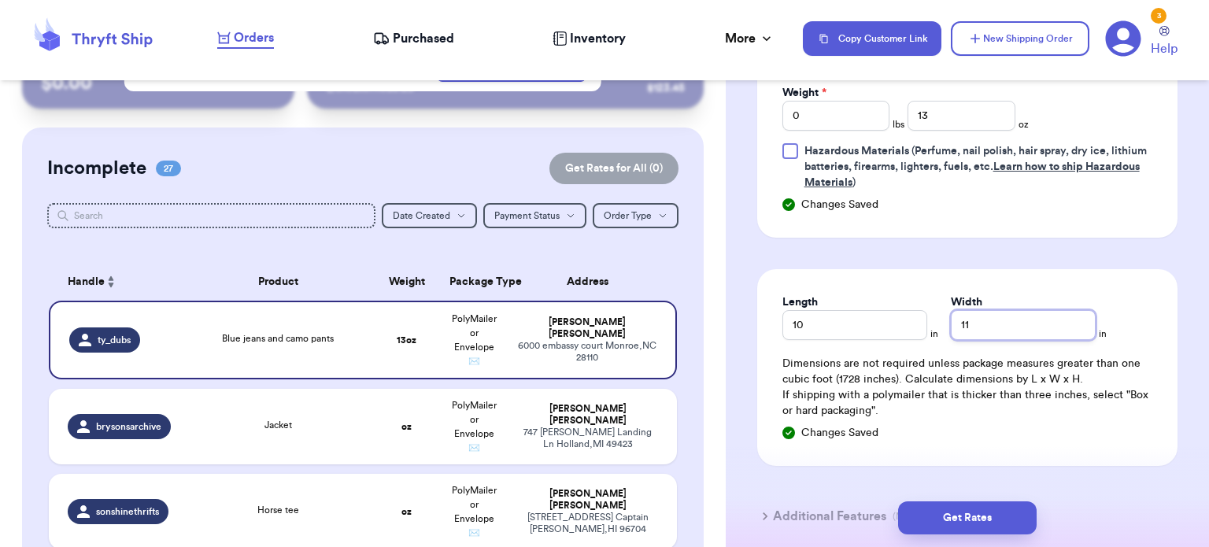
type input "1"
type input "9.5"
click at [834, 334] on input "10" at bounding box center [854, 325] width 145 height 30
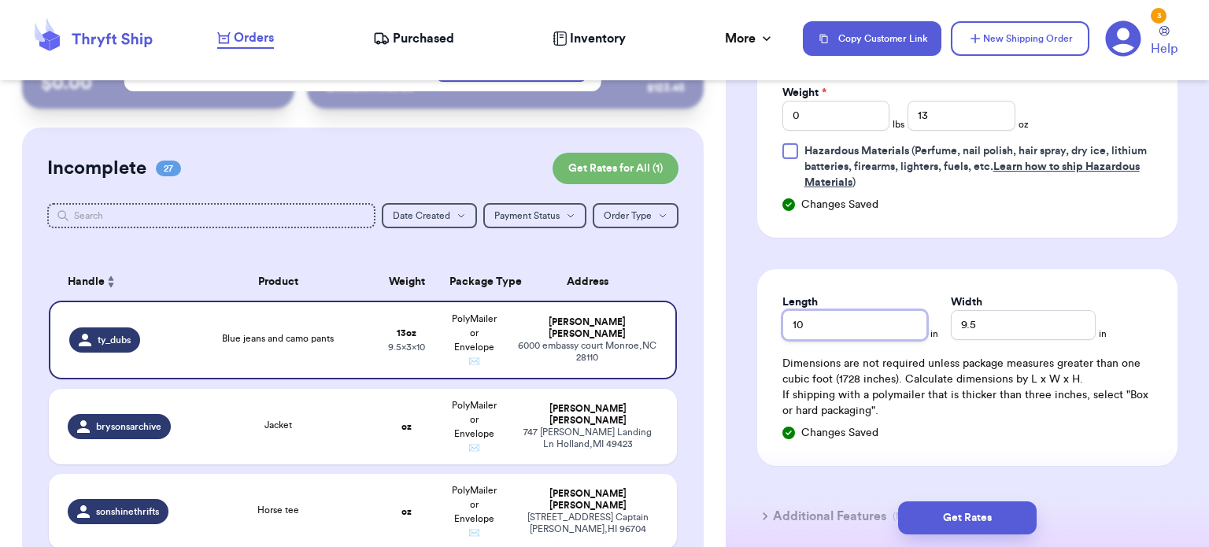
type input "1"
type input "7.5"
click at [965, 109] on input "13" at bounding box center [961, 116] width 108 height 30
type input "13"
click at [976, 520] on button "Get Rates" at bounding box center [967, 517] width 138 height 33
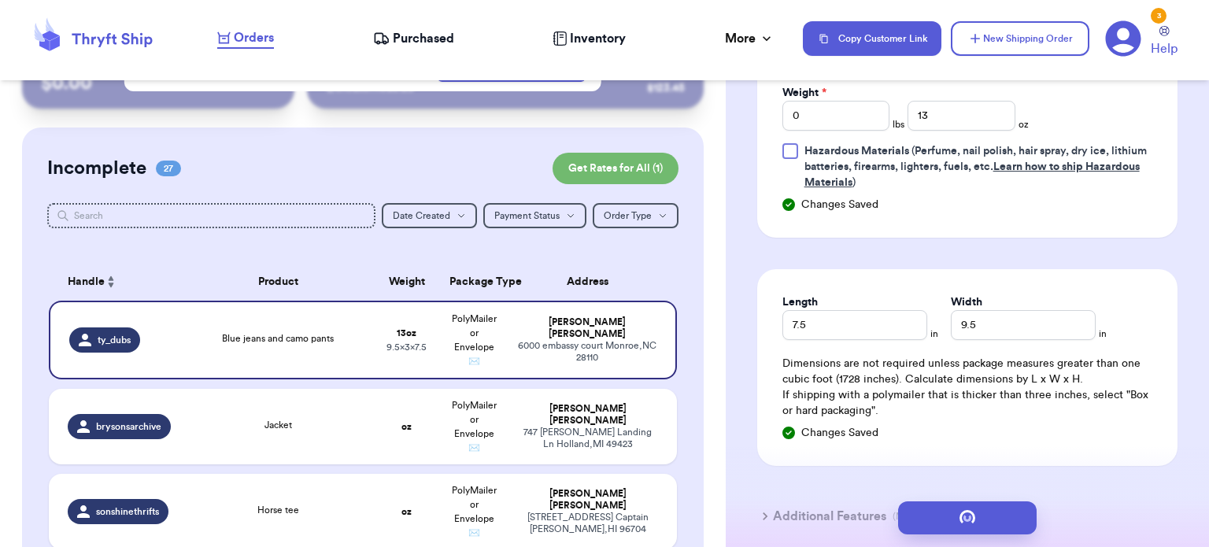
scroll to position [0, 0]
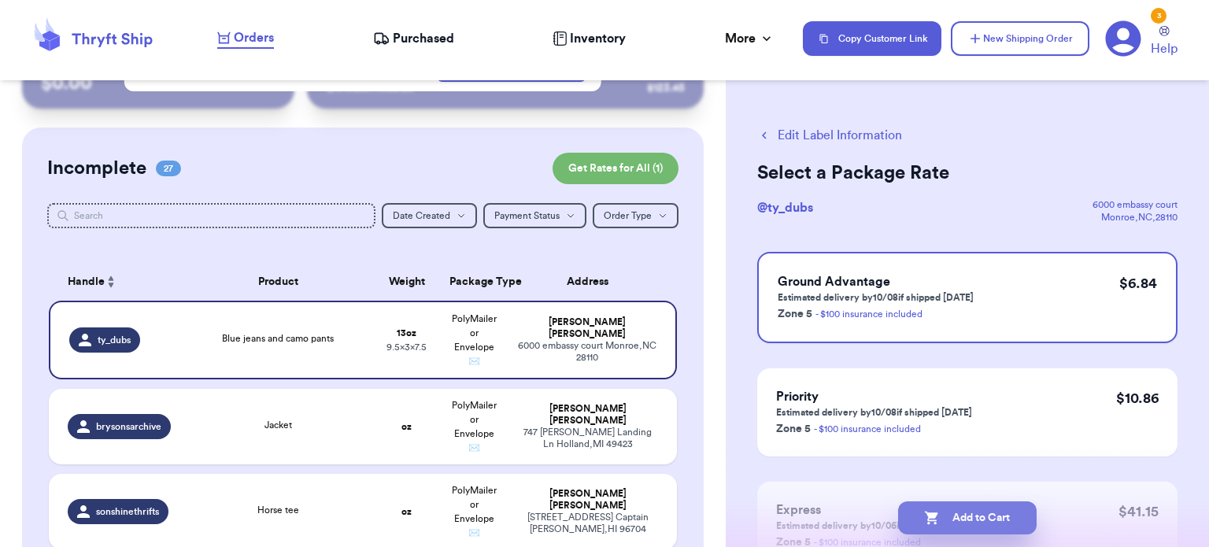
click at [963, 505] on button "Add to Cart" at bounding box center [967, 517] width 138 height 33
checkbox input "true"
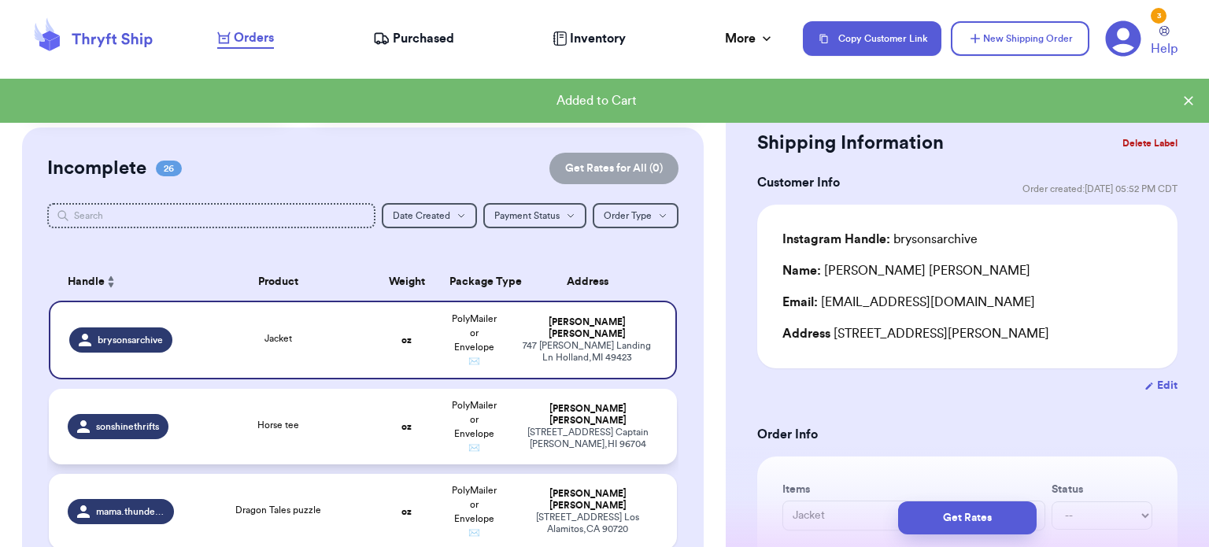
click at [323, 412] on td "Horse tee" at bounding box center [277, 427] width 189 height 76
type input "Horse tee"
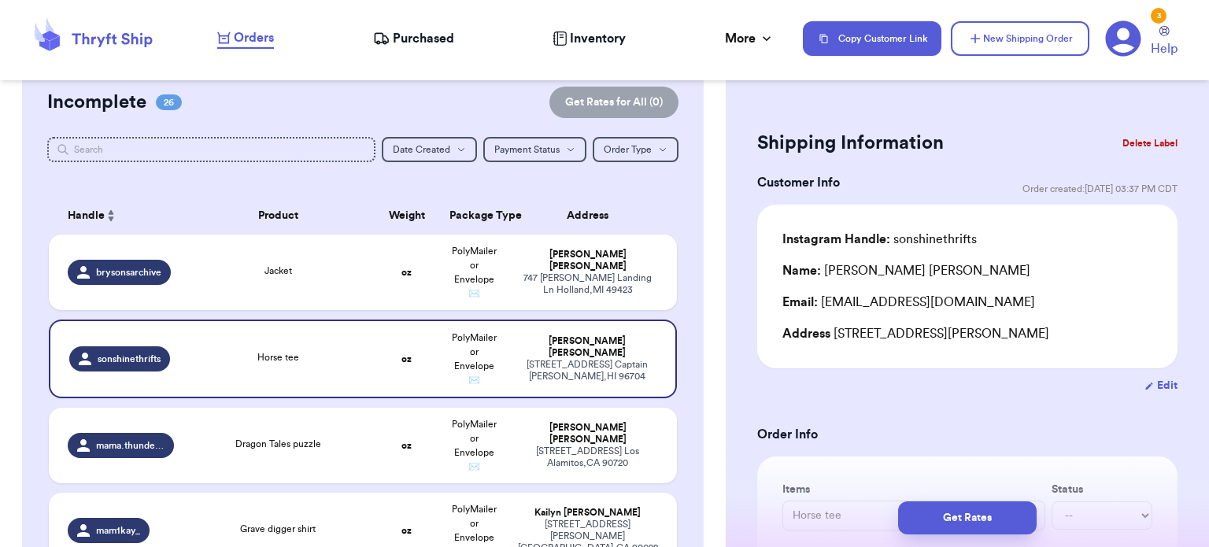
scroll to position [139, 0]
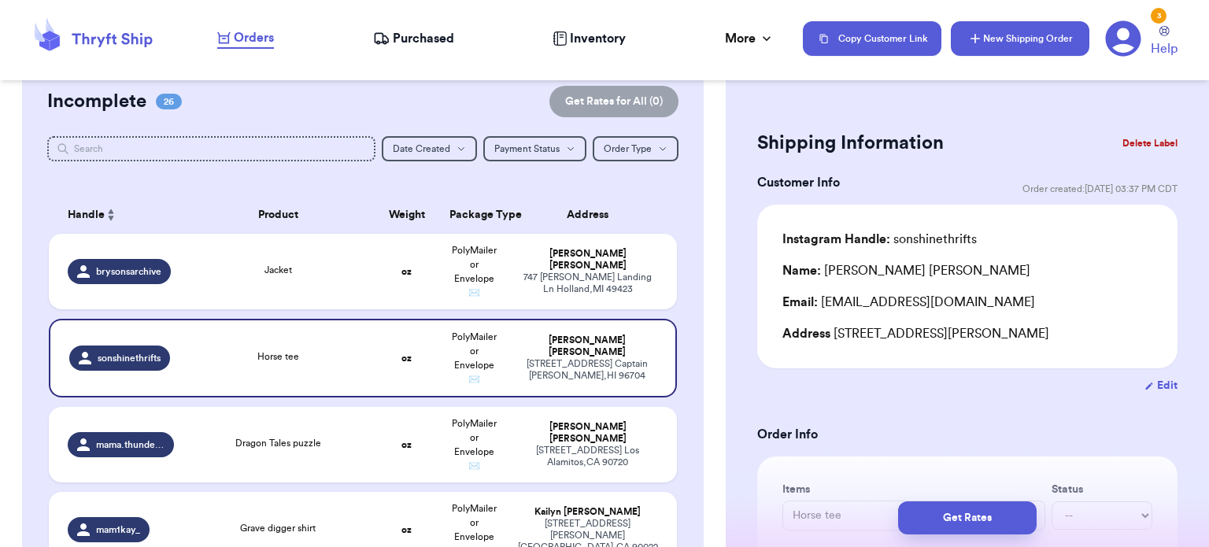
click at [1006, 43] on button "New Shipping Order" at bounding box center [1019, 38] width 138 height 35
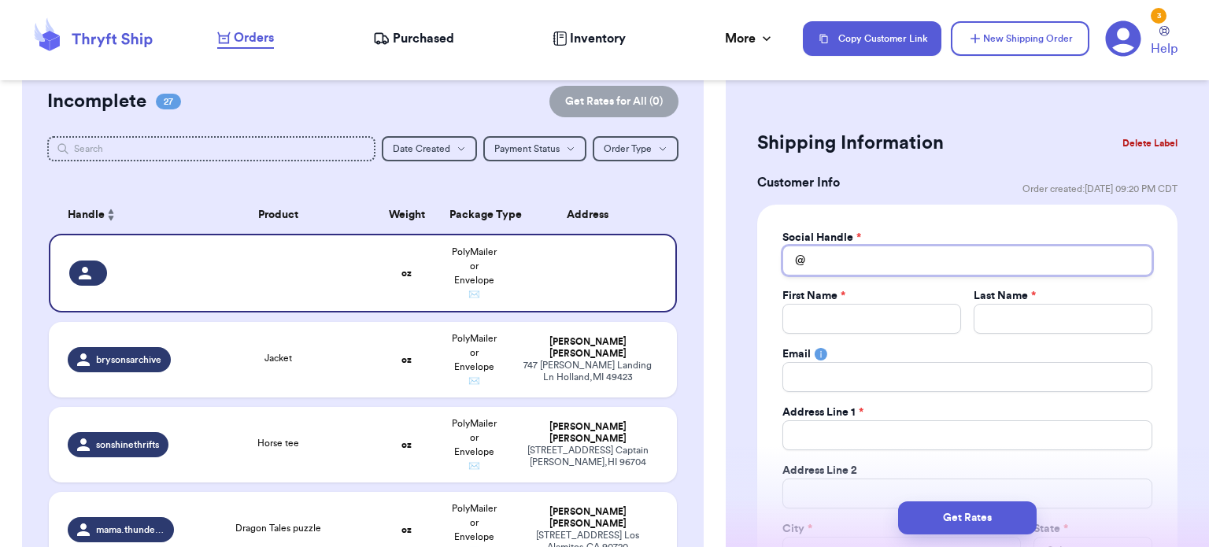
click at [847, 249] on input "Total Amount Paid" at bounding box center [967, 260] width 370 height 30
type input "a"
type input "al"
type input "aly"
type input "al"
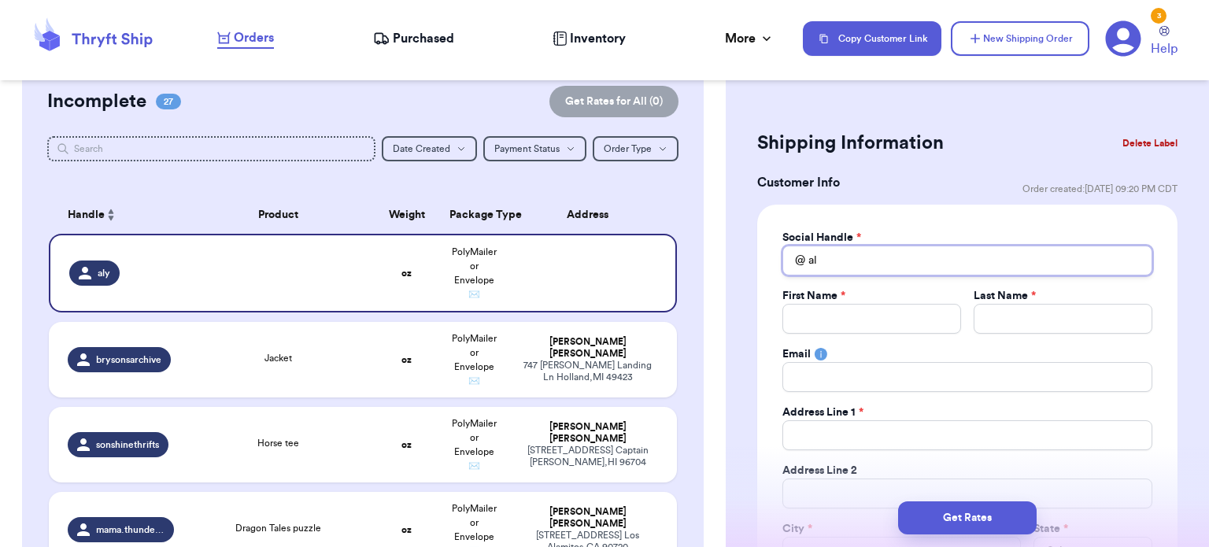
type input "a"
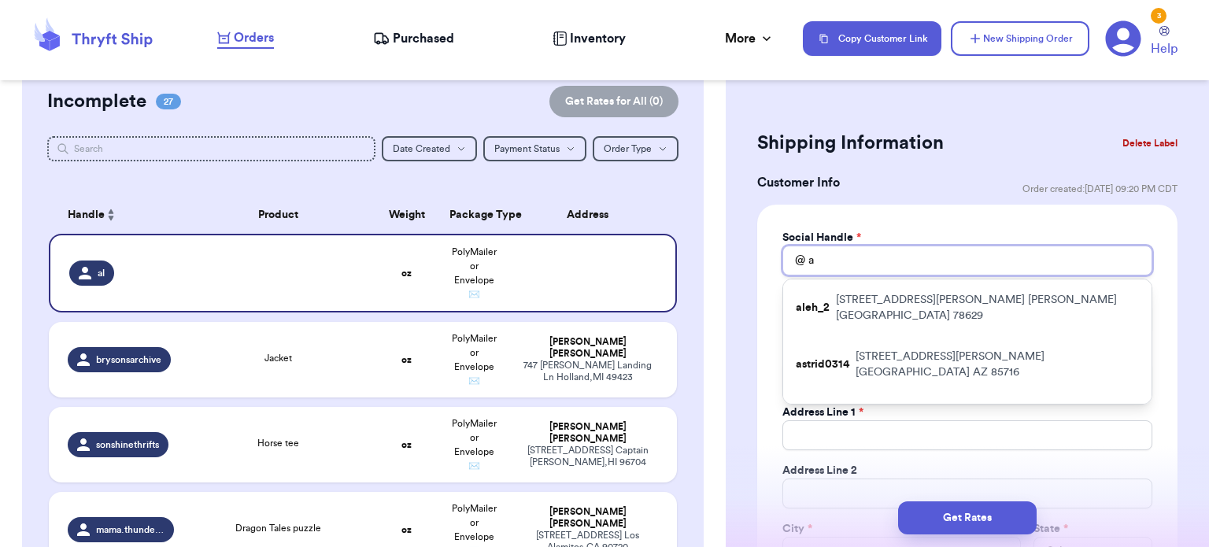
type input "al"
type input "ala"
type input "alay"
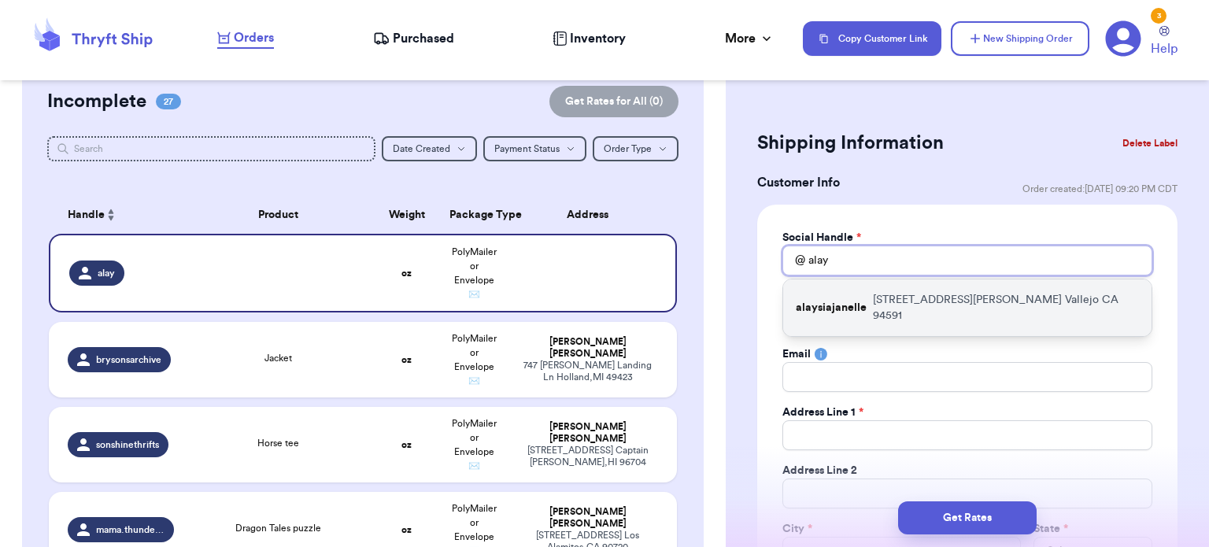
type input "alay"
click at [858, 300] on p "alaysiajanelle" at bounding box center [830, 308] width 71 height 16
type input "alaysiajanelle"
type input "Alaysia"
type input "[PERSON_NAME]"
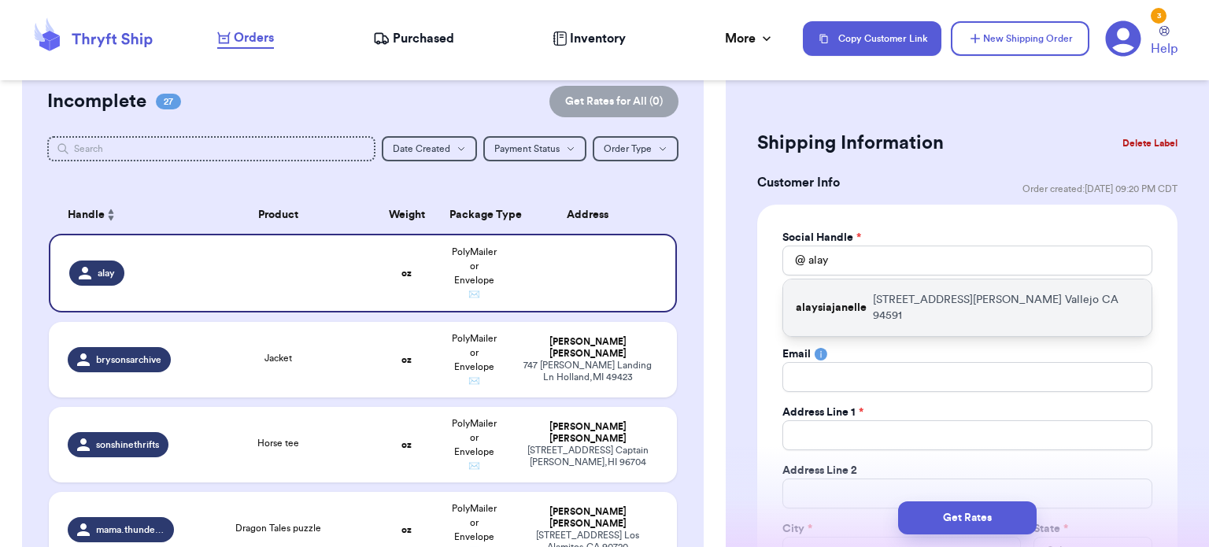
type input "[EMAIL_ADDRESS][DOMAIN_NAME]"
type input "[STREET_ADDRESS][PERSON_NAME]"
type input "Vallejo"
select select "CA"
type input "94591"
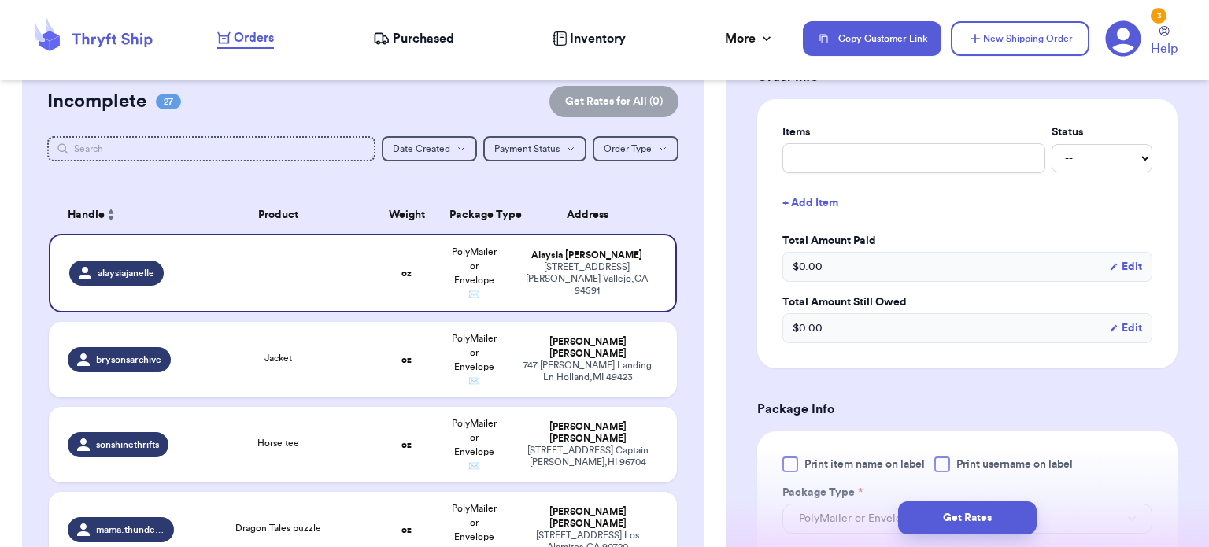
scroll to position [865, 0]
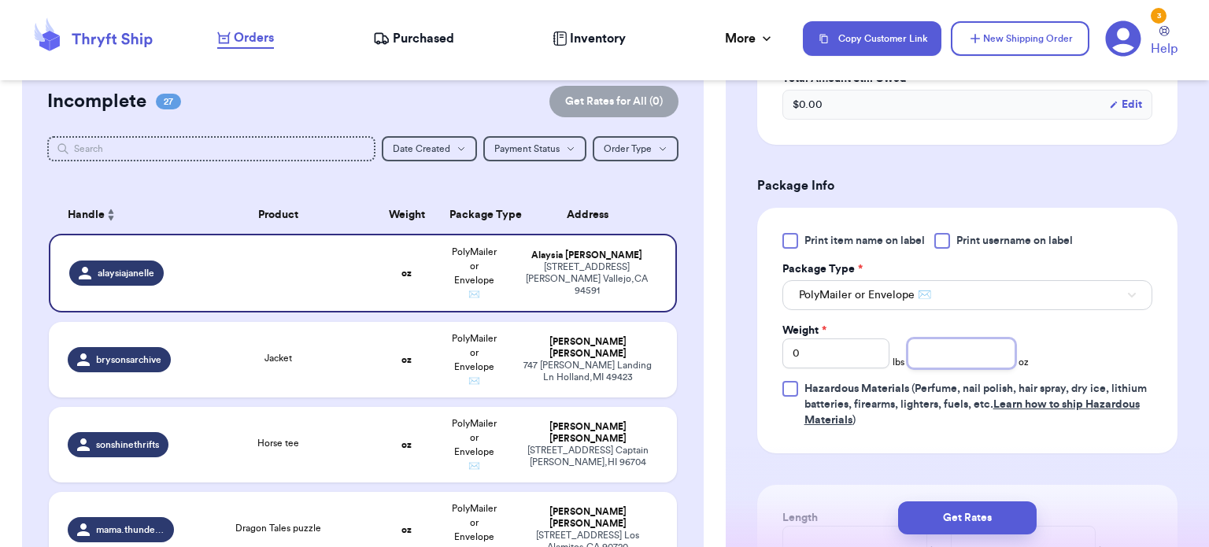
click at [954, 354] on input "number" at bounding box center [961, 353] width 108 height 30
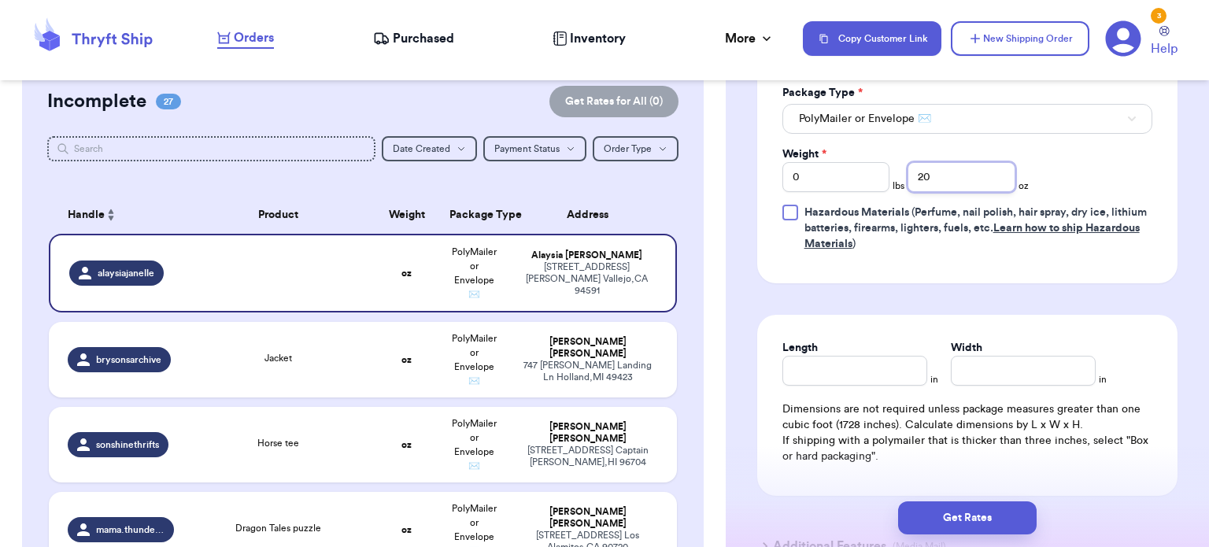
type input "20"
click at [875, 367] on div "Length" at bounding box center [854, 363] width 145 height 46
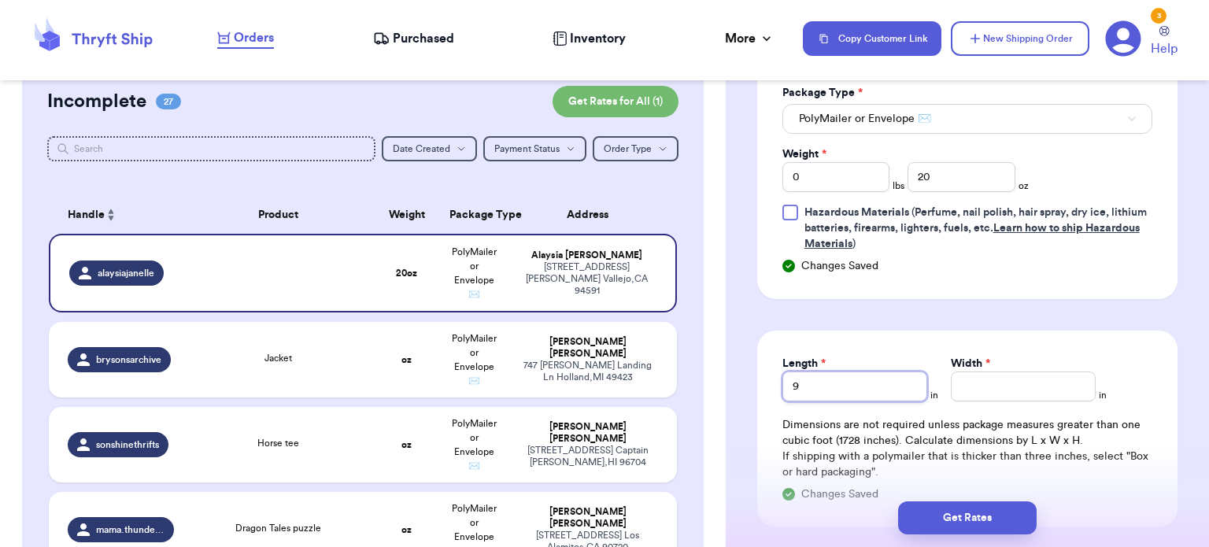
type input "9"
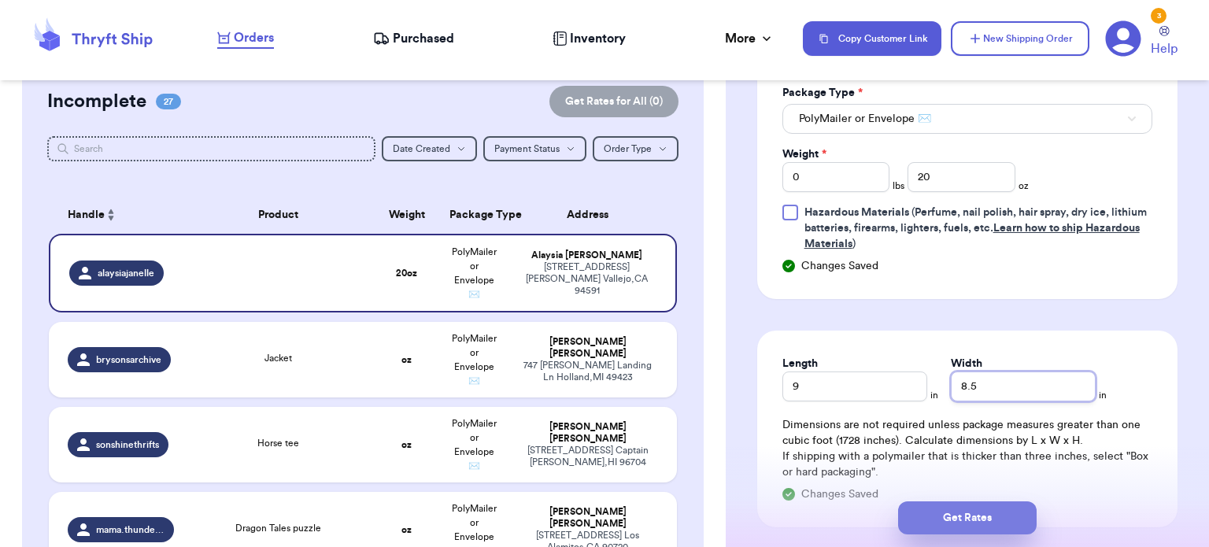
type input "8.5"
click at [972, 512] on button "Get Rates" at bounding box center [967, 517] width 138 height 33
type input "1"
type input "4"
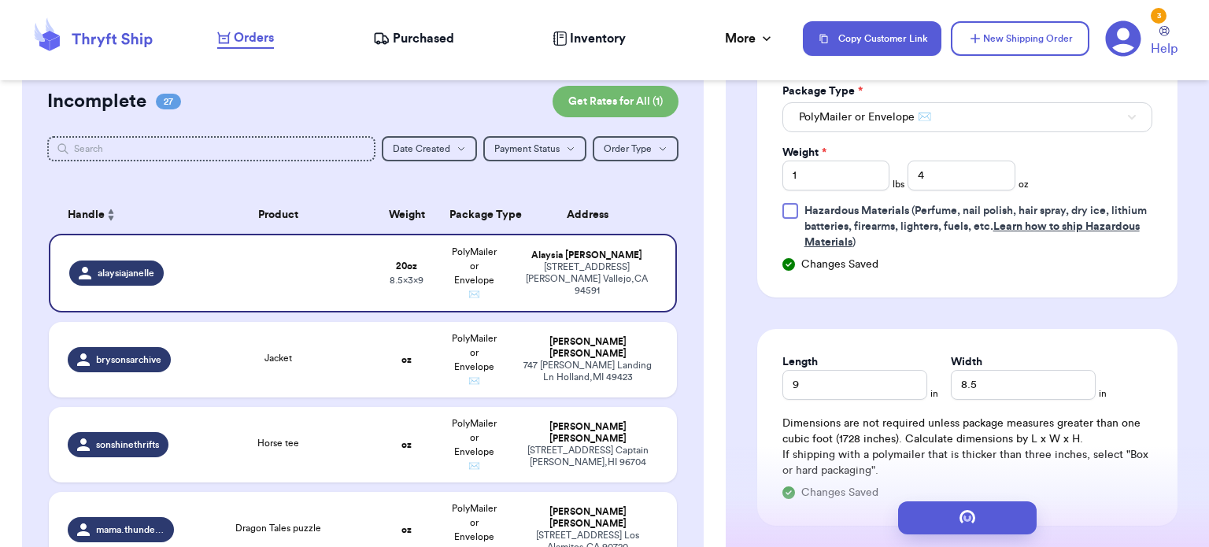
scroll to position [0, 0]
